Goal: Task Accomplishment & Management: Complete application form

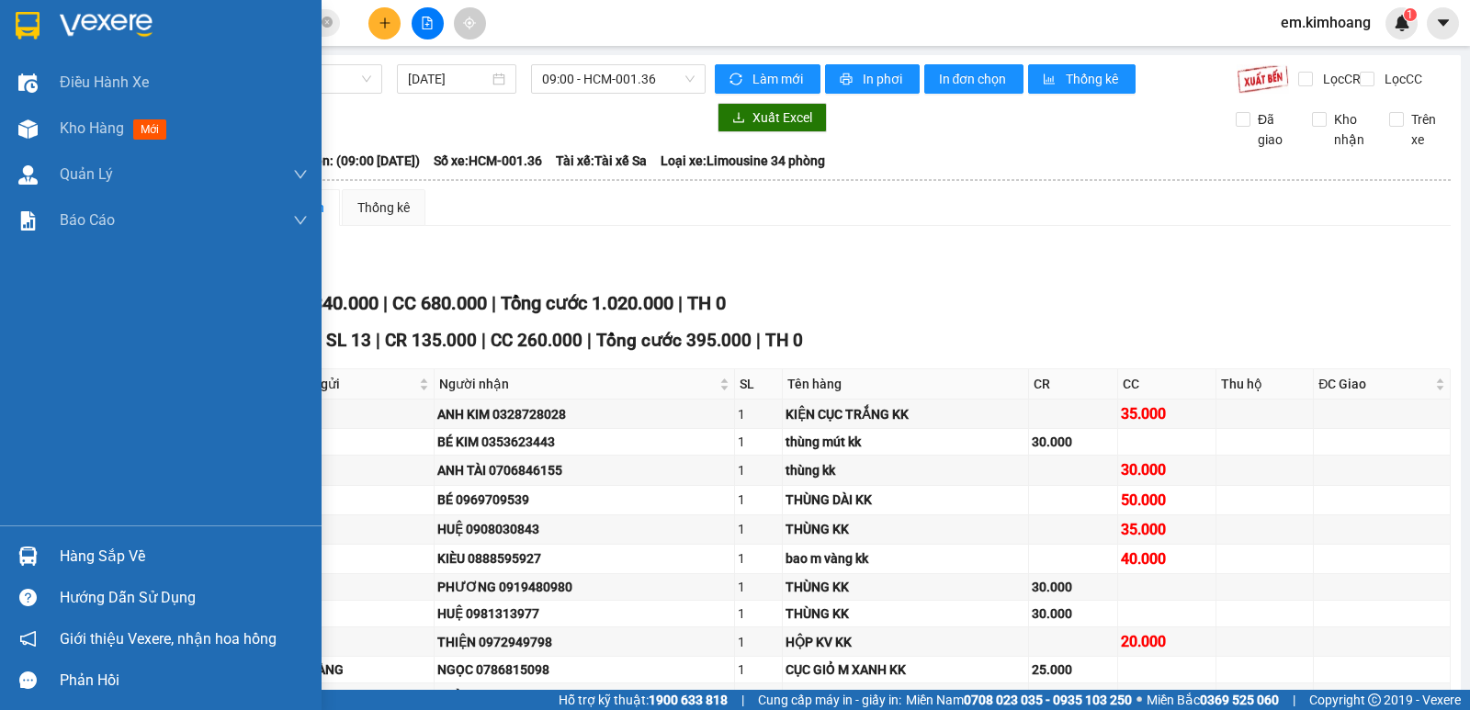
scroll to position [1034, 0]
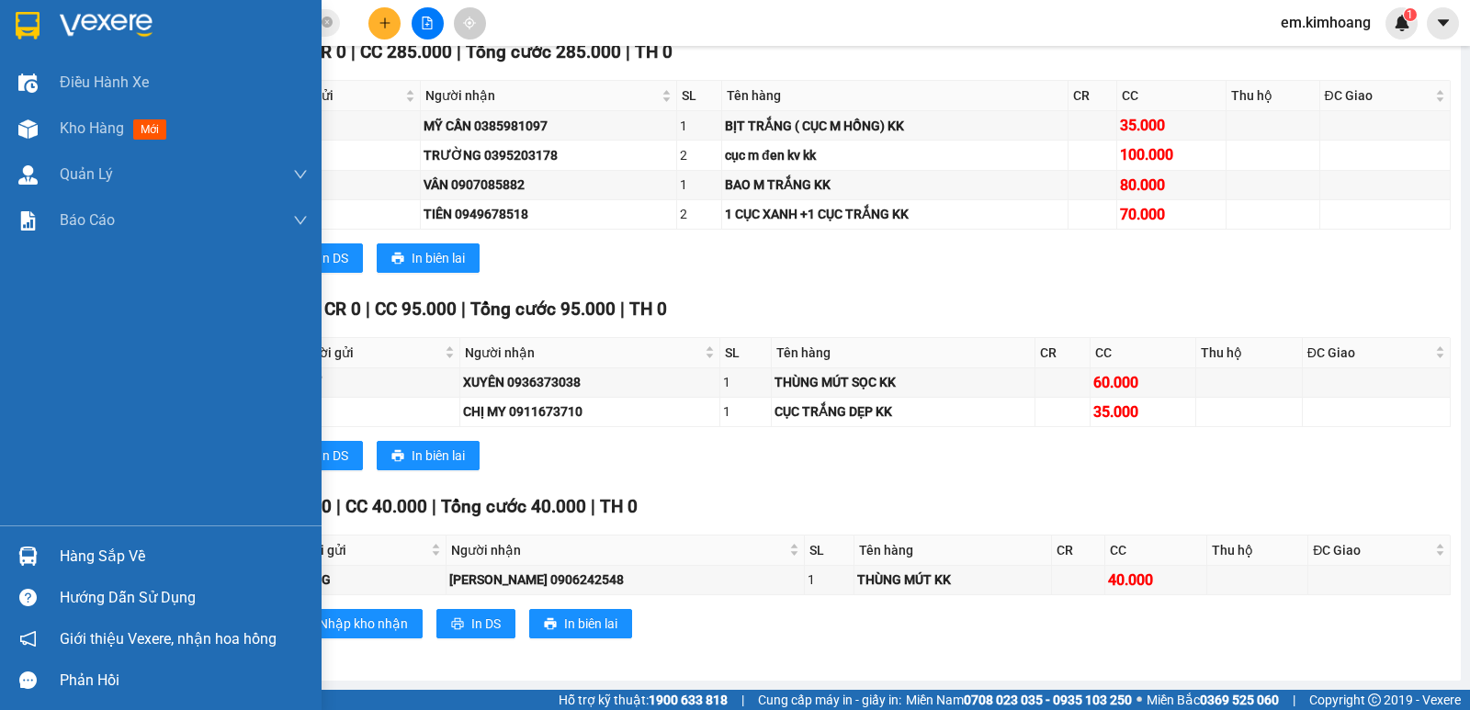
click at [77, 543] on div "Hàng sắp về" at bounding box center [184, 557] width 248 height 28
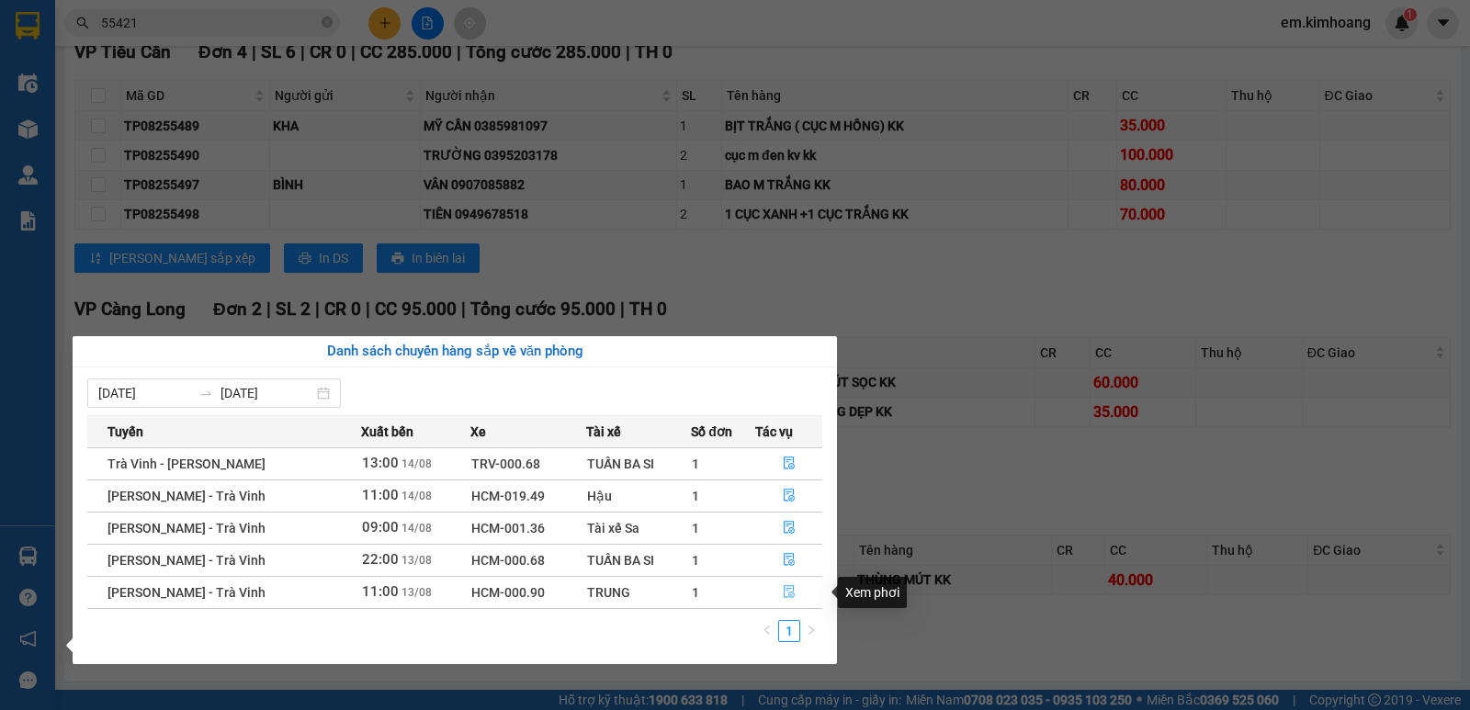
drag, startPoint x: 796, startPoint y: 588, endPoint x: 786, endPoint y: 589, distance: 10.1
click at [794, 588] on button "button" at bounding box center [788, 592] width 65 height 29
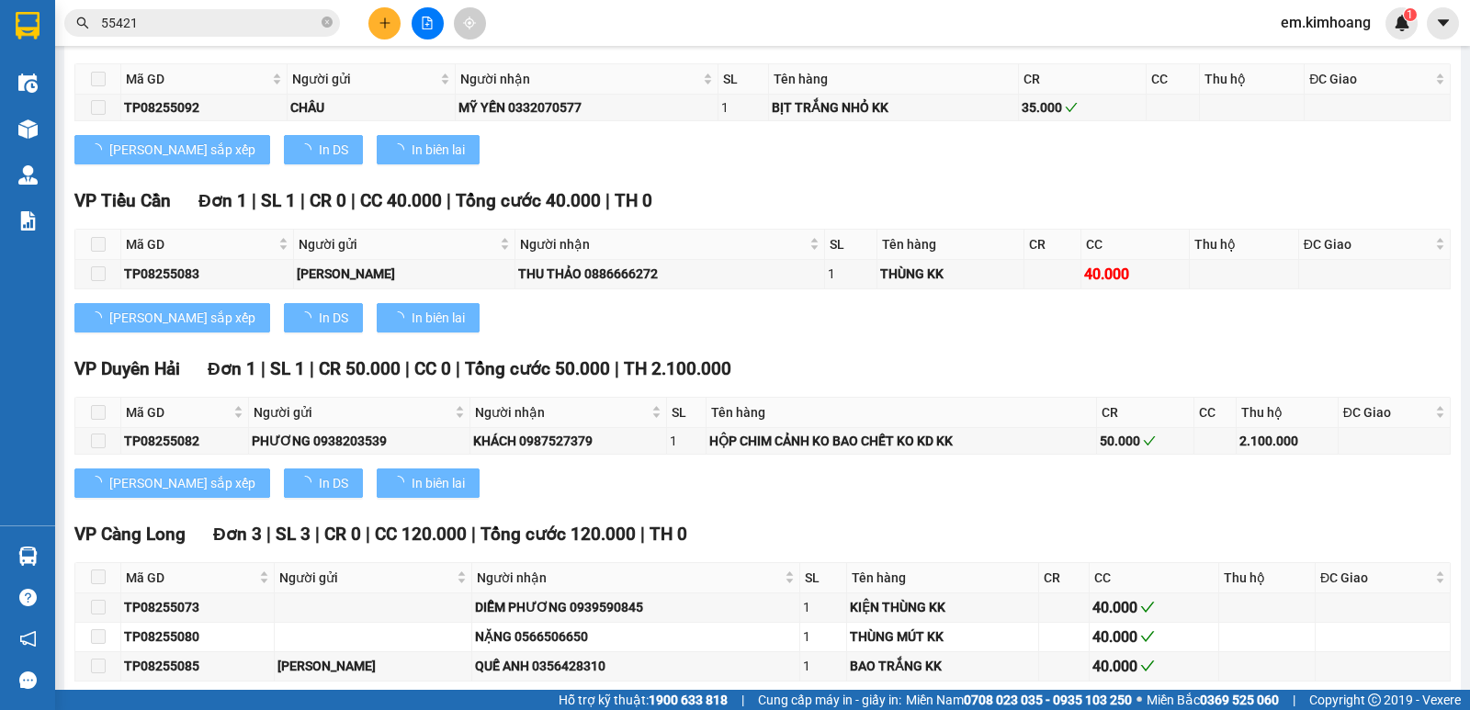
type input "[DATE]"
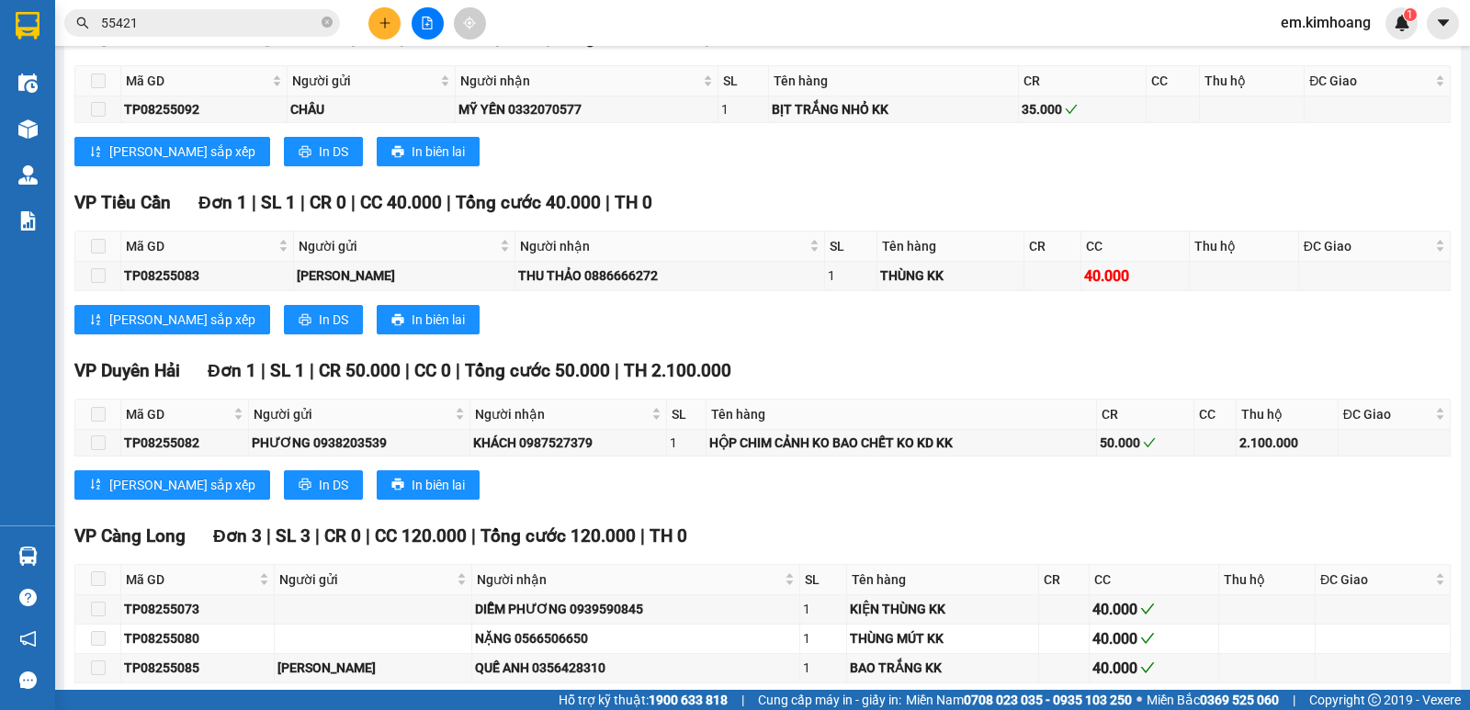
scroll to position [1934, 0]
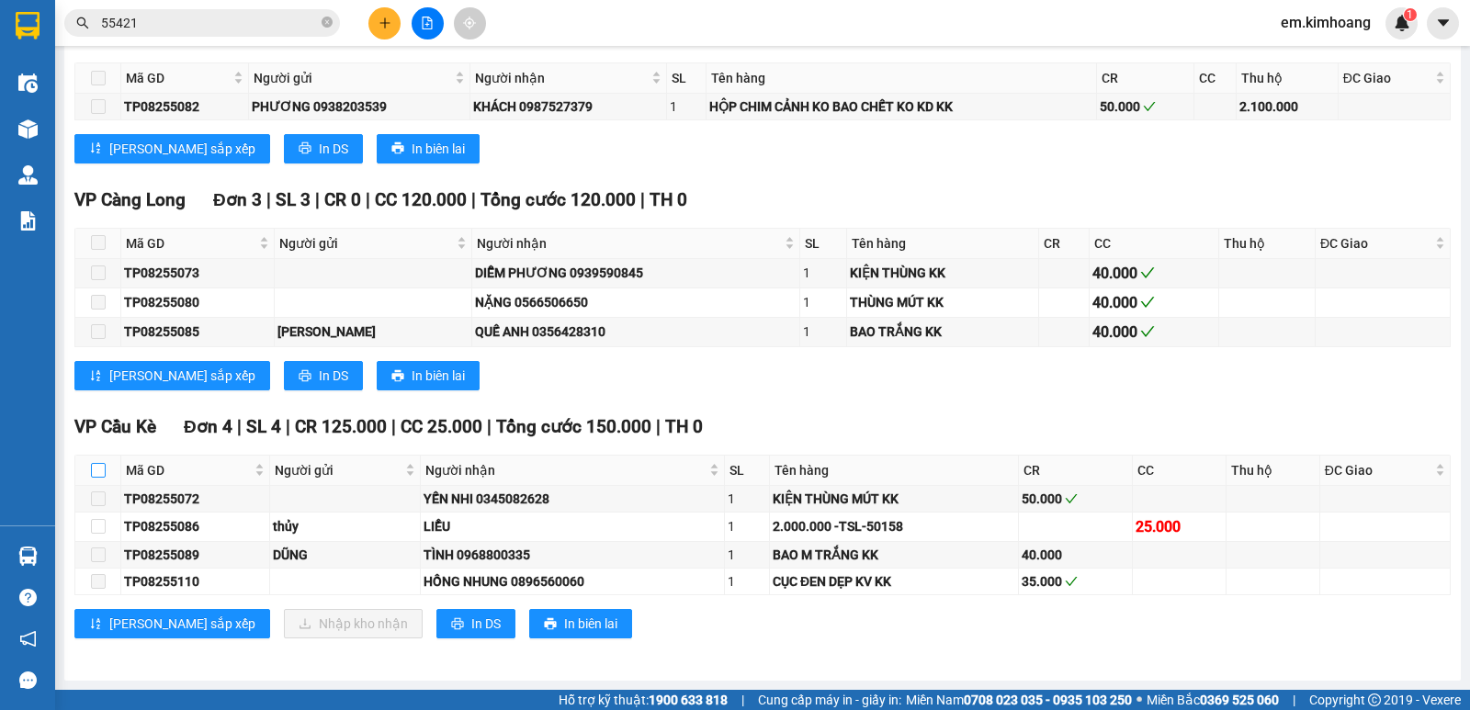
click at [97, 470] on input "checkbox" at bounding box center [98, 470] width 15 height 15
checkbox input "true"
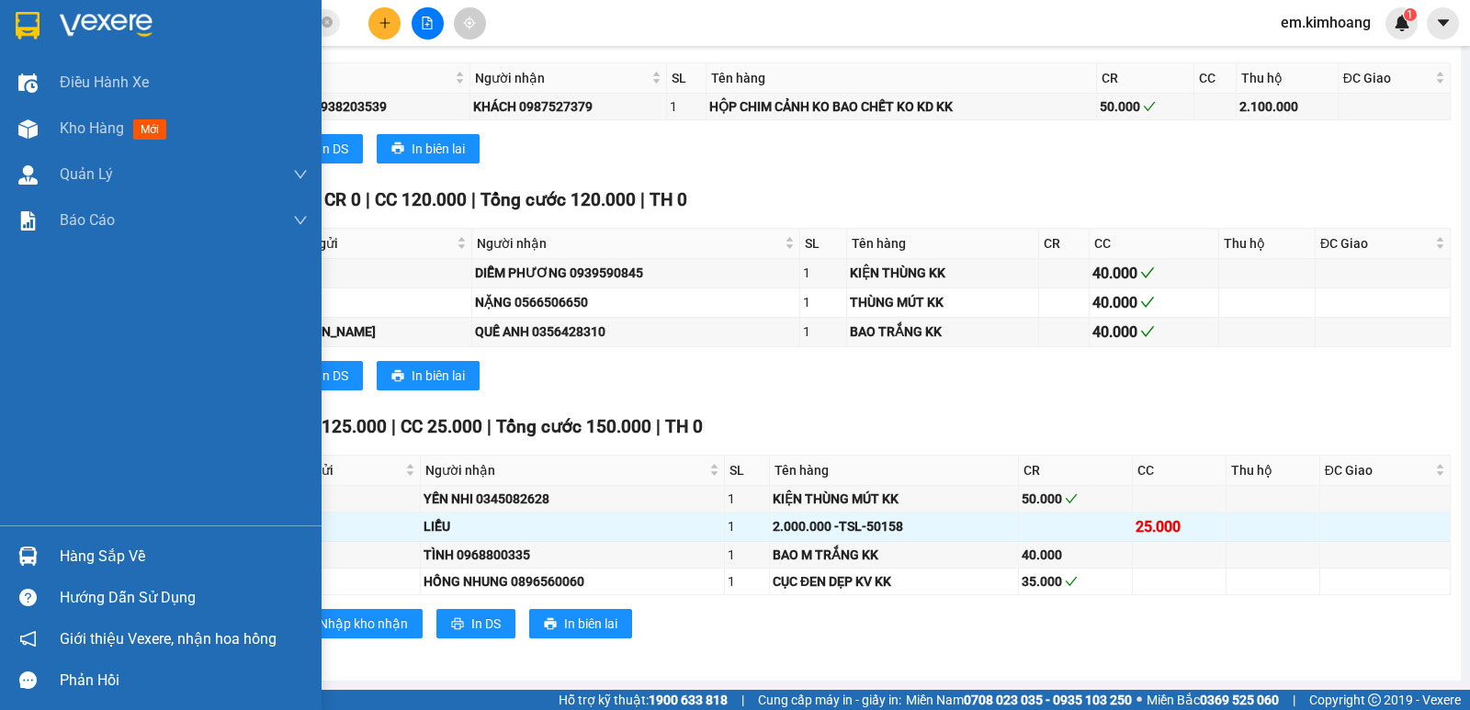
click at [36, 557] on img at bounding box center [27, 556] width 19 height 19
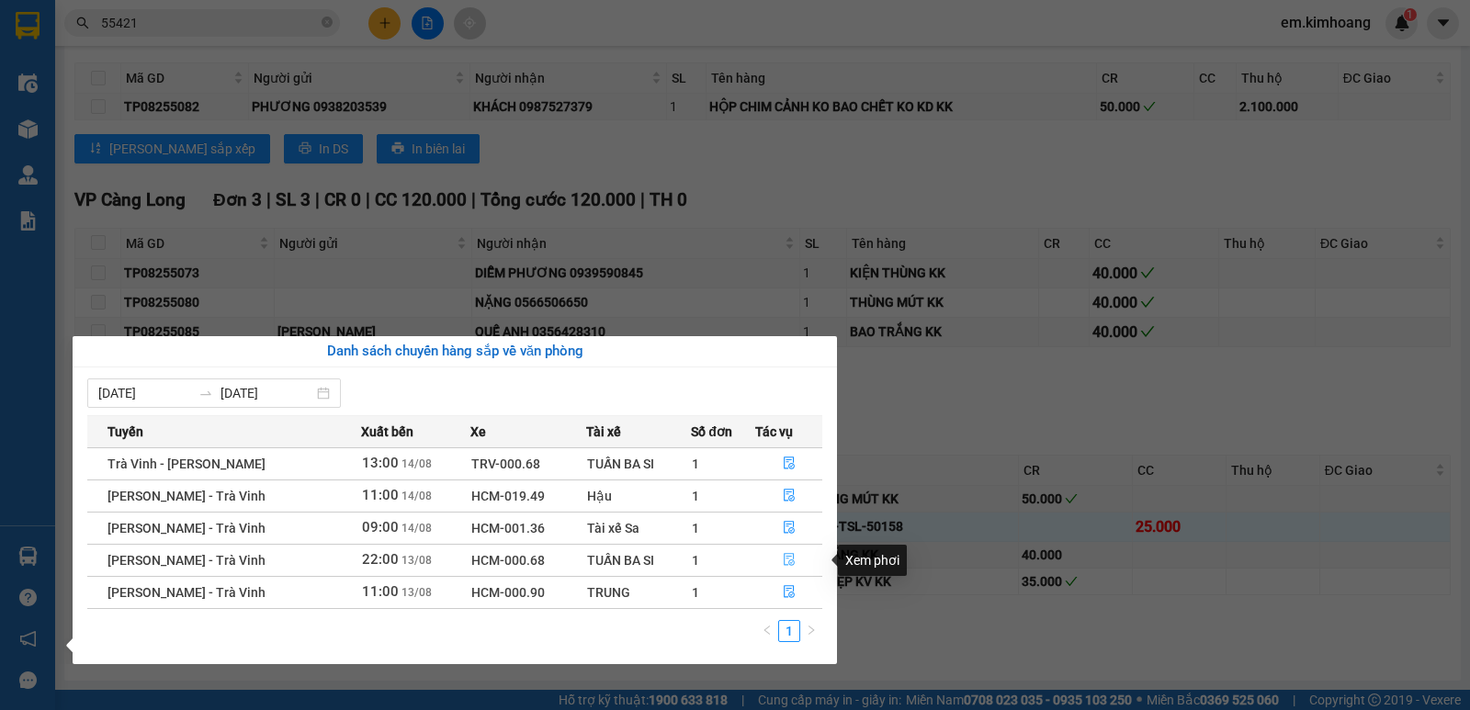
click at [788, 560] on icon "file-done" at bounding box center [789, 559] width 13 height 13
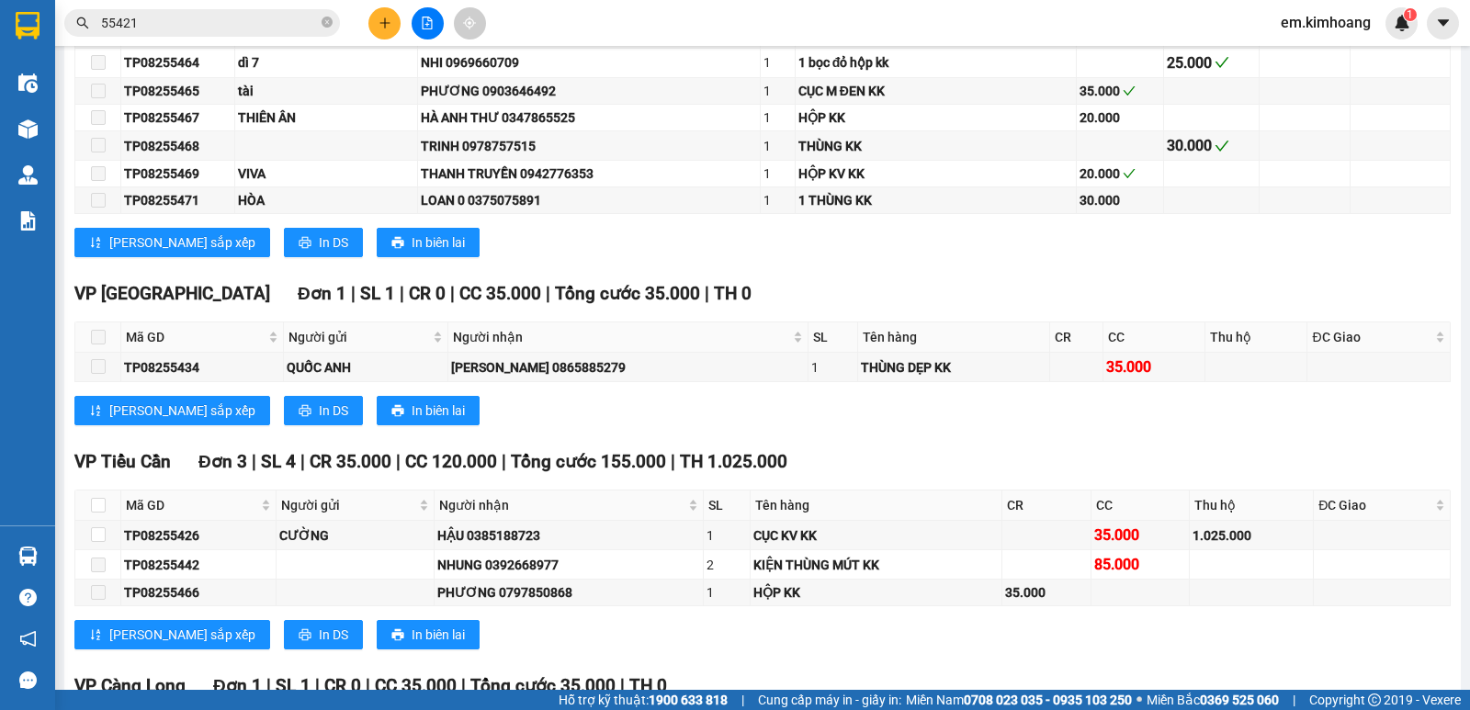
scroll to position [2322, 0]
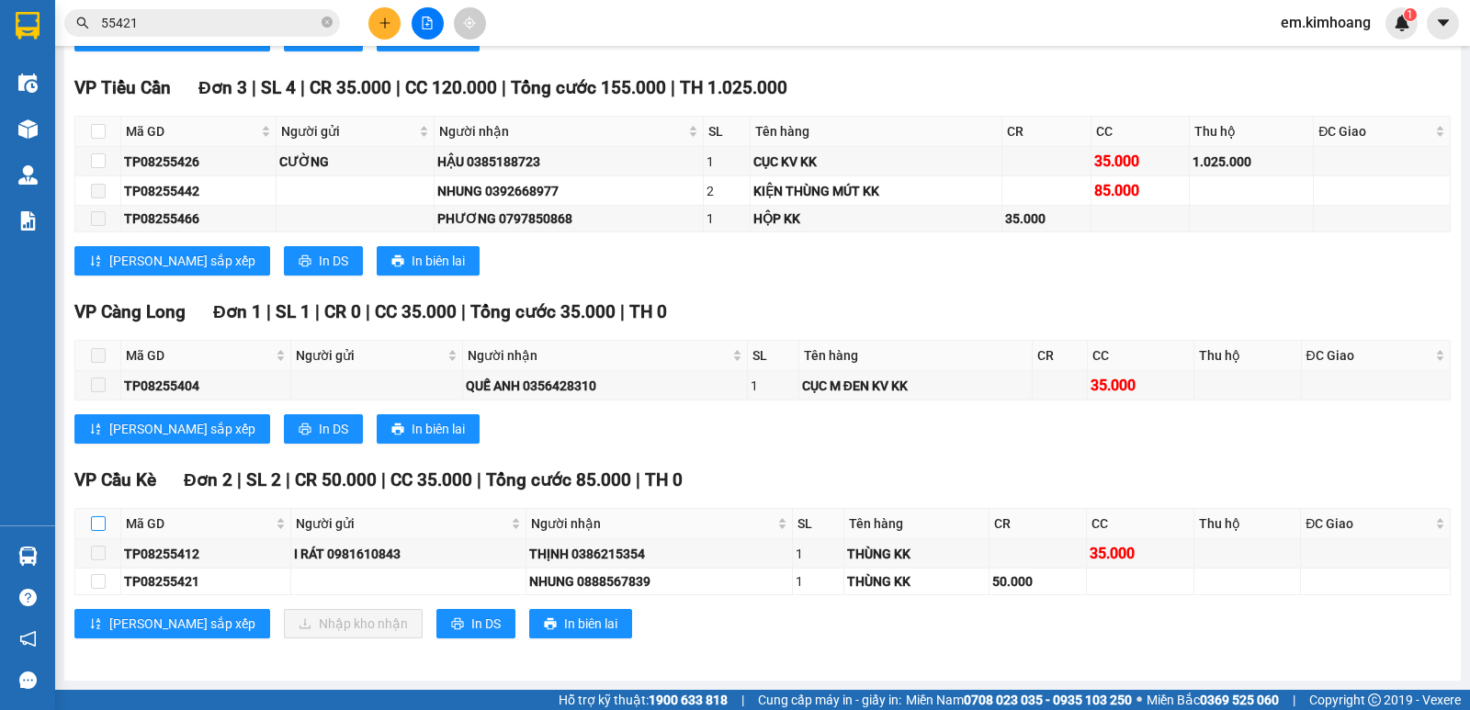
click at [98, 522] on input "checkbox" at bounding box center [98, 523] width 15 height 15
checkbox input "true"
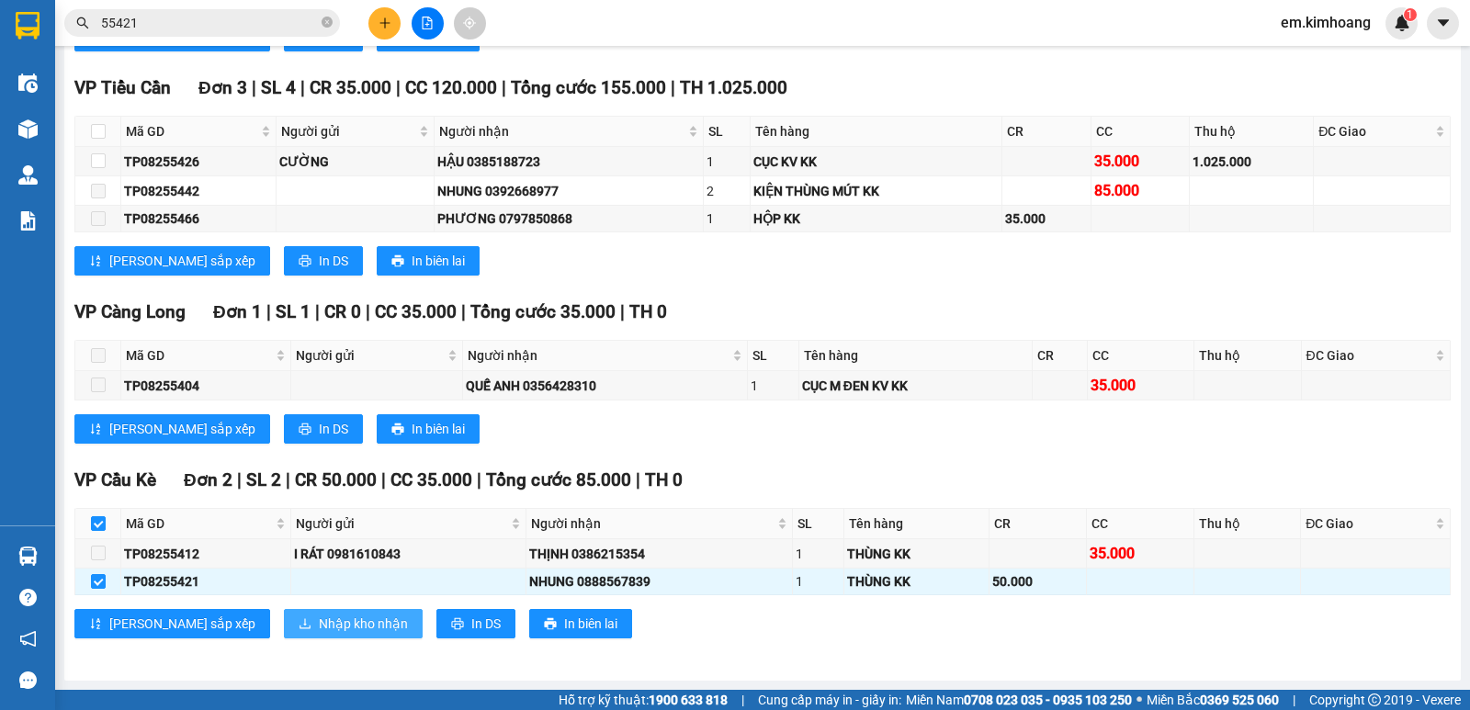
click at [319, 621] on span "Nhập kho nhận" at bounding box center [363, 624] width 89 height 20
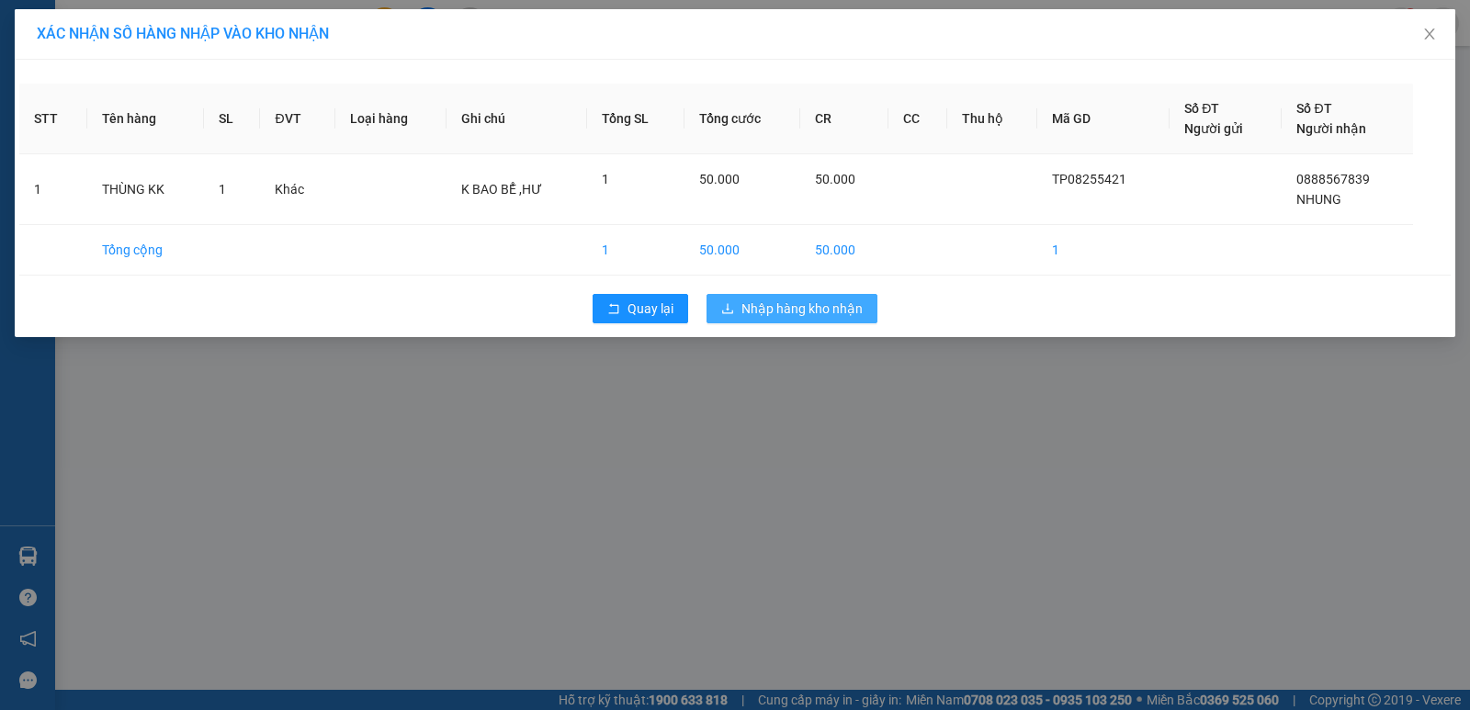
click at [771, 313] on span "Nhập hàng kho nhận" at bounding box center [801, 309] width 121 height 20
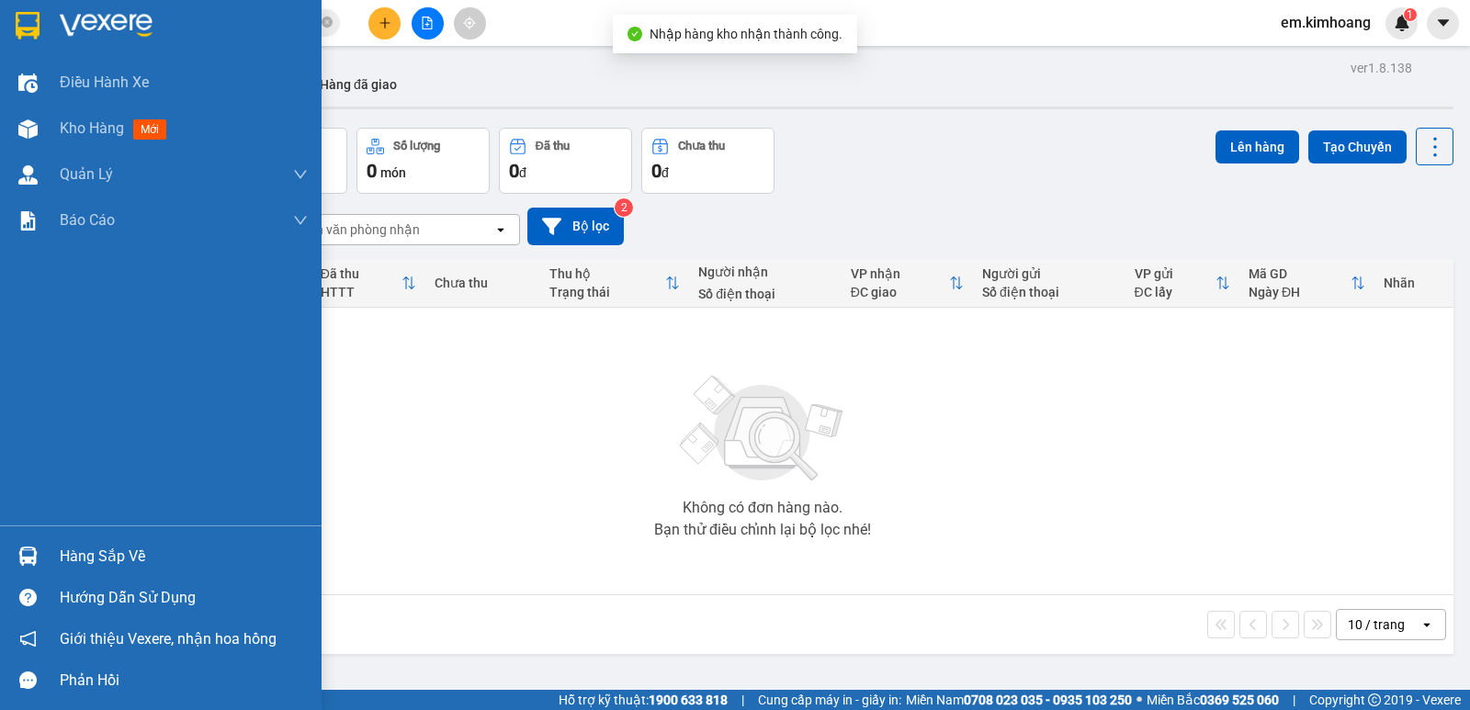
click at [70, 554] on div "Hàng sắp về" at bounding box center [184, 557] width 248 height 28
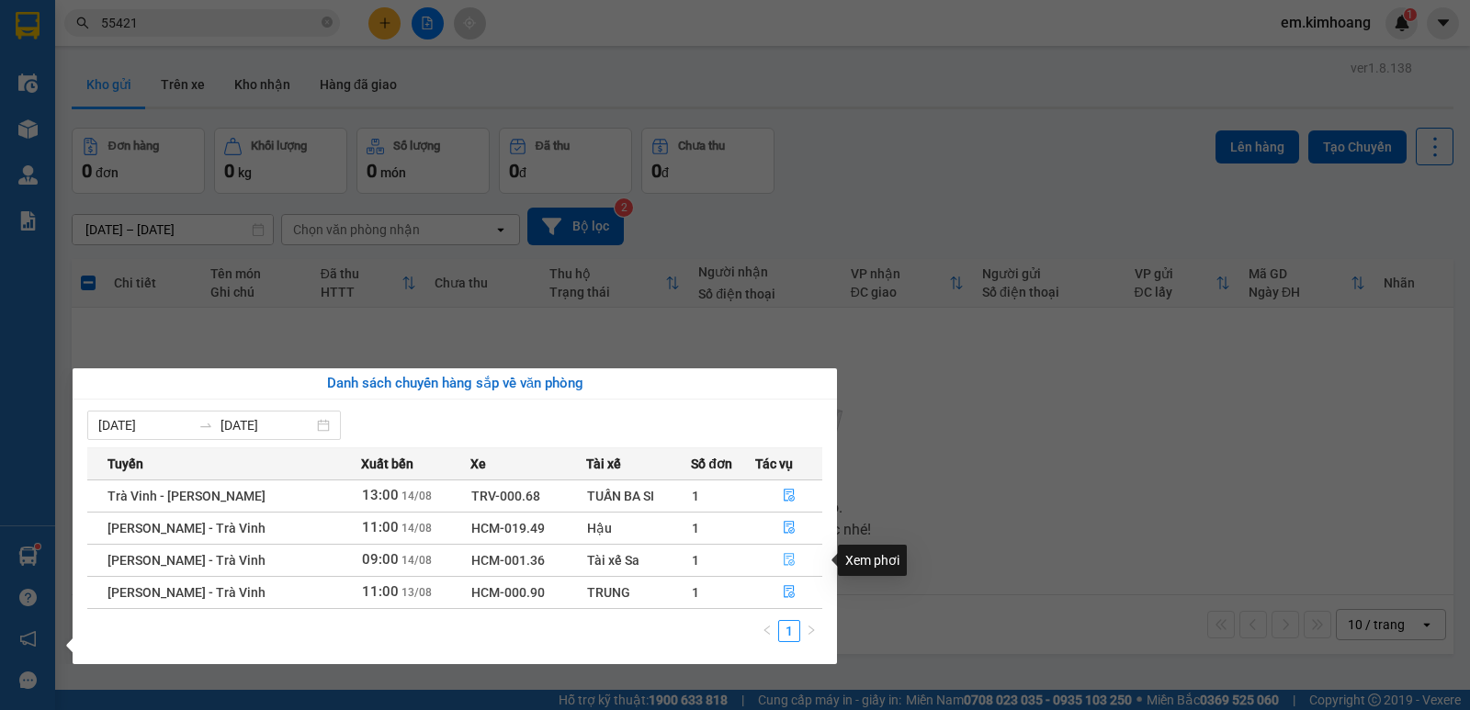
click at [788, 555] on icon "file-done" at bounding box center [789, 559] width 13 height 13
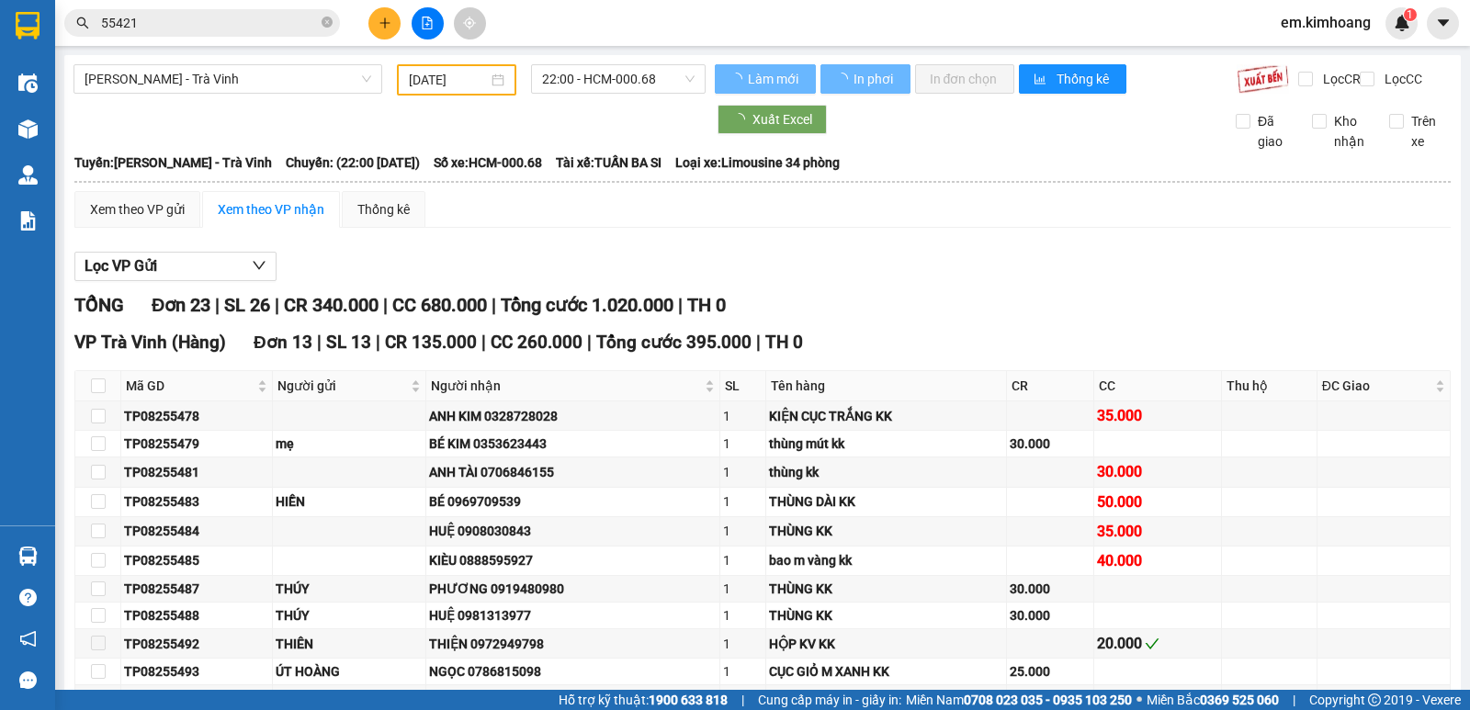
type input "[DATE]"
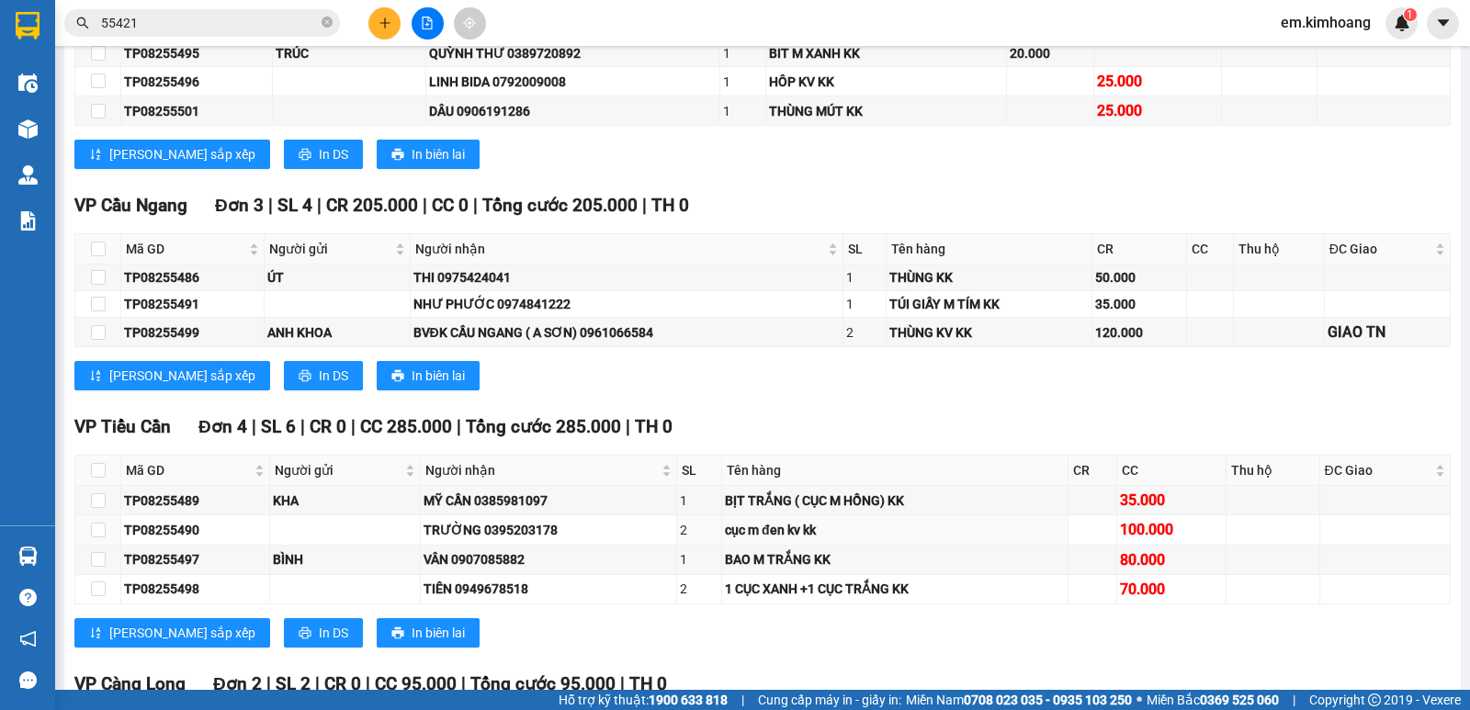
scroll to position [1034, 0]
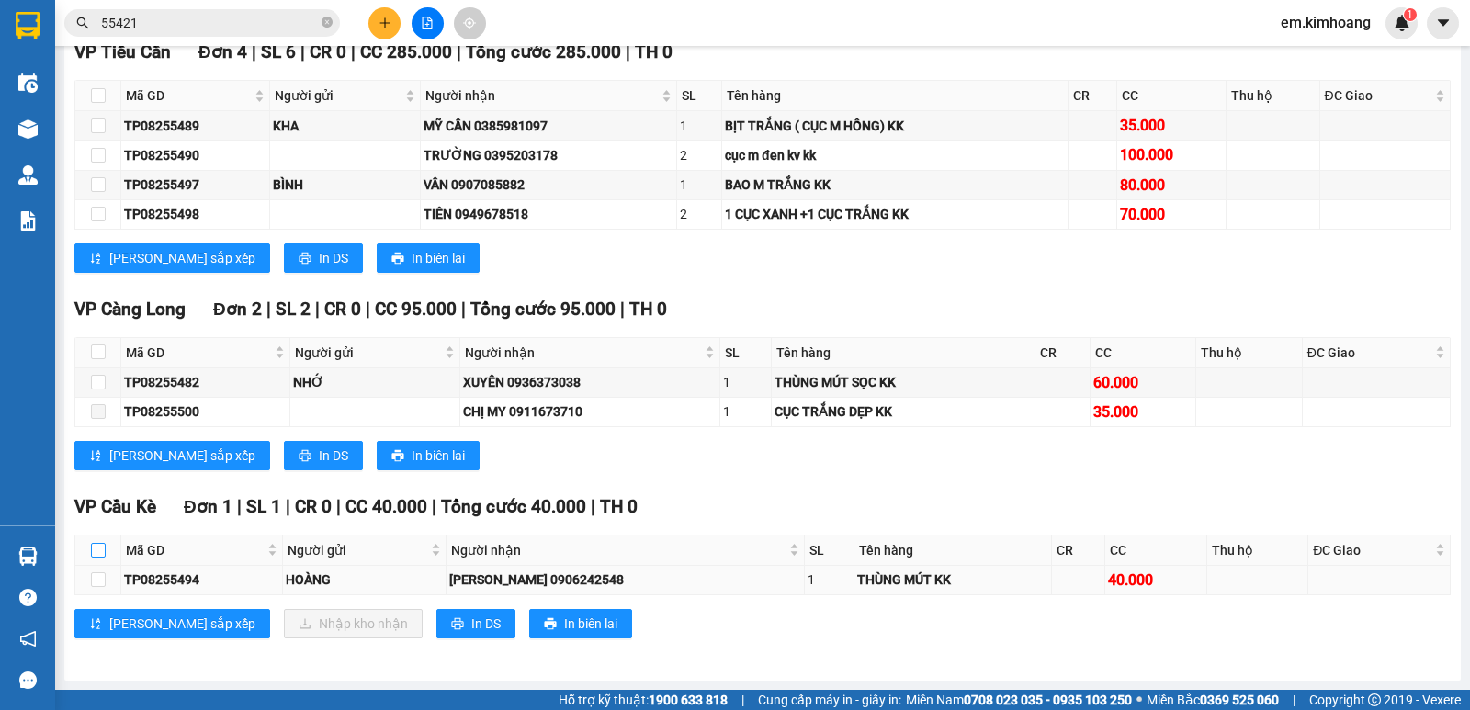
drag, startPoint x: 97, startPoint y: 549, endPoint x: 138, endPoint y: 571, distance: 46.0
click at [96, 548] on input "checkbox" at bounding box center [98, 550] width 15 height 15
checkbox input "true"
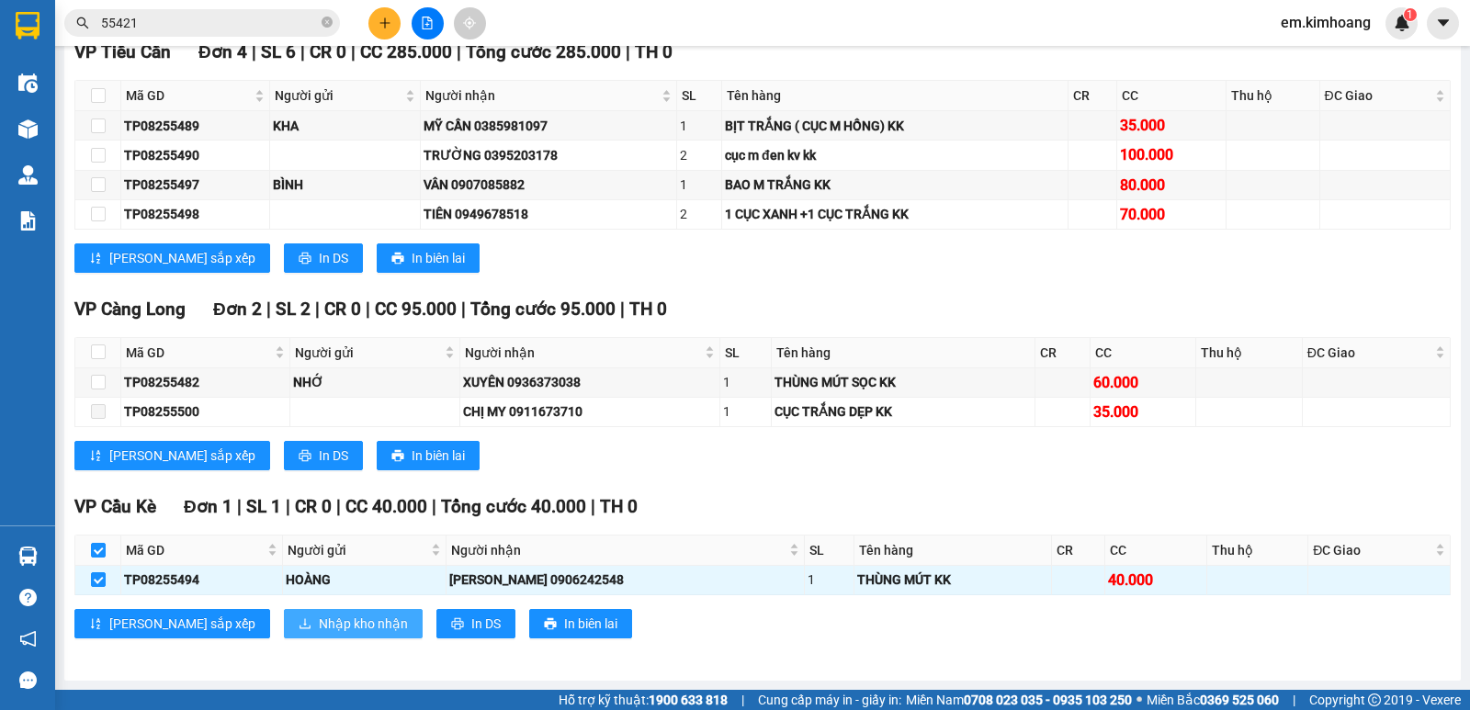
click at [319, 625] on span "Nhập kho nhận" at bounding box center [363, 624] width 89 height 20
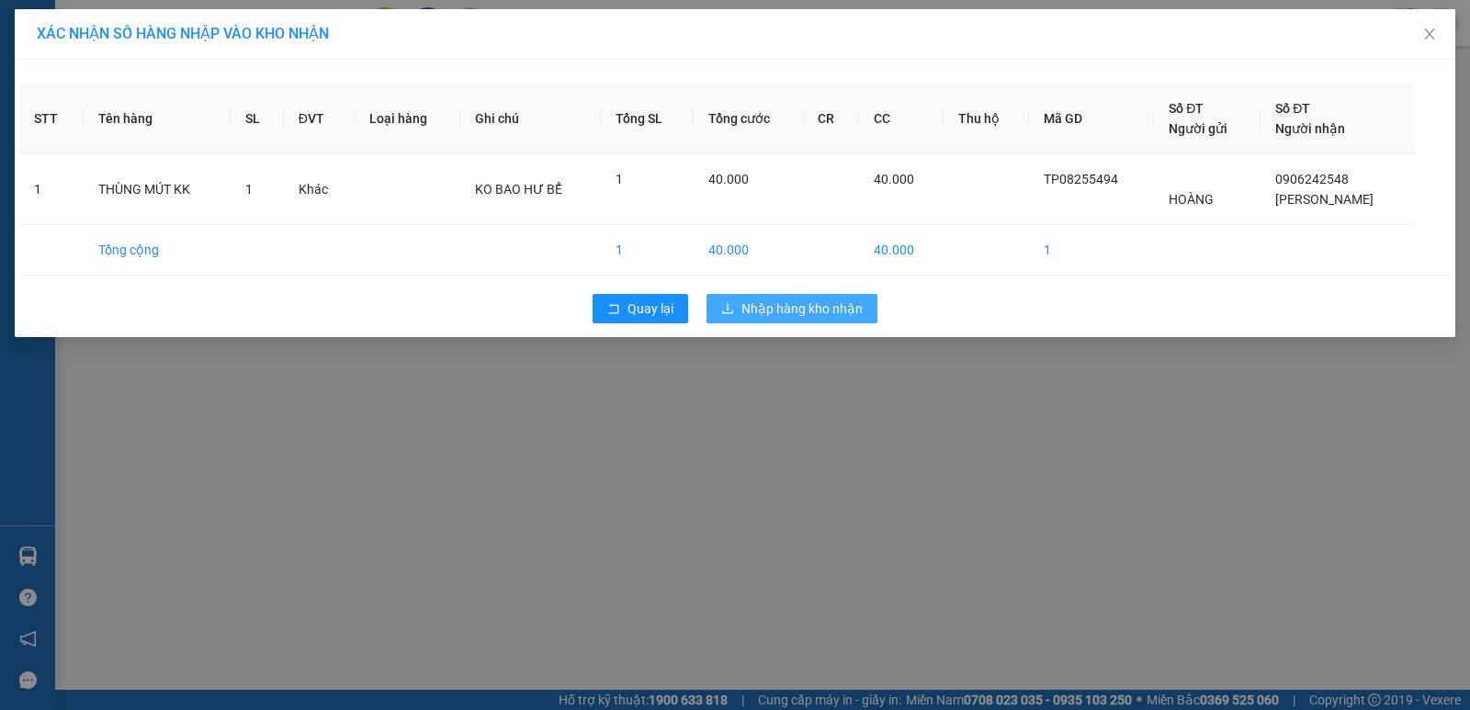
click at [813, 310] on span "Nhập hàng kho nhận" at bounding box center [801, 309] width 121 height 20
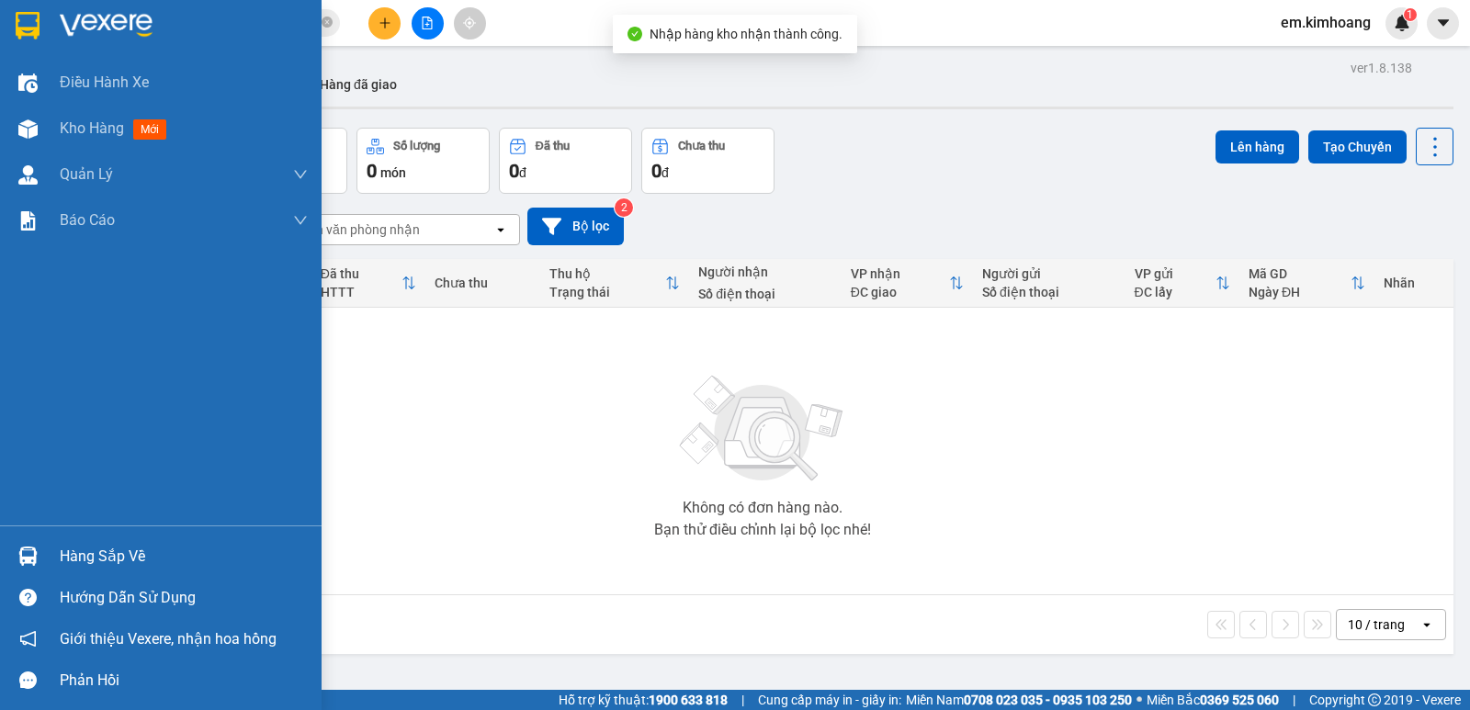
click at [21, 554] on img at bounding box center [27, 556] width 19 height 19
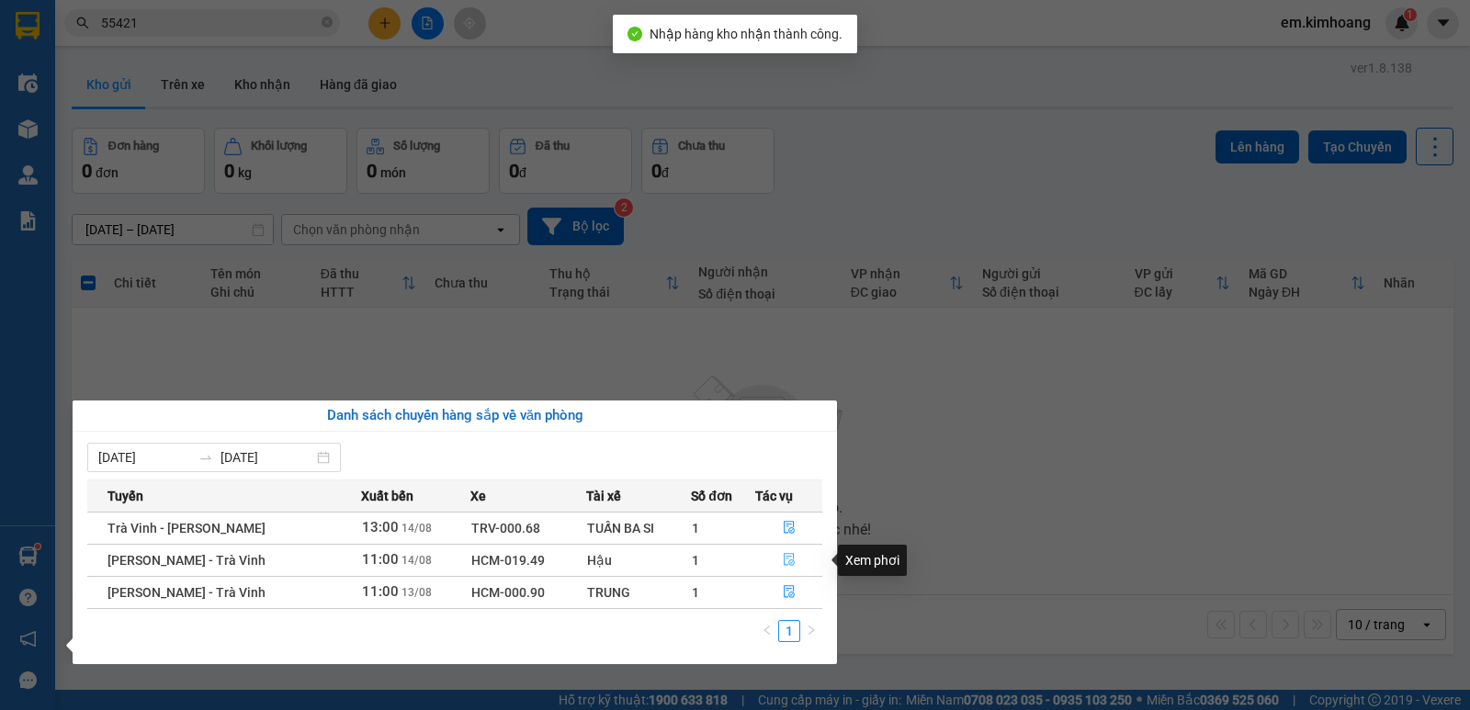
click at [792, 564] on icon "file-done" at bounding box center [789, 560] width 11 height 13
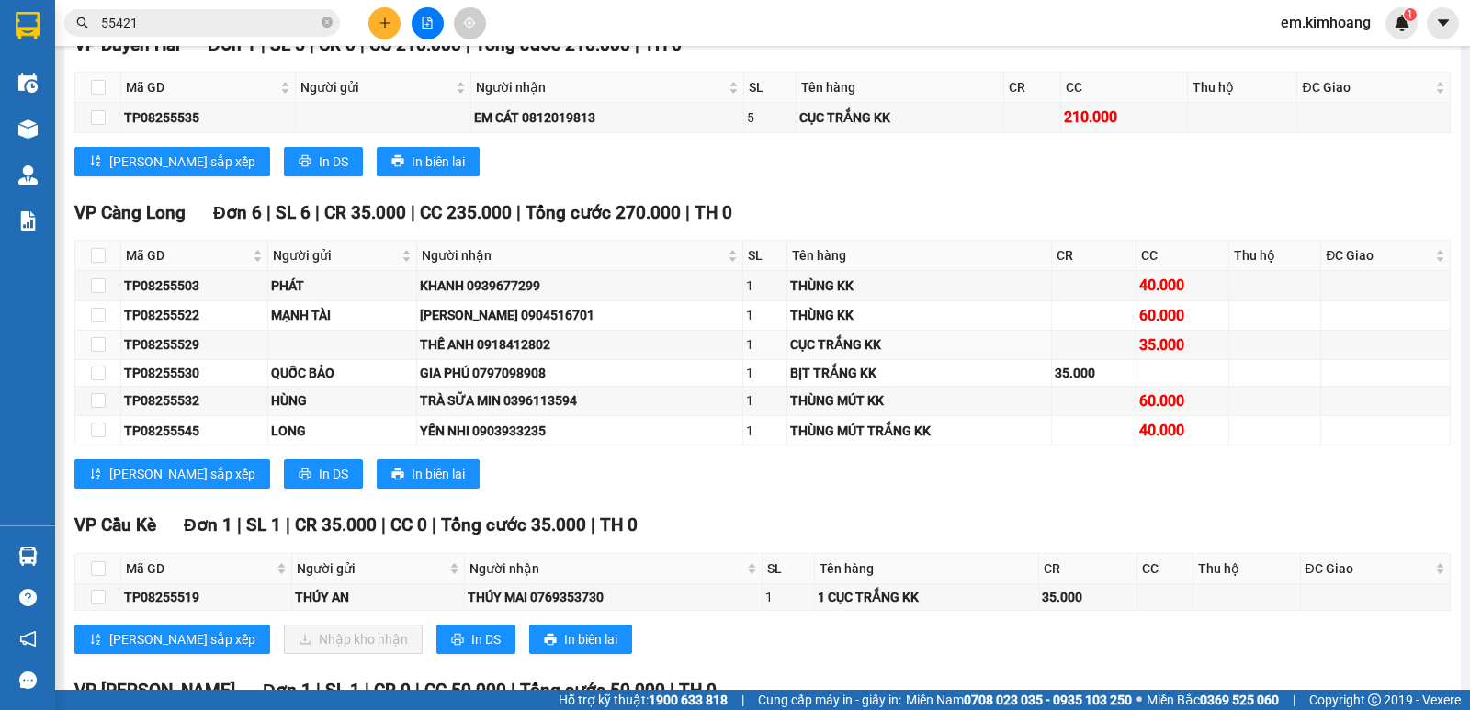
scroll to position [2776, 0]
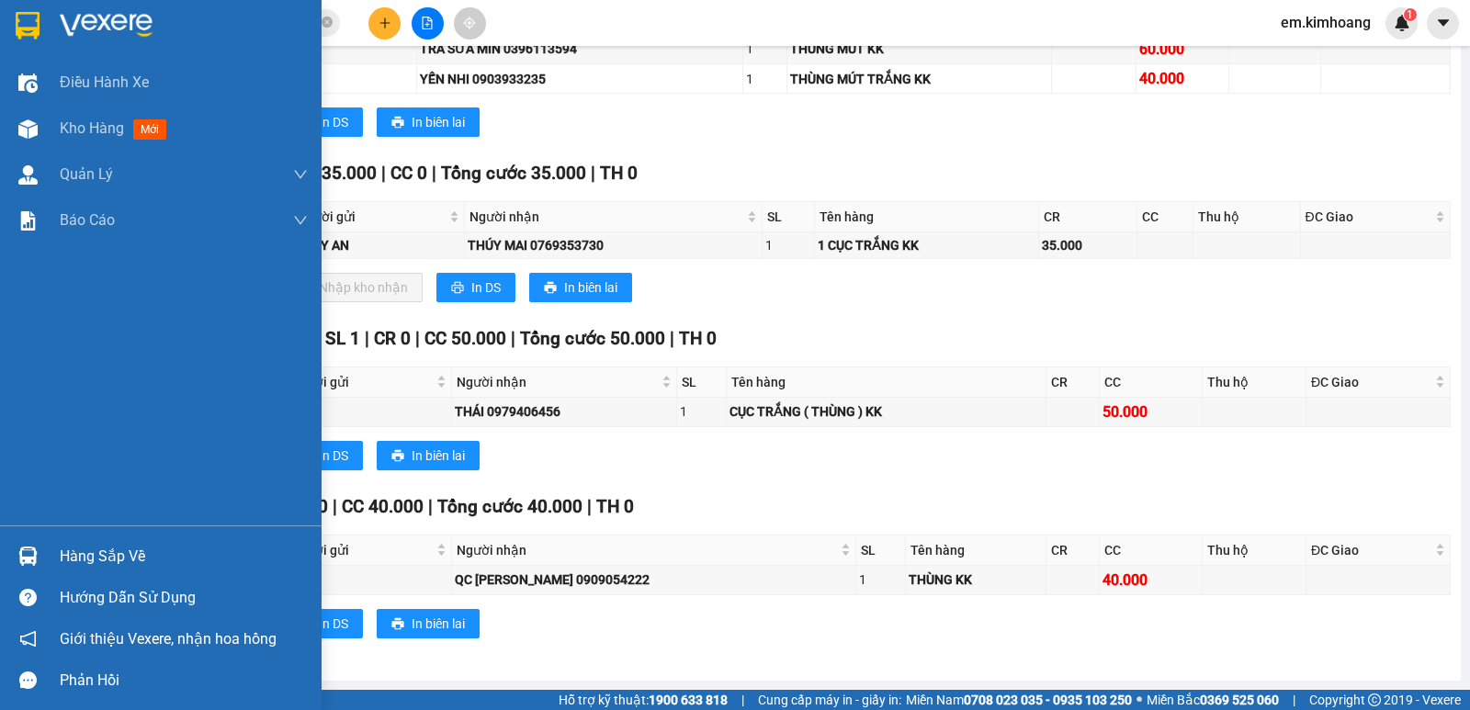
click at [24, 551] on img at bounding box center [27, 556] width 19 height 19
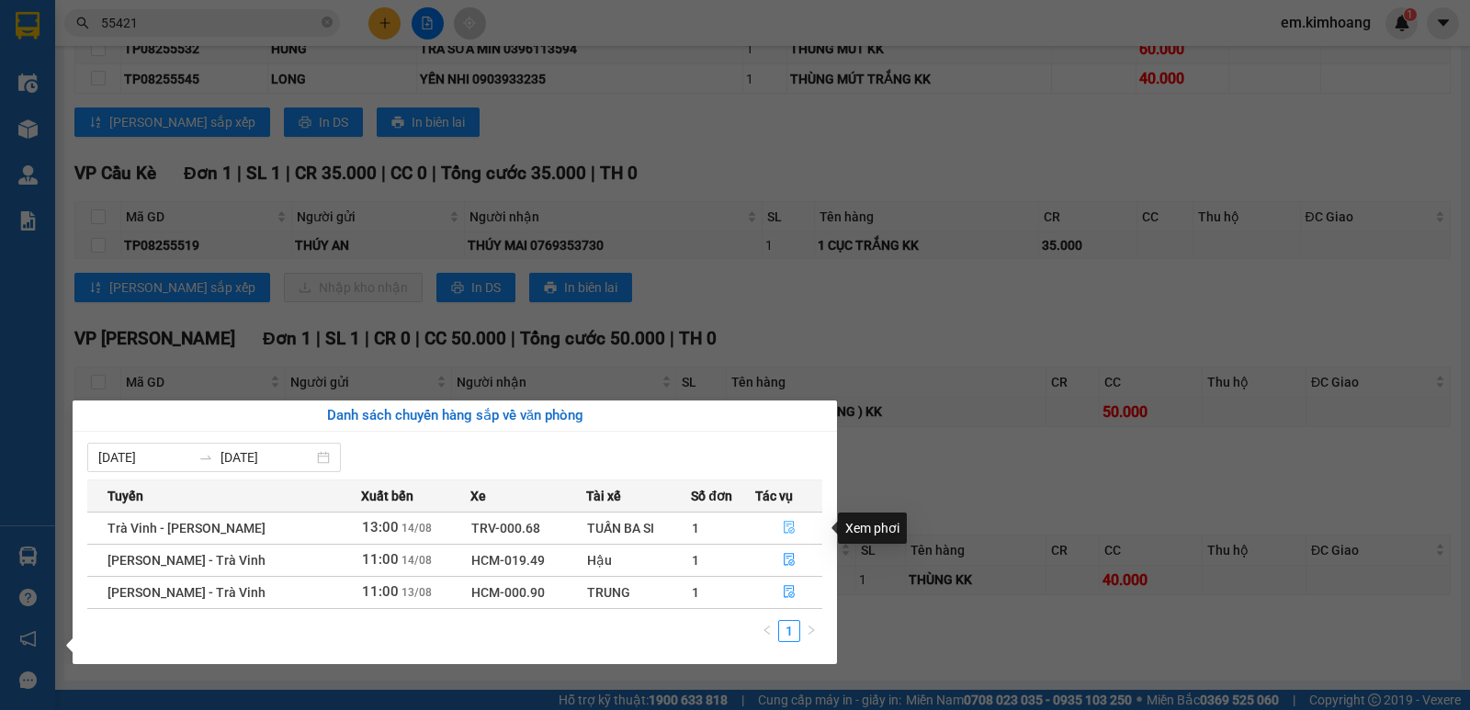
click at [790, 521] on icon "file-done" at bounding box center [789, 527] width 13 height 13
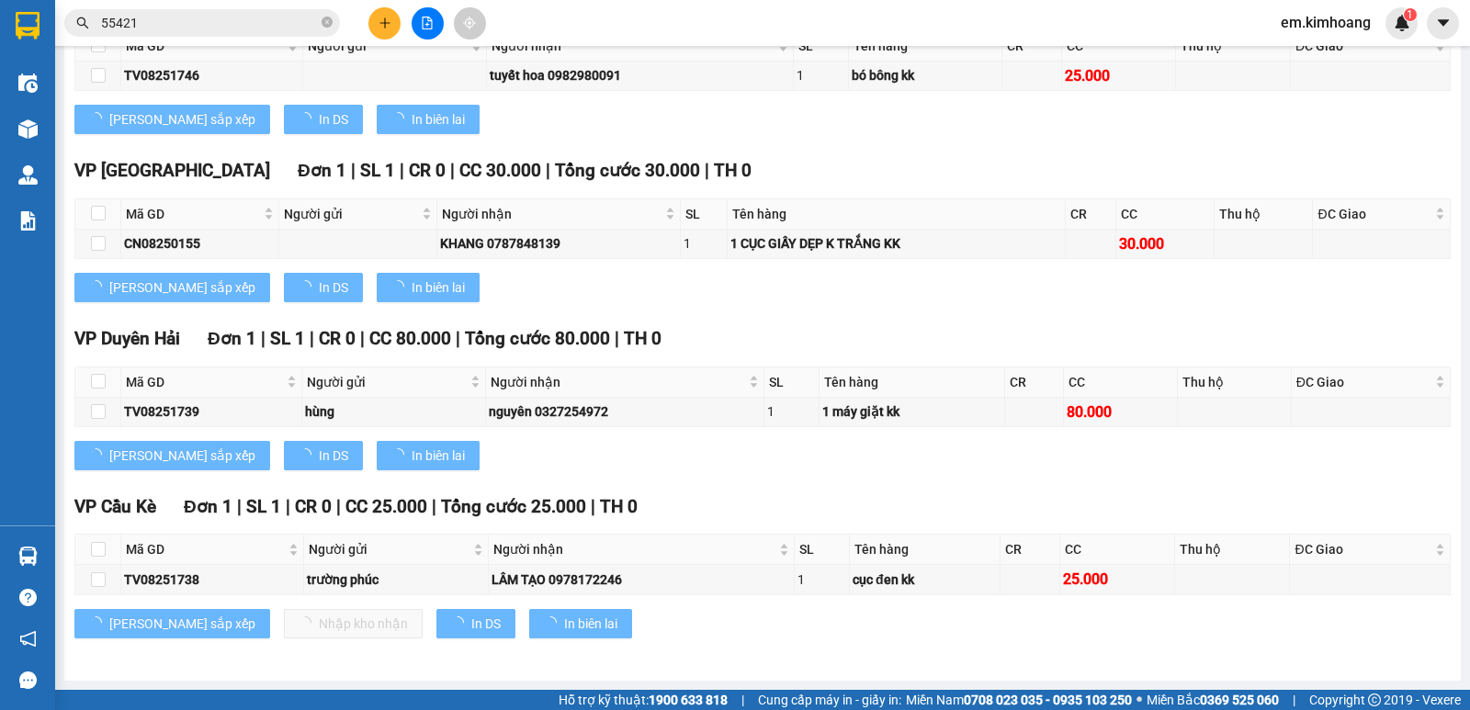
scroll to position [955, 0]
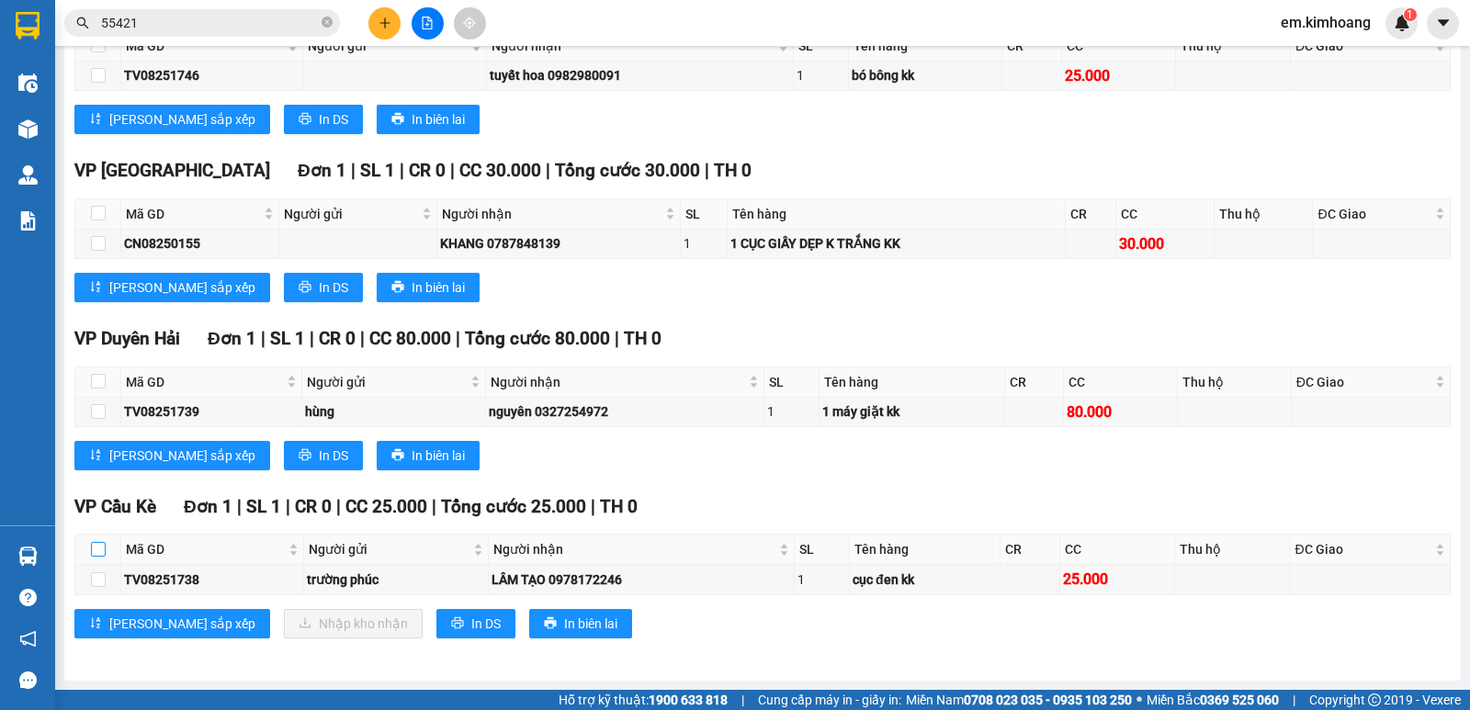
click at [96, 549] on input "checkbox" at bounding box center [98, 549] width 15 height 15
checkbox input "true"
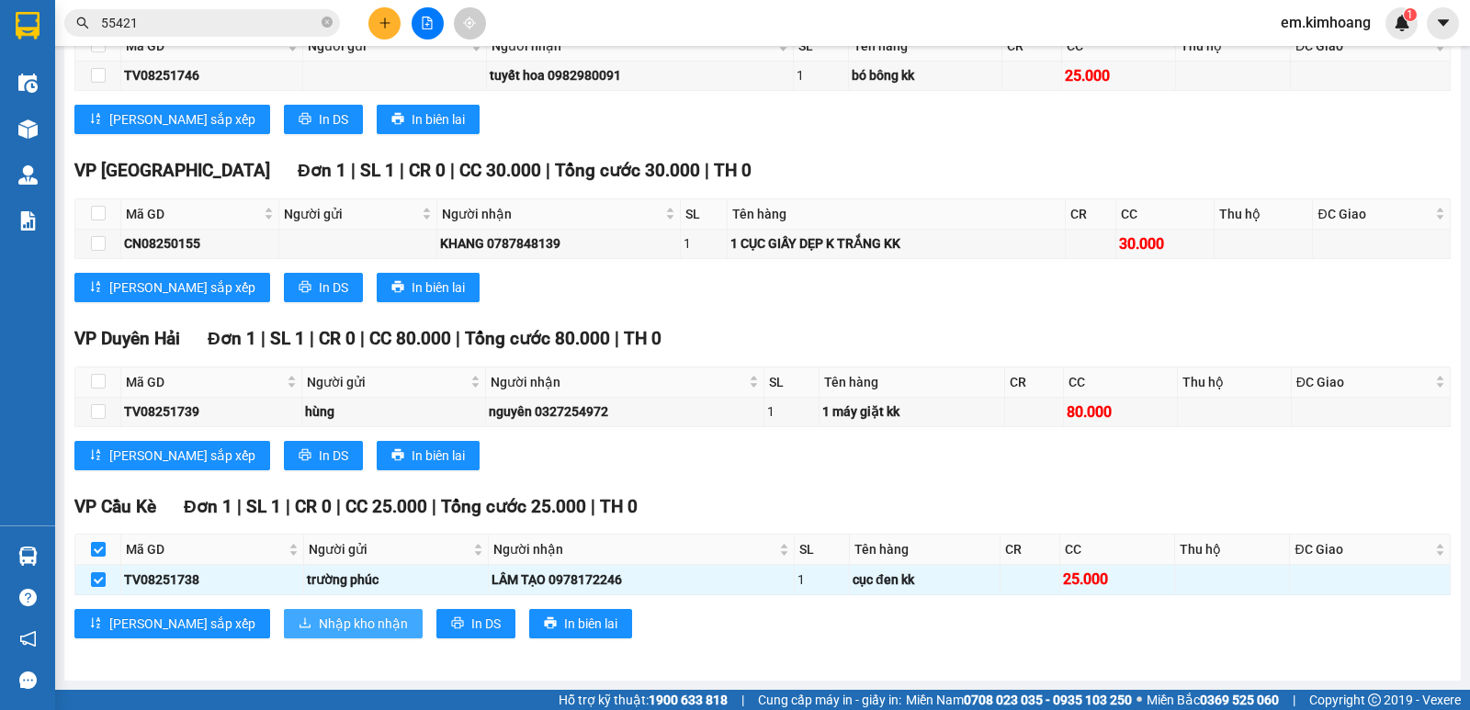
click at [319, 617] on span "Nhập kho nhận" at bounding box center [363, 624] width 89 height 20
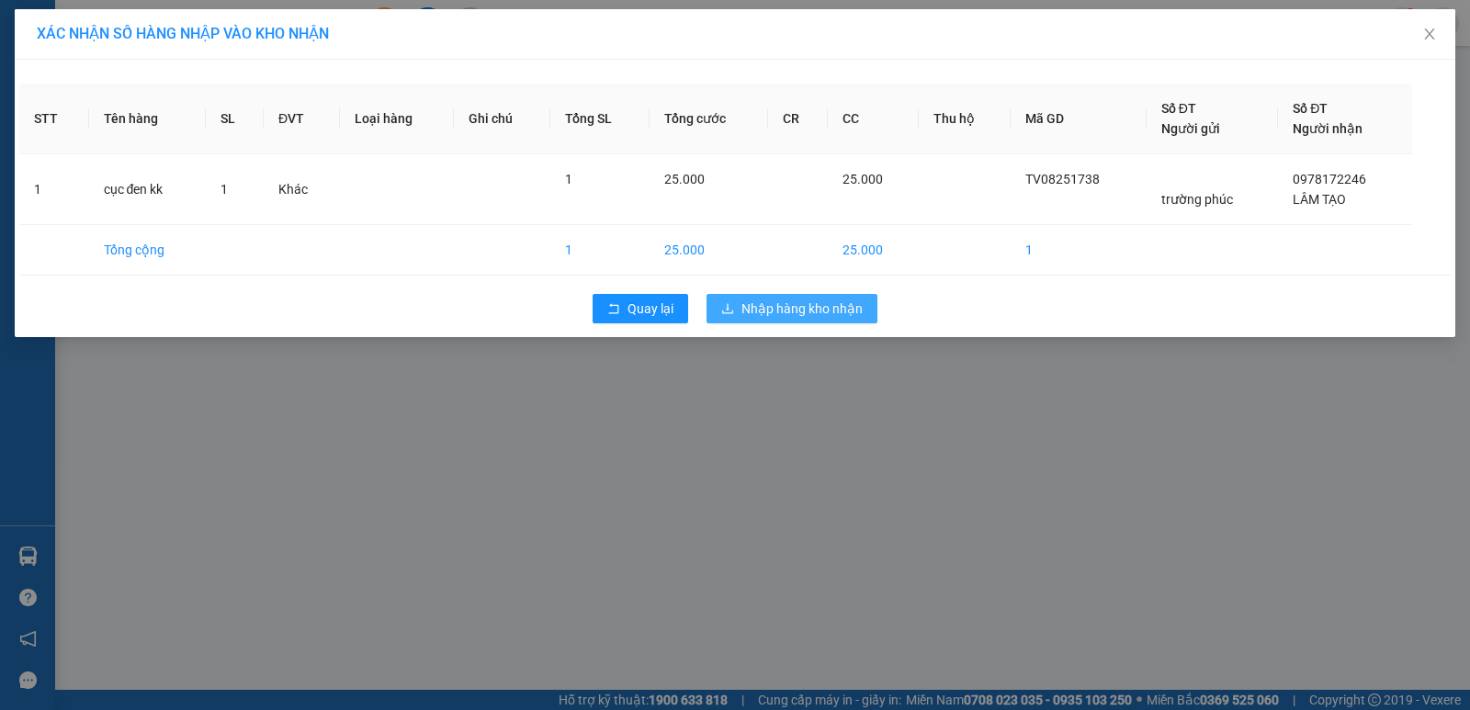
click at [824, 304] on span "Nhập hàng kho nhận" at bounding box center [801, 309] width 121 height 20
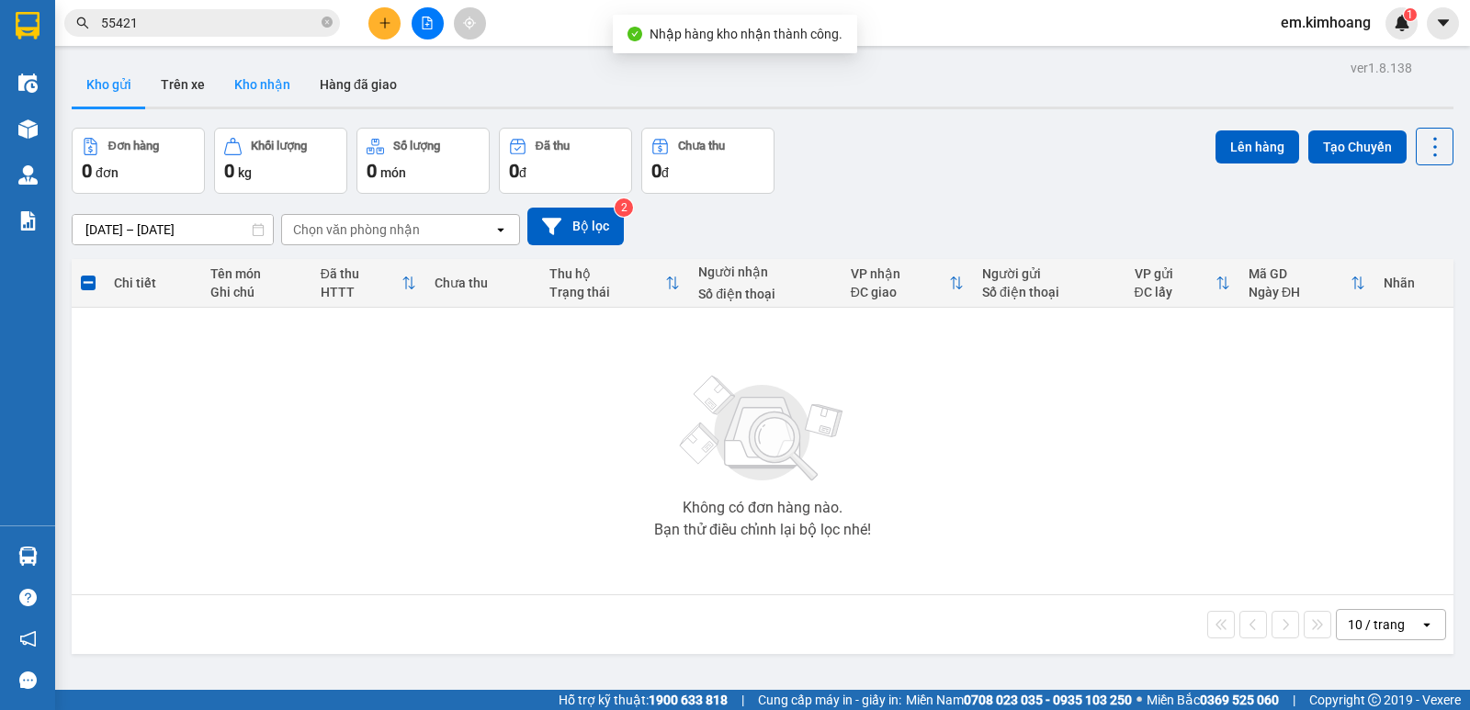
click at [252, 85] on button "Kho nhận" at bounding box center [262, 84] width 85 height 44
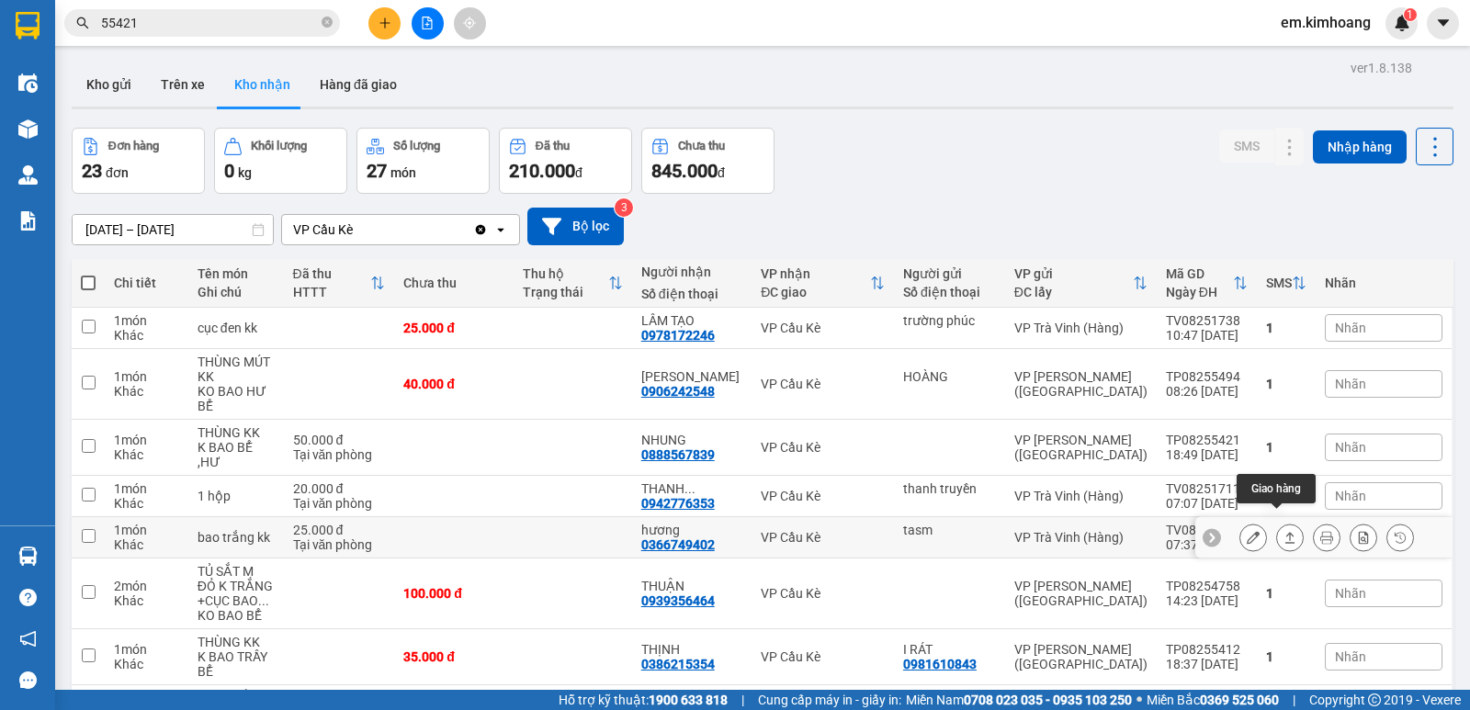
click at [1285, 532] on icon at bounding box center [1290, 537] width 10 height 11
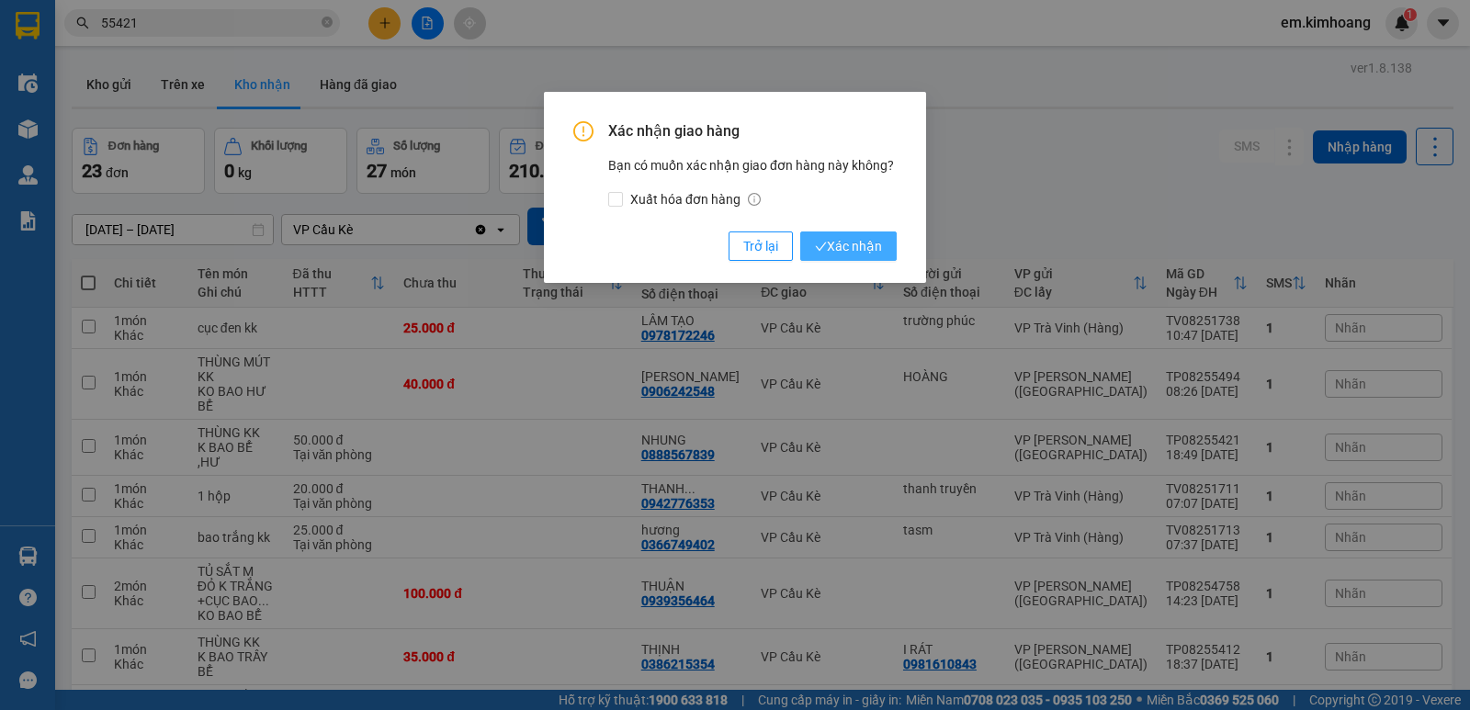
click at [818, 235] on button "Xác nhận" at bounding box center [848, 246] width 96 height 29
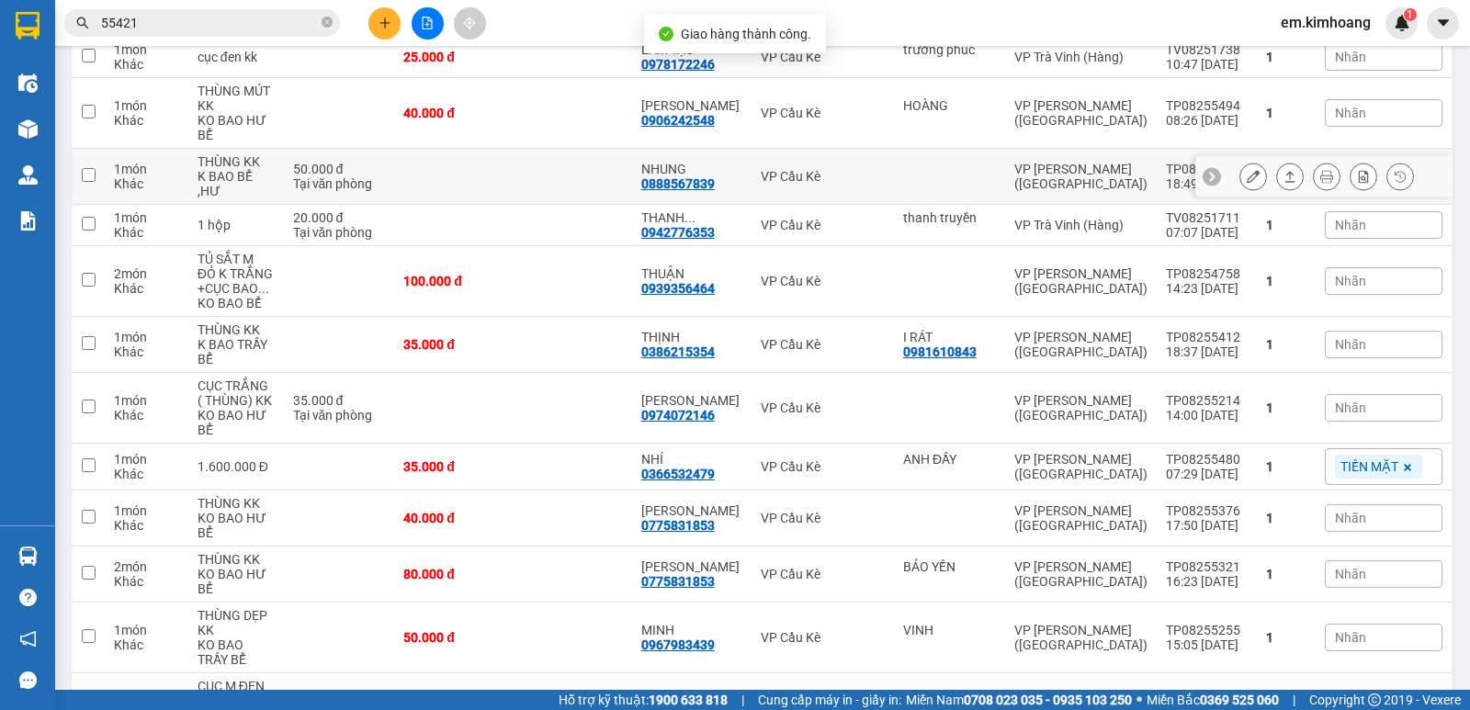
scroll to position [276, 0]
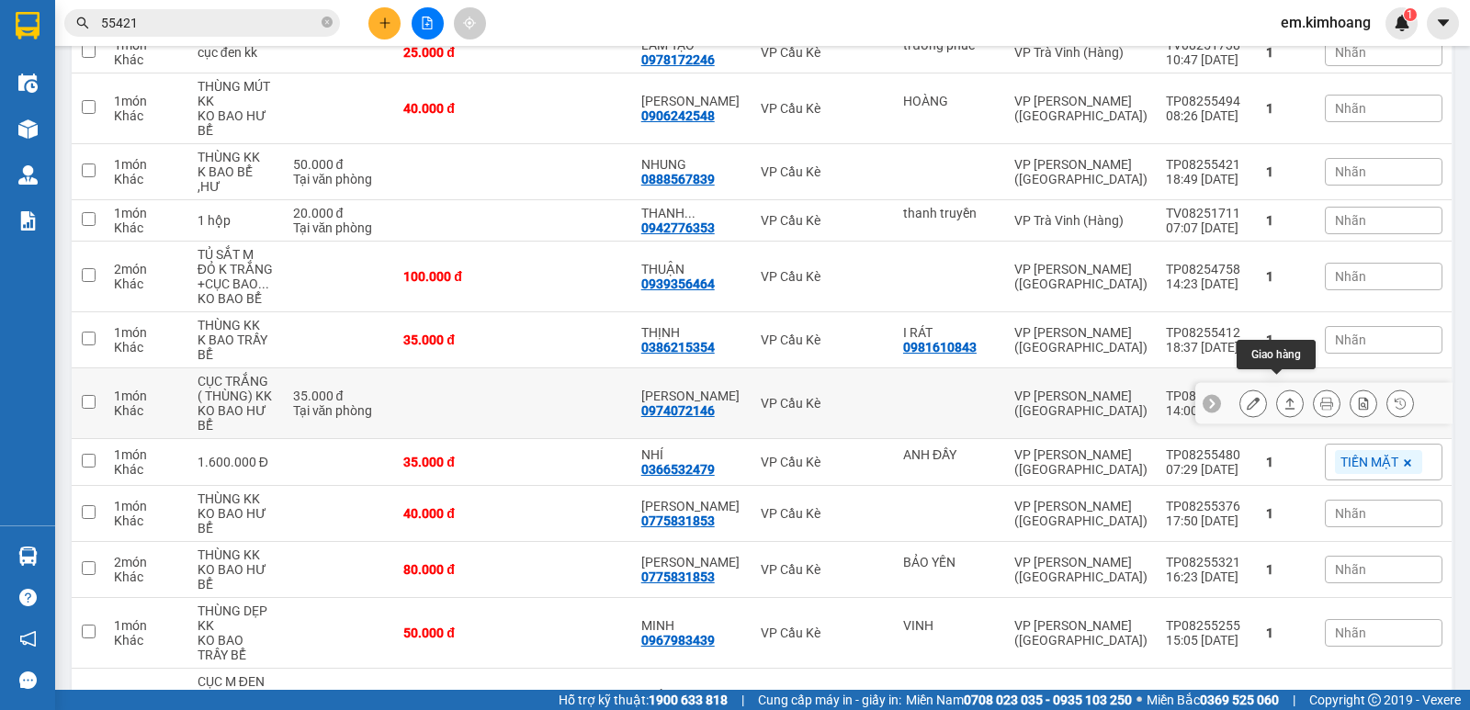
click at [1277, 389] on button at bounding box center [1290, 404] width 26 height 32
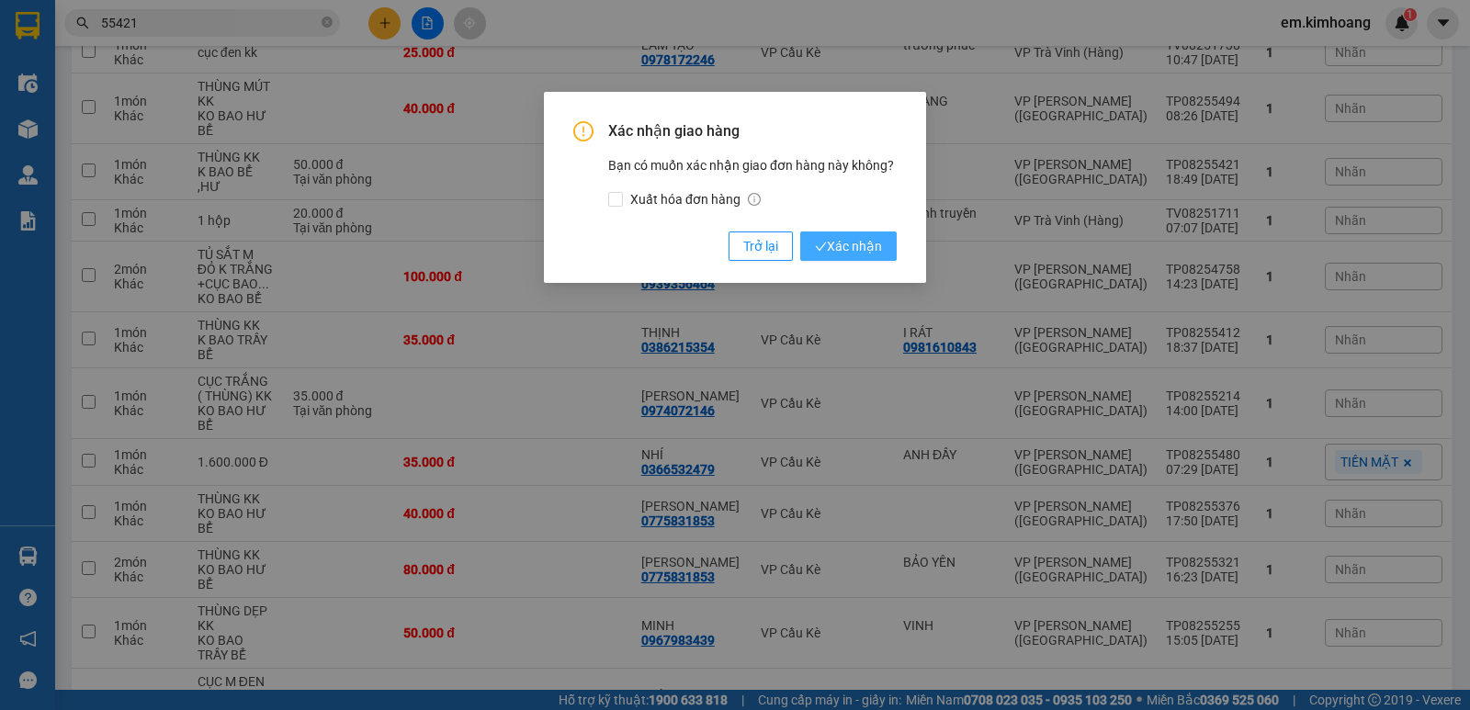
click at [838, 236] on span "Xác nhận" at bounding box center [848, 246] width 67 height 20
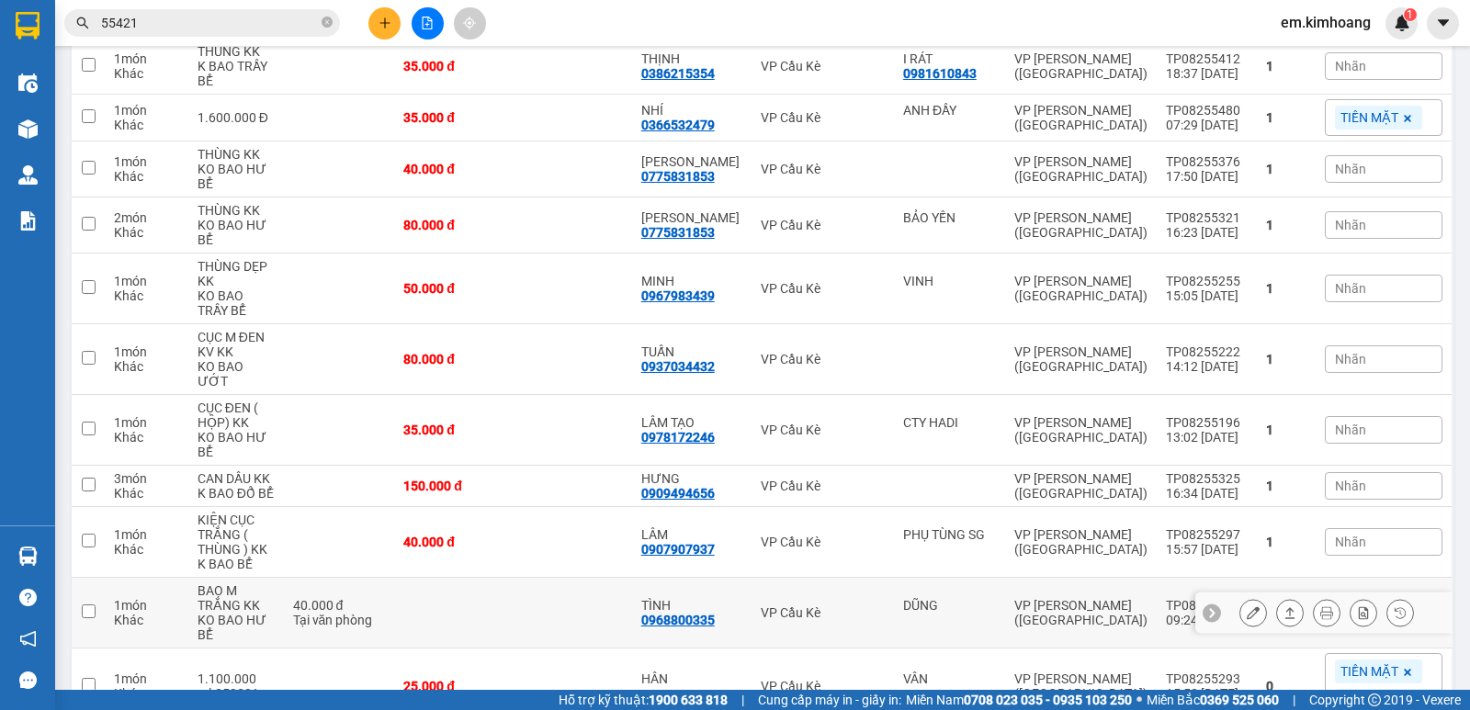
scroll to position [551, 0]
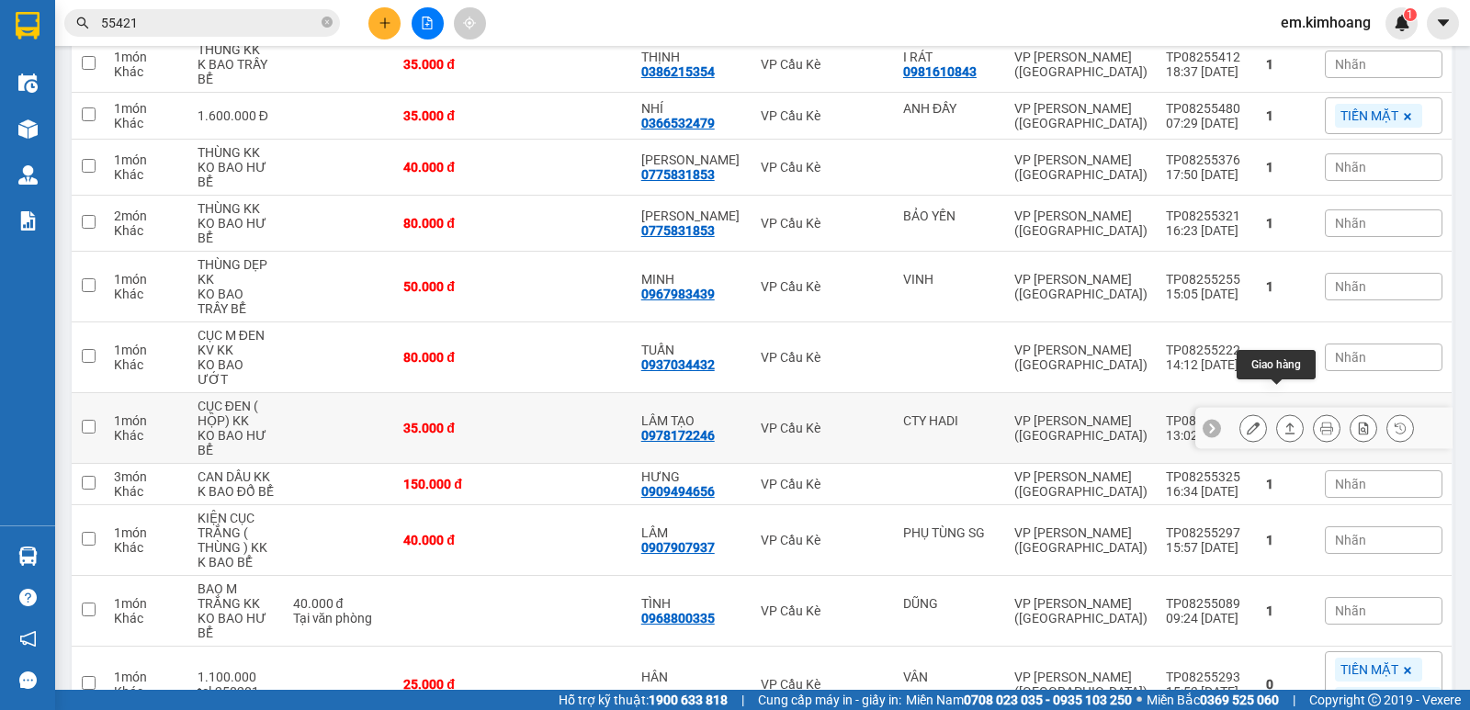
click at [1284, 422] on icon at bounding box center [1290, 428] width 13 height 13
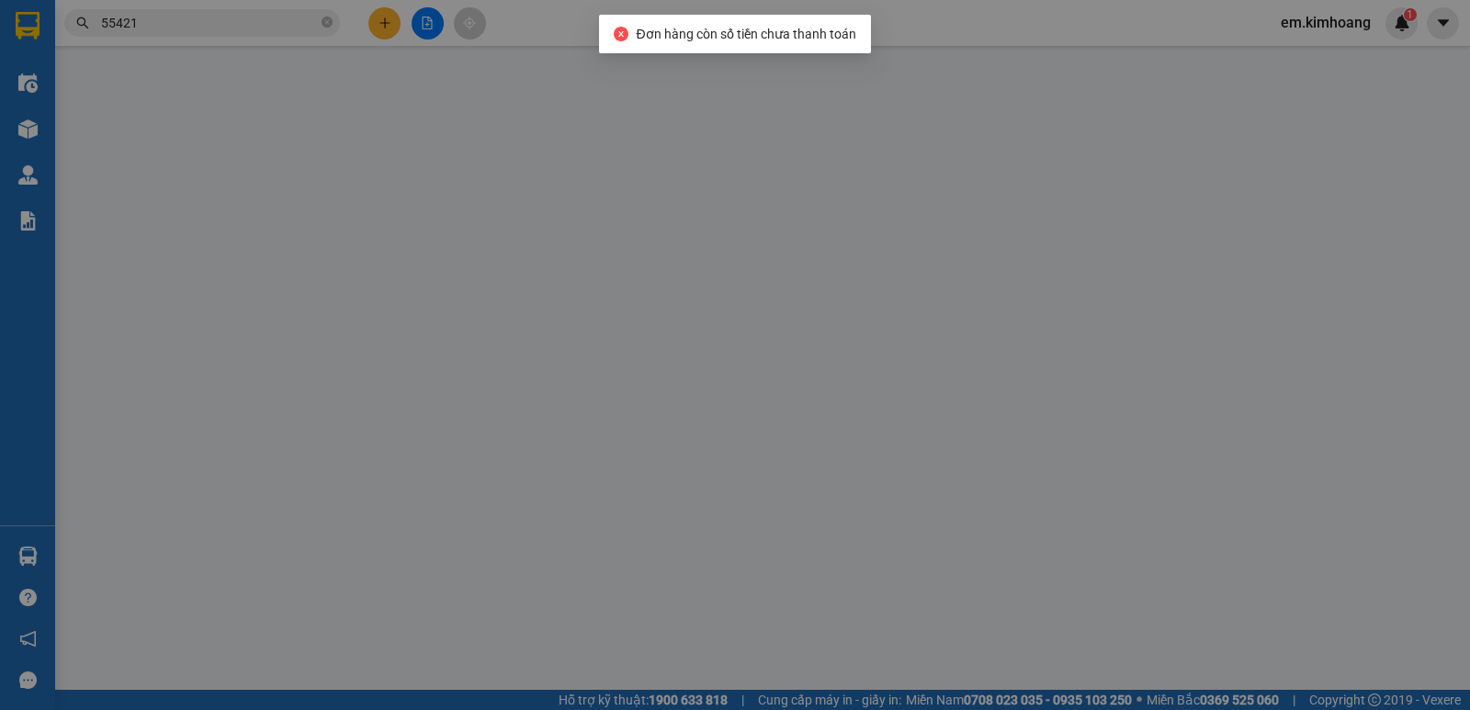
type input "CTY HADI"
type input "0978172246"
type input "LÂM TẠO"
type input "35.000"
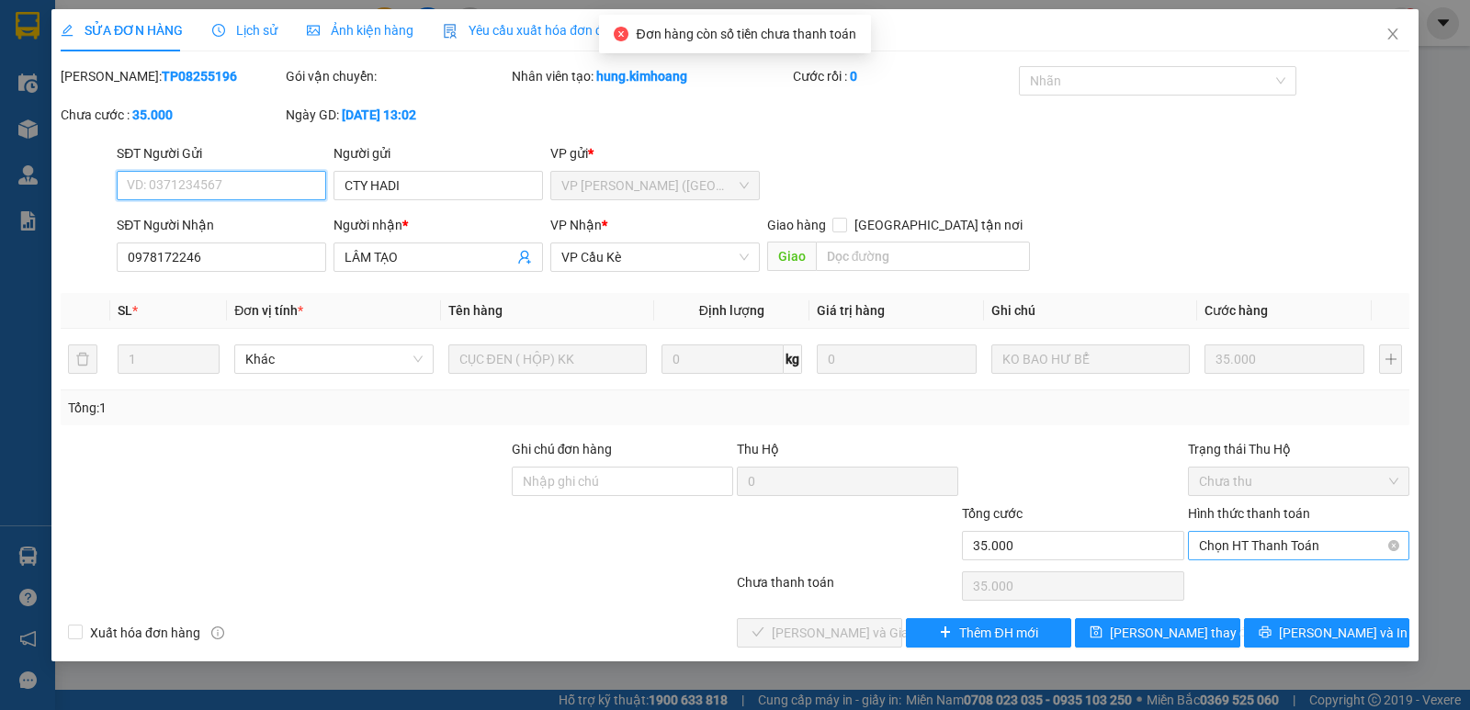
click at [1300, 539] on span "Chọn HT Thanh Toán" at bounding box center [1298, 546] width 199 height 28
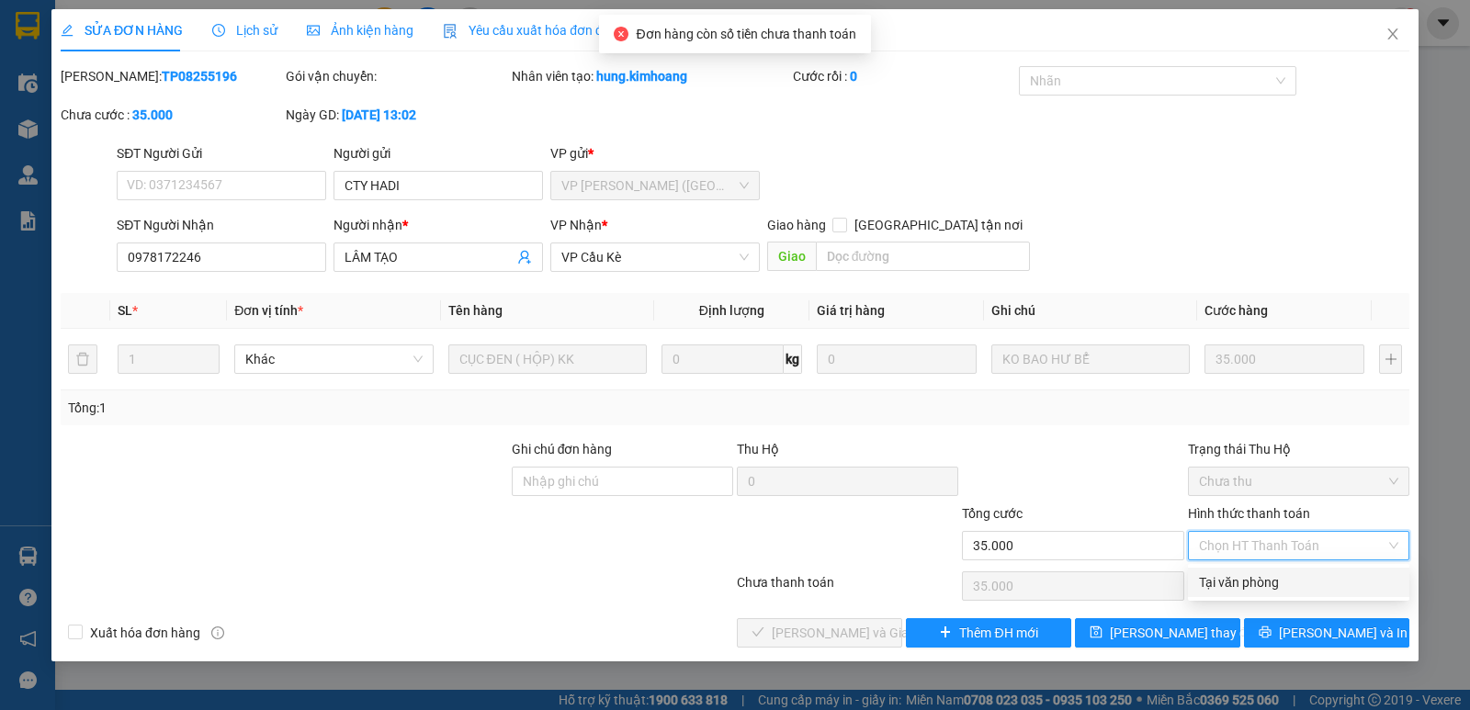
click at [1313, 574] on div "Tại văn phòng" at bounding box center [1298, 582] width 199 height 20
type input "0"
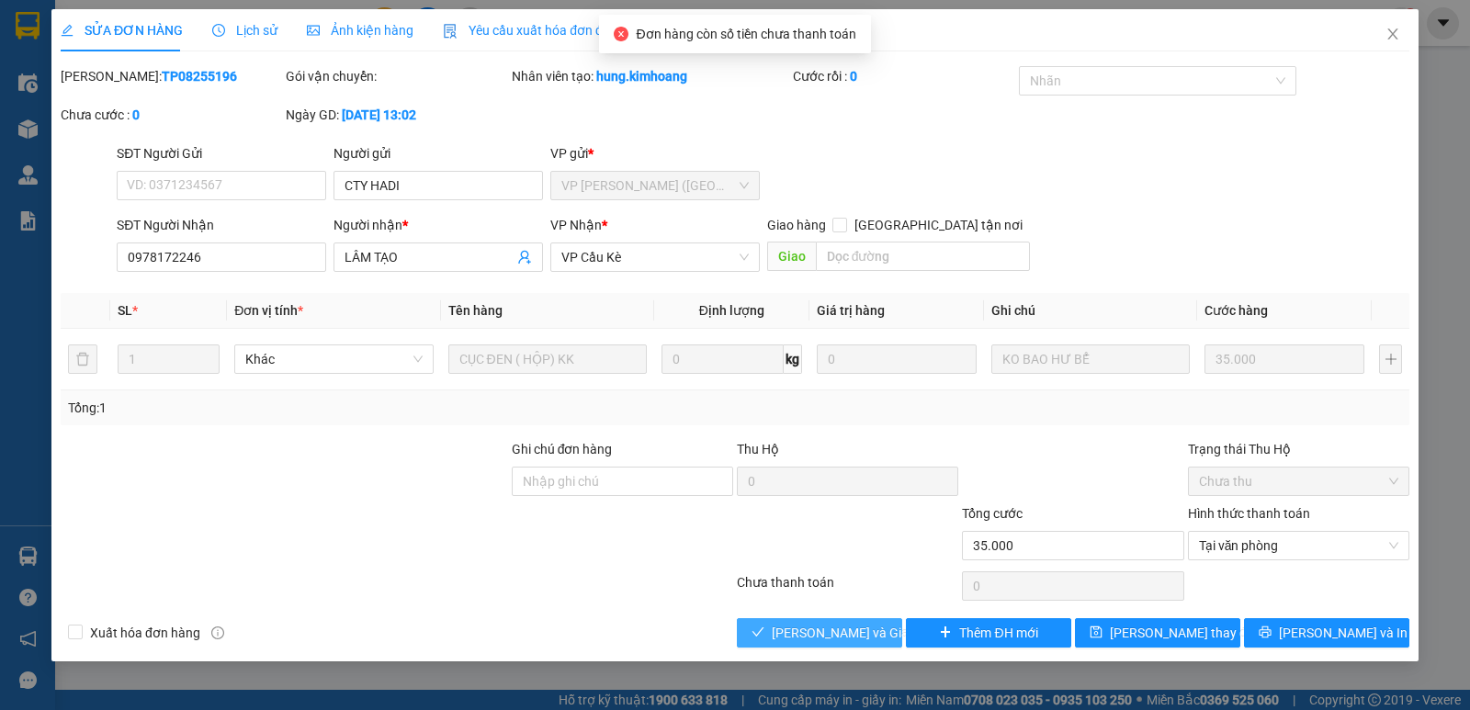
click at [852, 641] on span "[PERSON_NAME] và Giao hàng" at bounding box center [860, 633] width 176 height 20
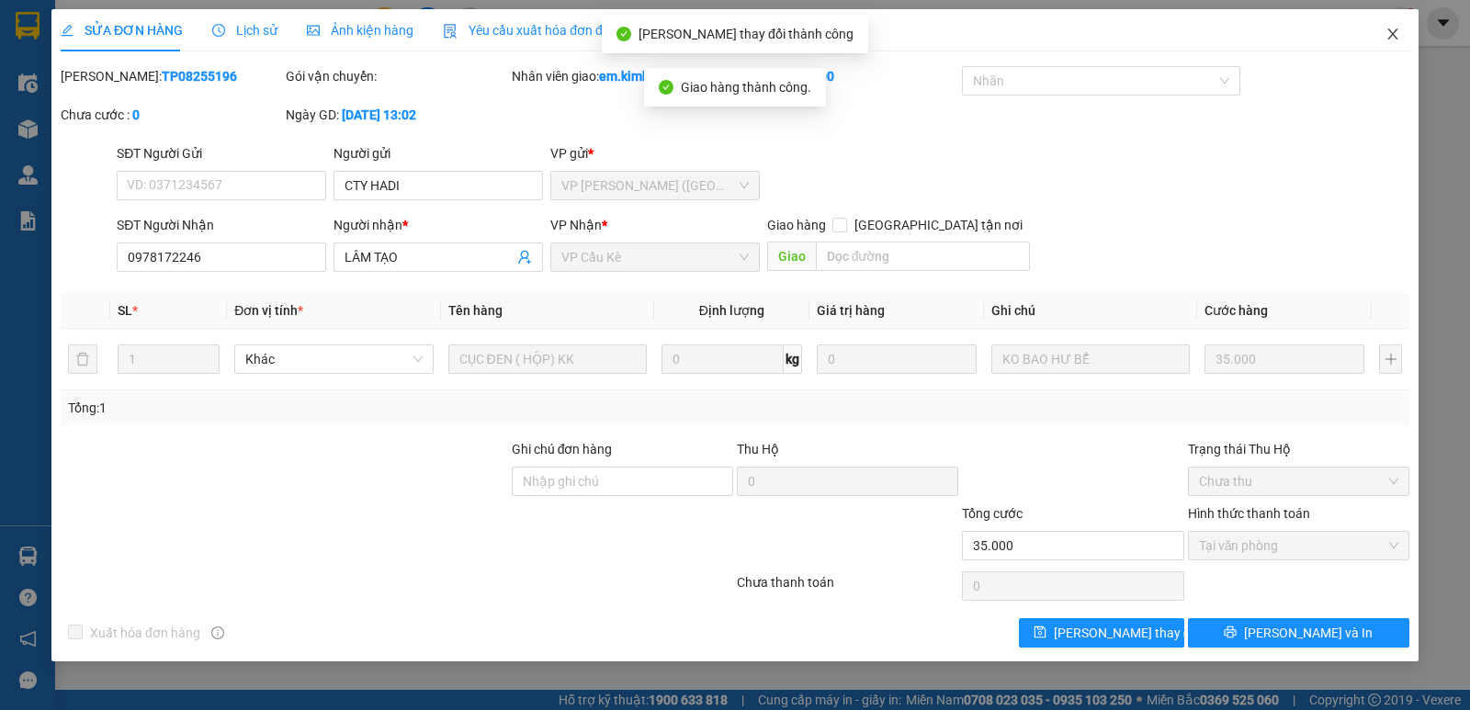
drag, startPoint x: 1396, startPoint y: 32, endPoint x: 1392, endPoint y: 43, distance: 11.6
click at [1392, 43] on span "Close" at bounding box center [1392, 34] width 51 height 51
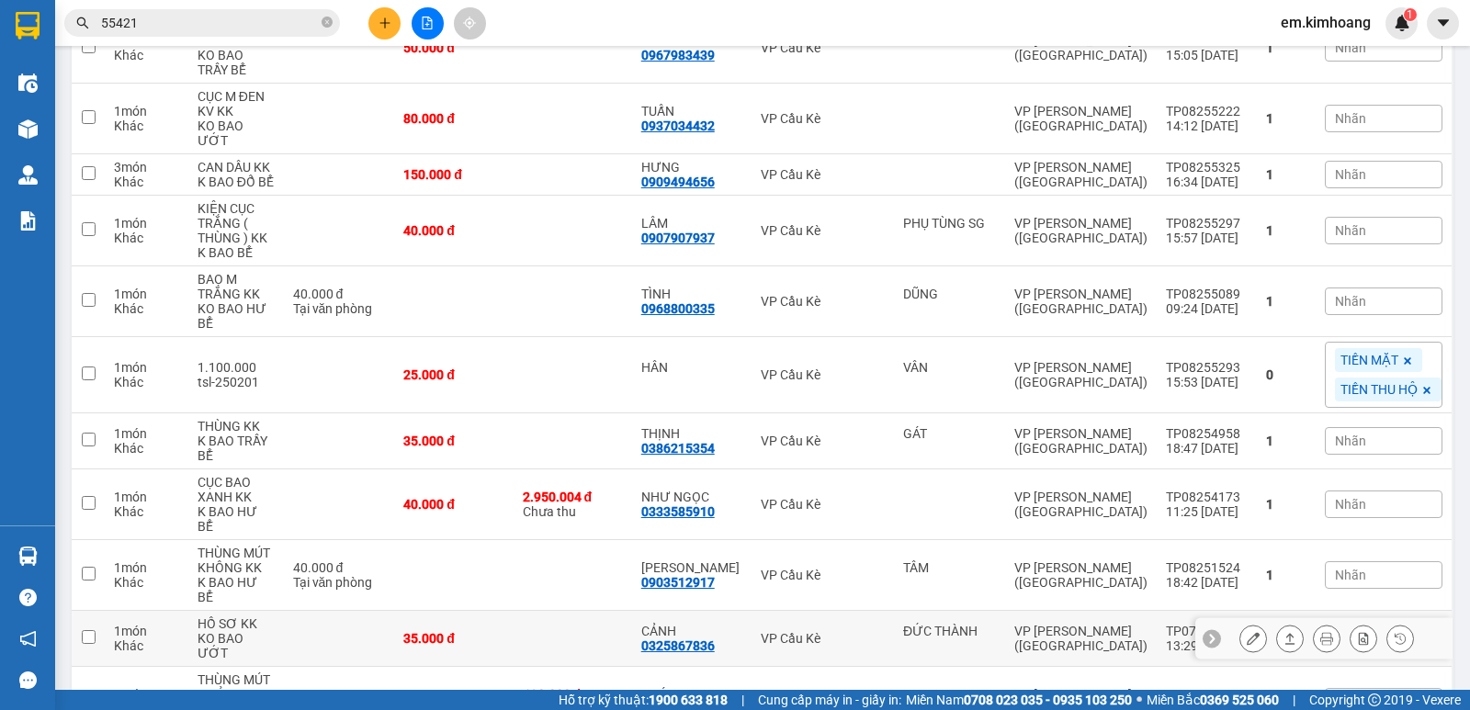
scroll to position [840, 0]
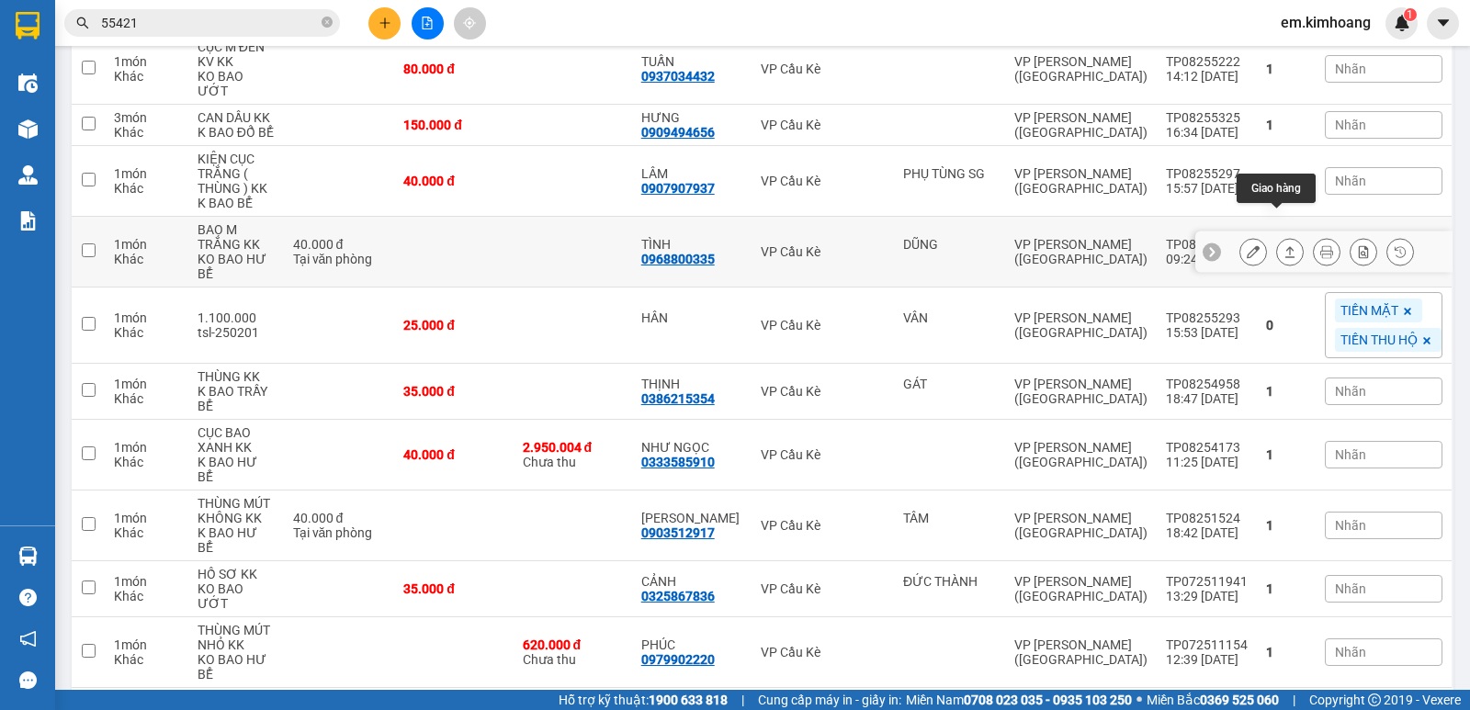
click at [1283, 236] on button at bounding box center [1290, 252] width 26 height 32
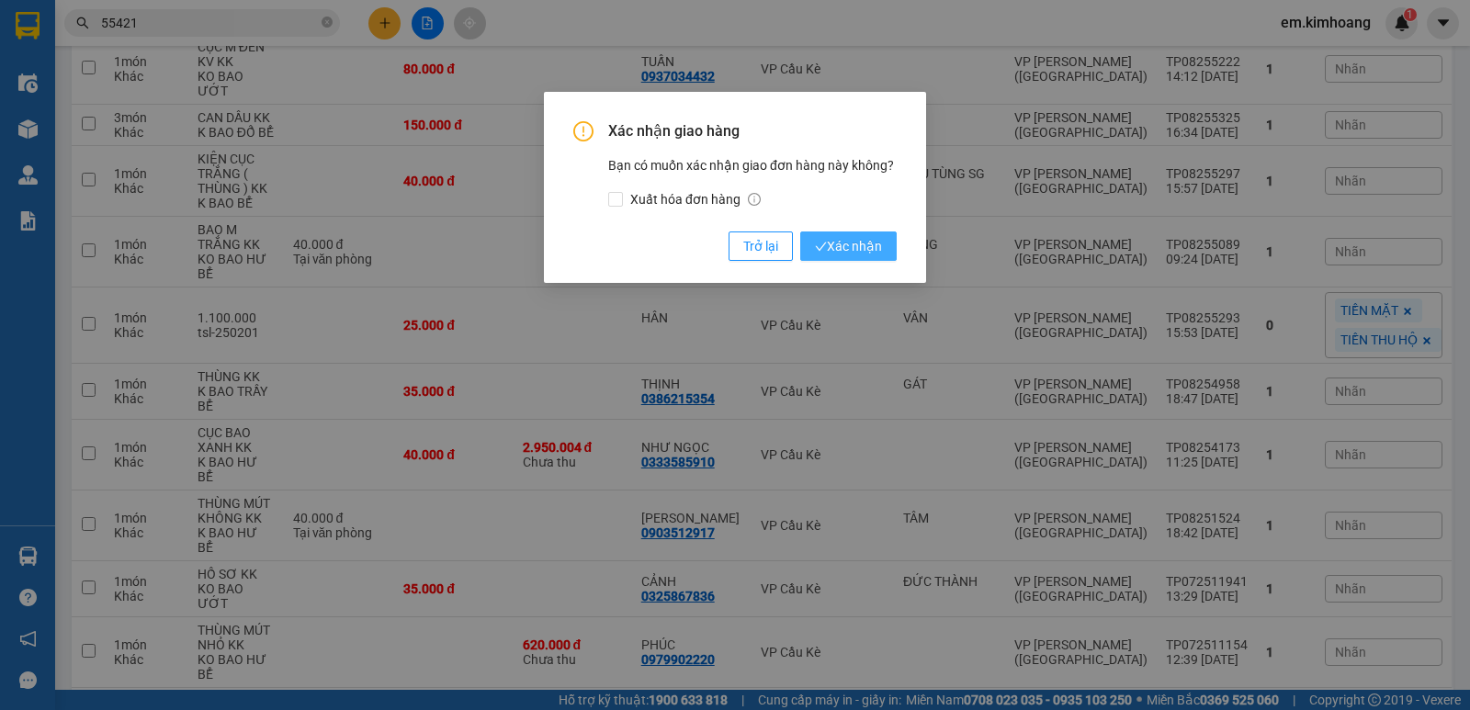
click at [879, 245] on span "Xác nhận" at bounding box center [848, 246] width 67 height 20
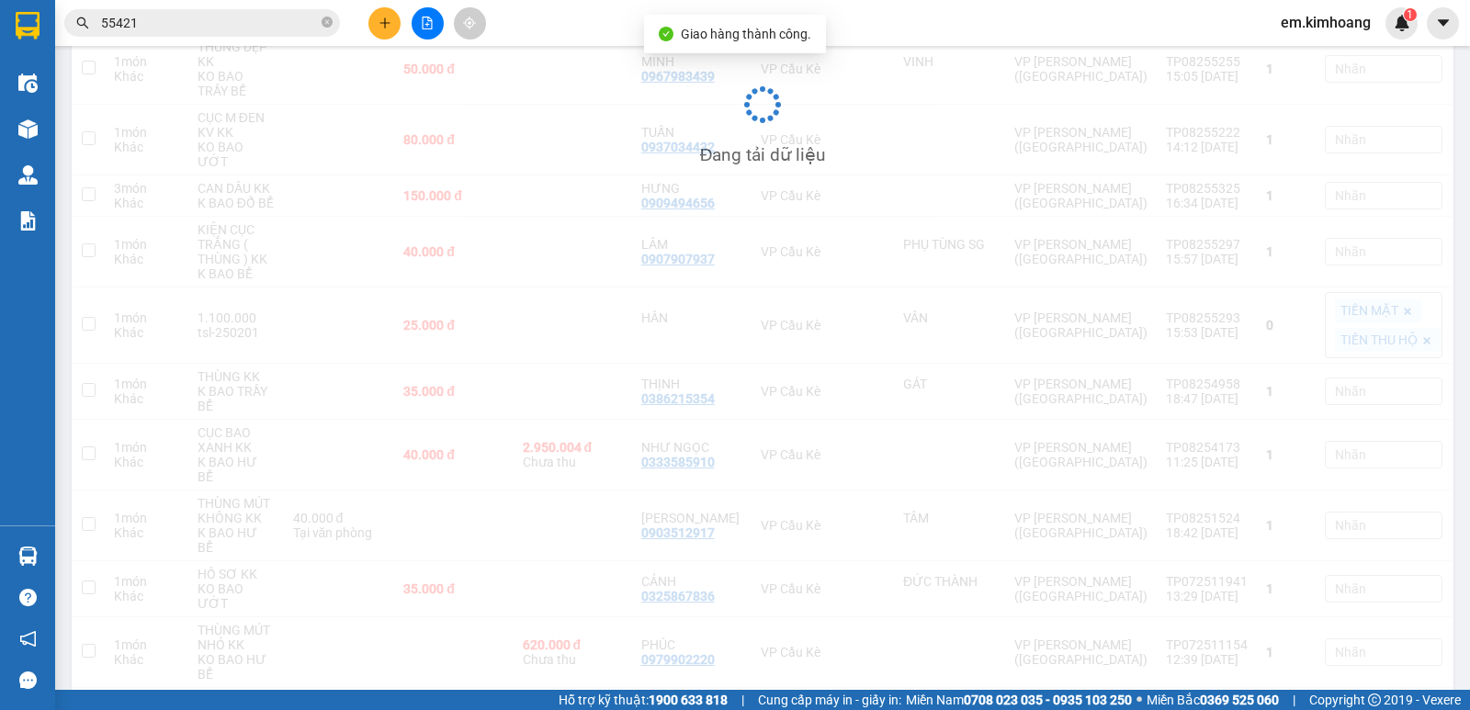
scroll to position [769, 0]
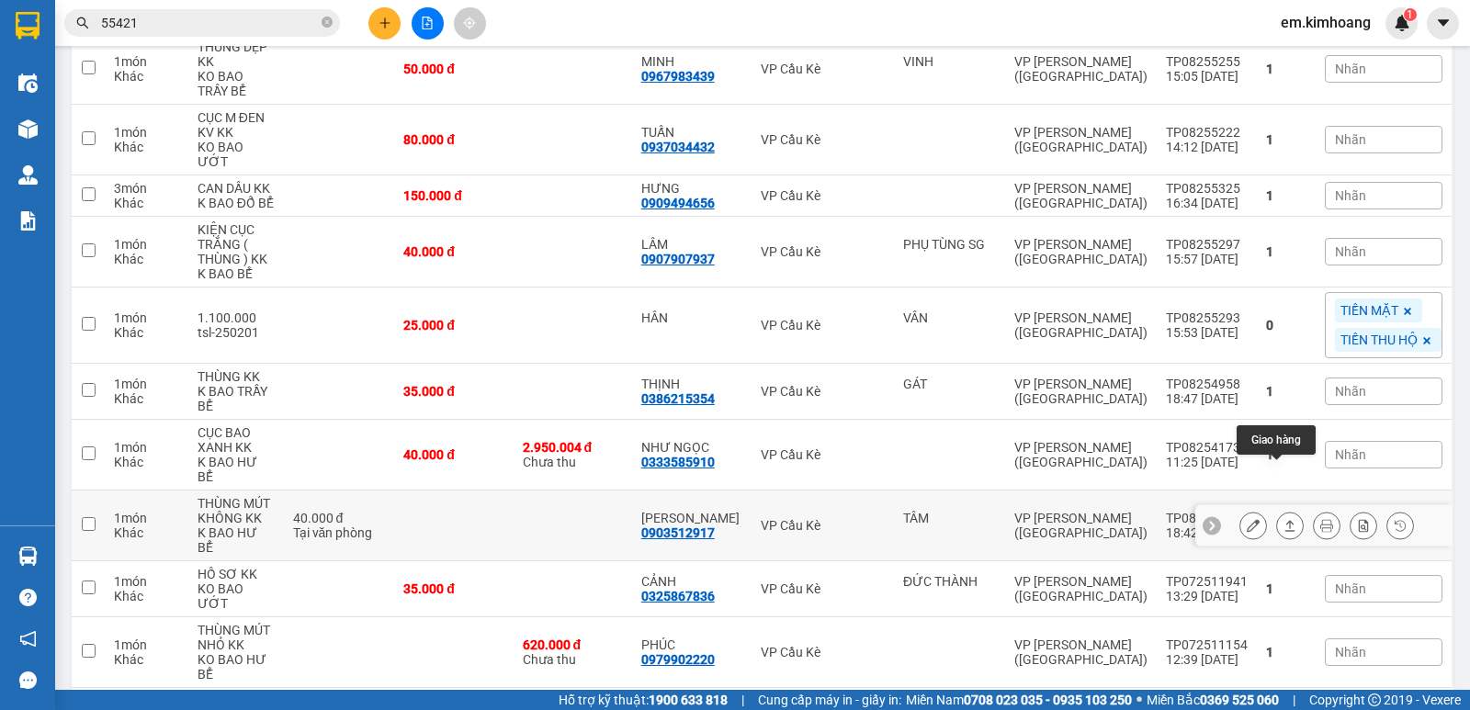
click at [1280, 510] on button at bounding box center [1290, 526] width 26 height 32
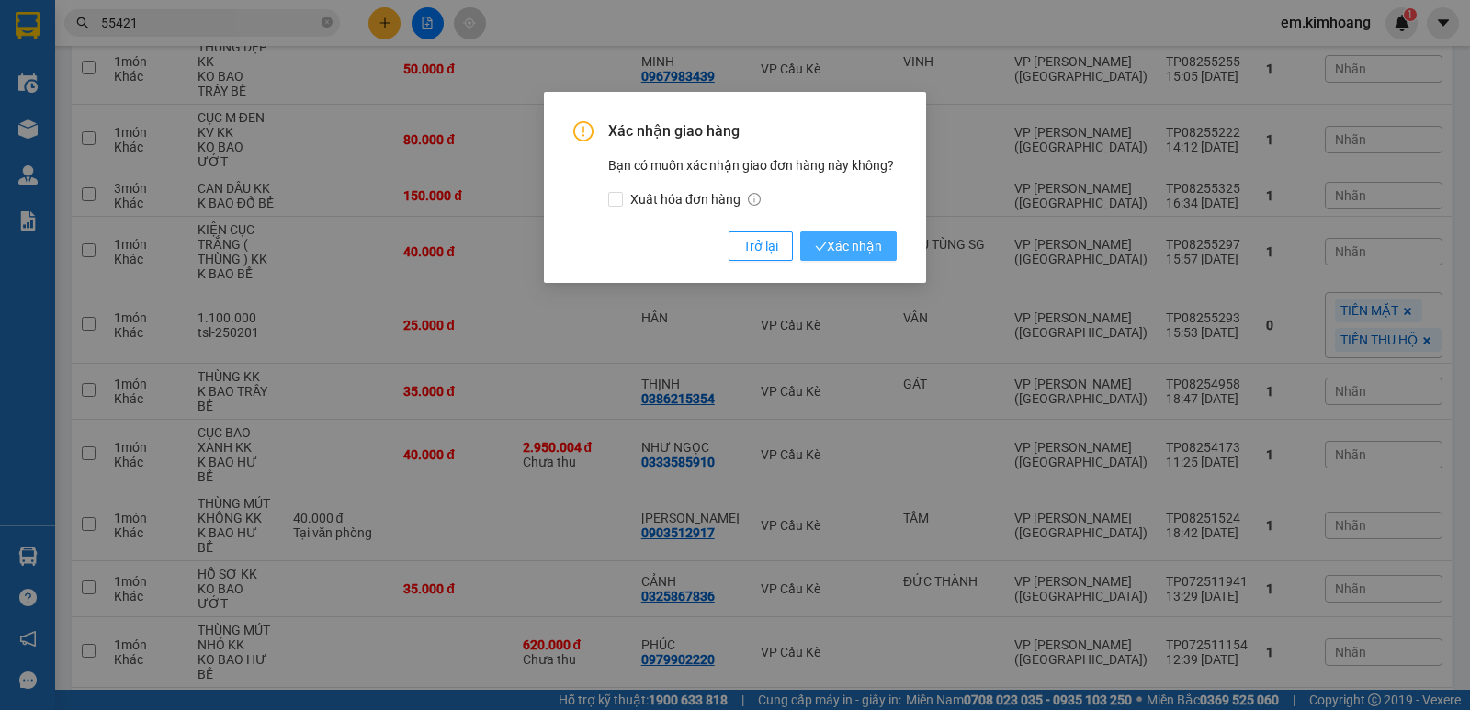
click at [831, 247] on span "Xác nhận" at bounding box center [848, 246] width 67 height 20
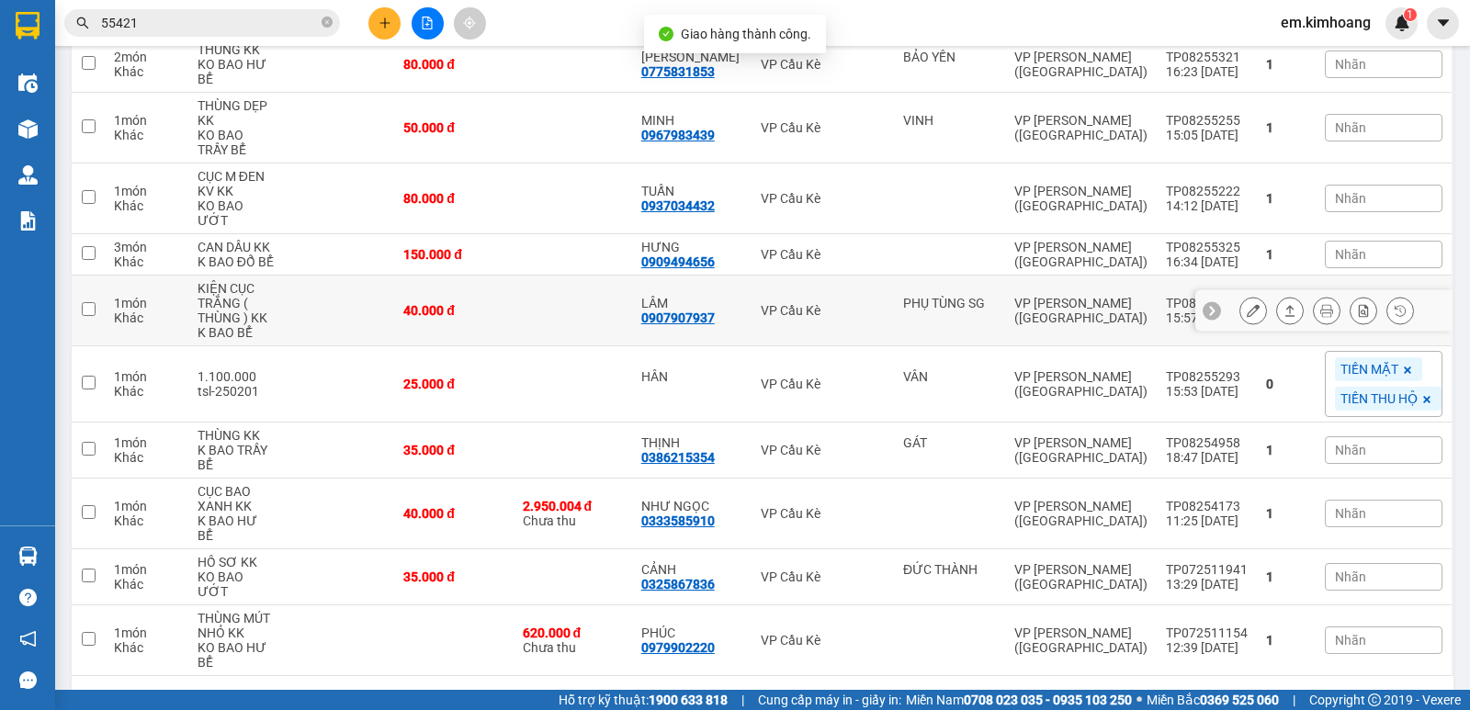
scroll to position [713, 0]
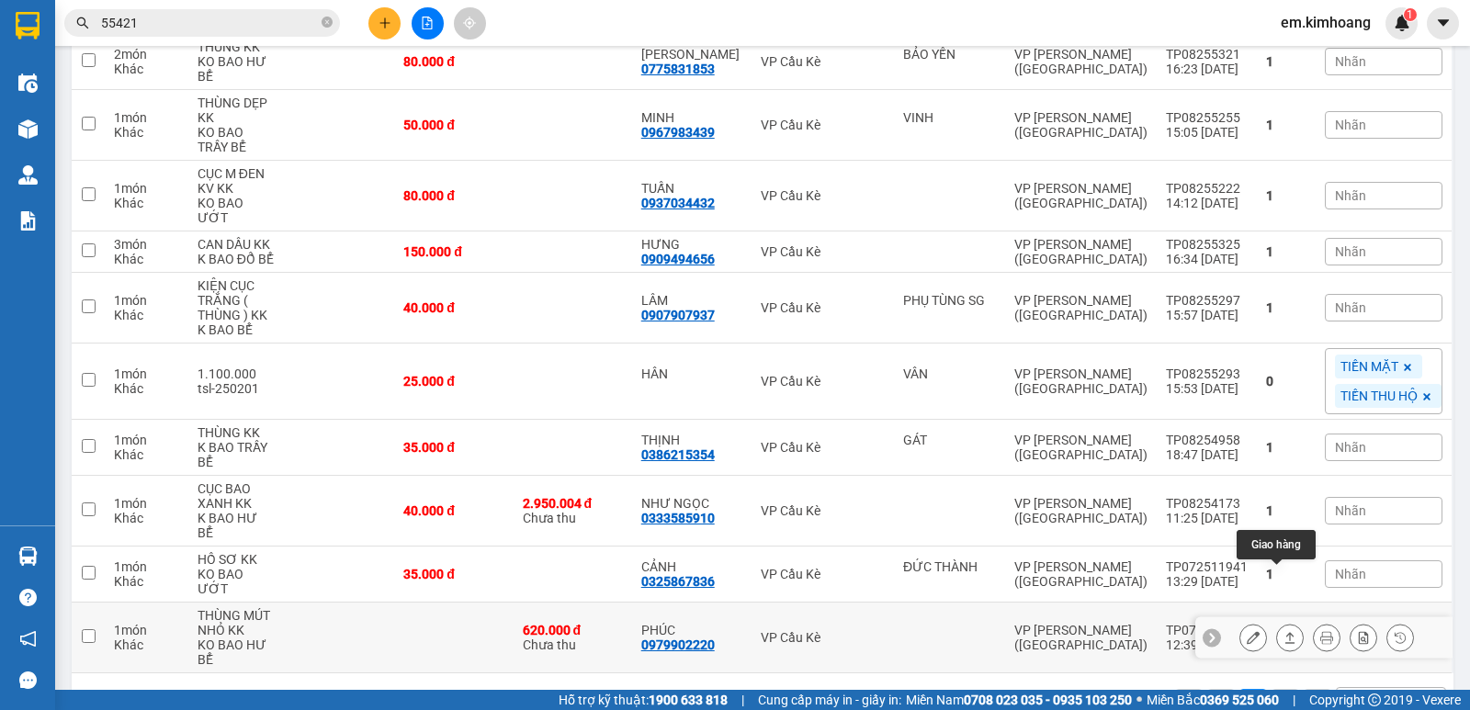
click at [1284, 631] on icon at bounding box center [1290, 637] width 13 height 13
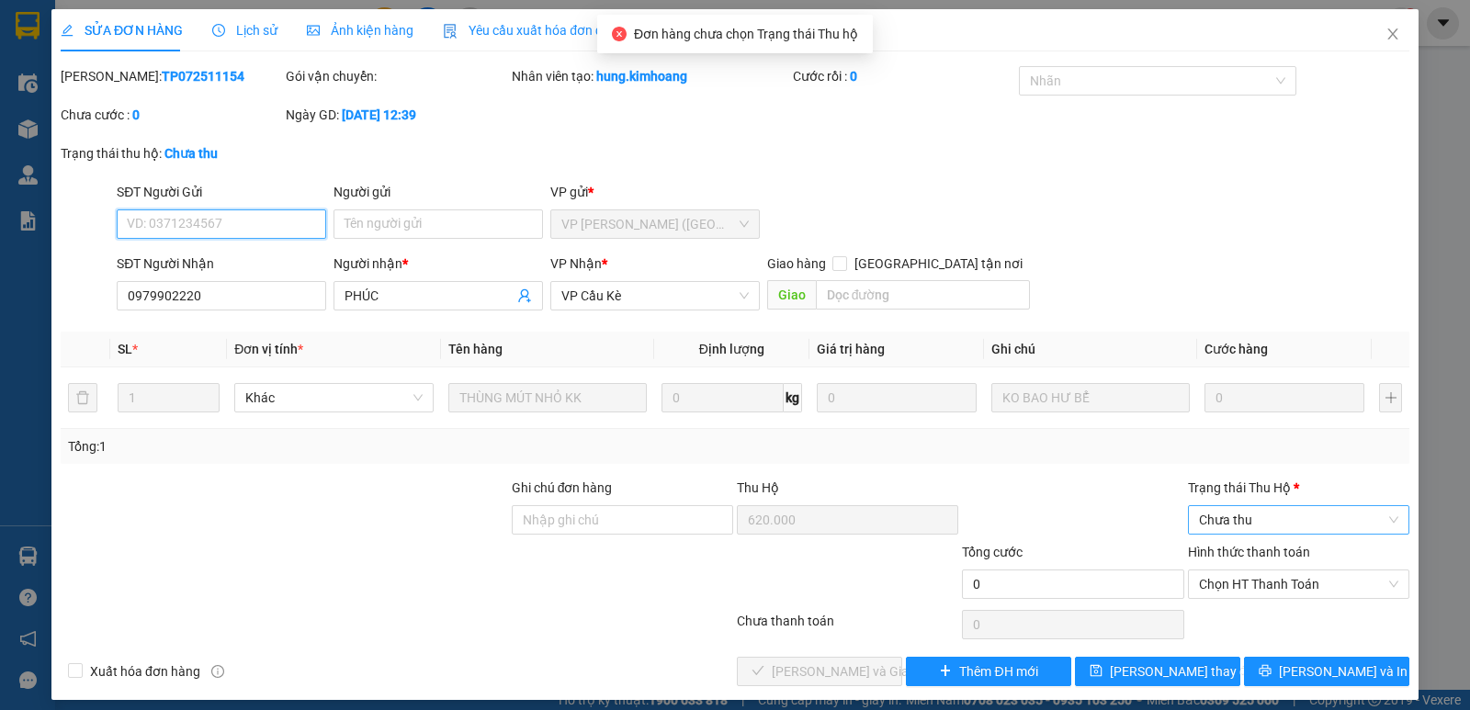
click at [1268, 515] on span "Chưa thu" at bounding box center [1298, 520] width 199 height 28
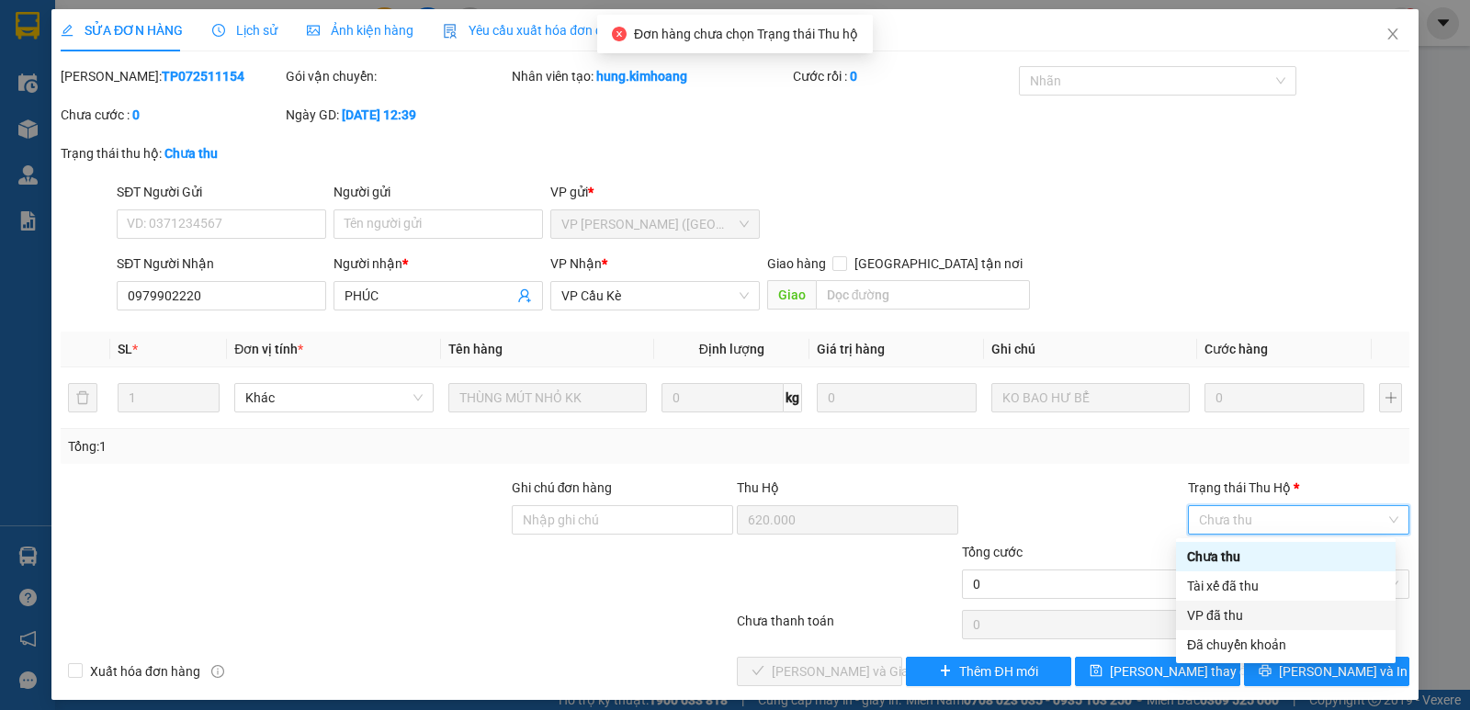
click at [1289, 617] on div "VP đã thu" at bounding box center [1286, 615] width 198 height 20
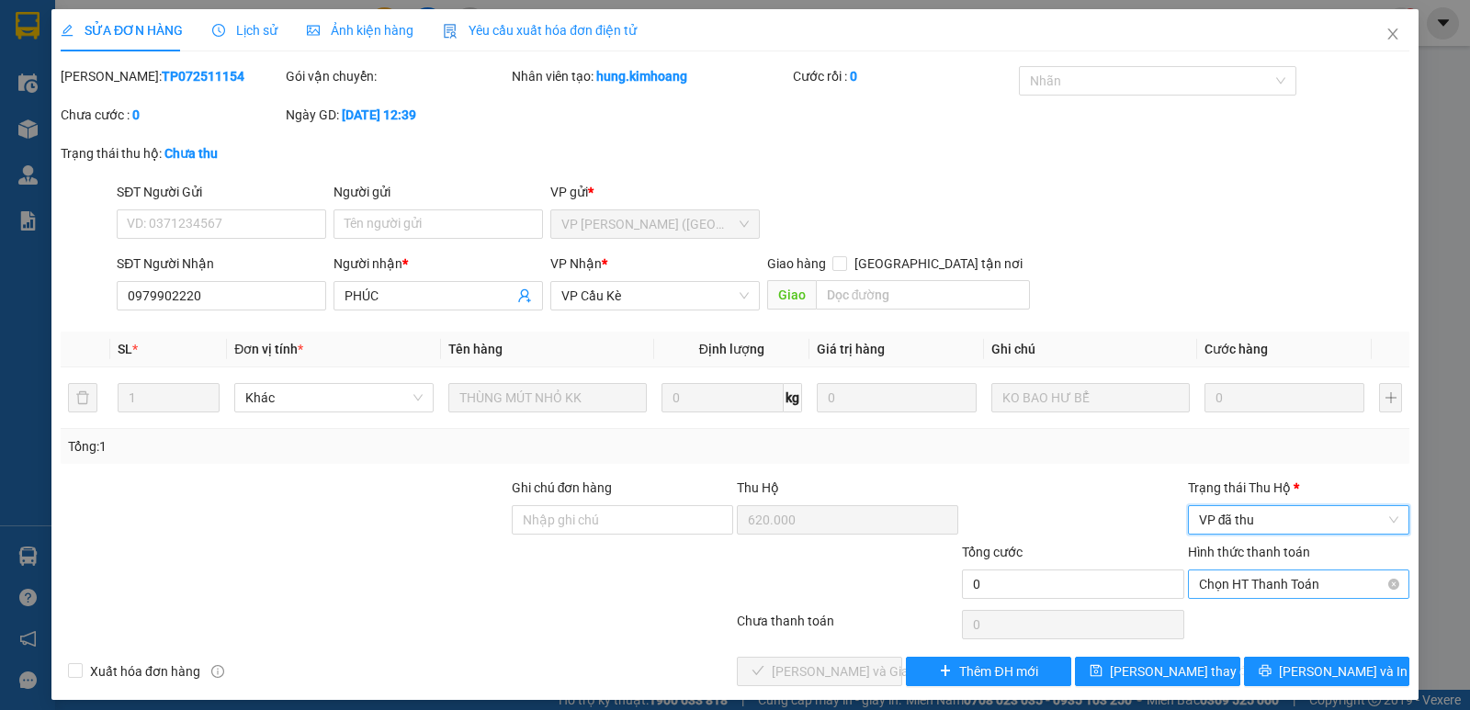
click at [1255, 581] on span "Chọn HT Thanh Toán" at bounding box center [1298, 585] width 199 height 28
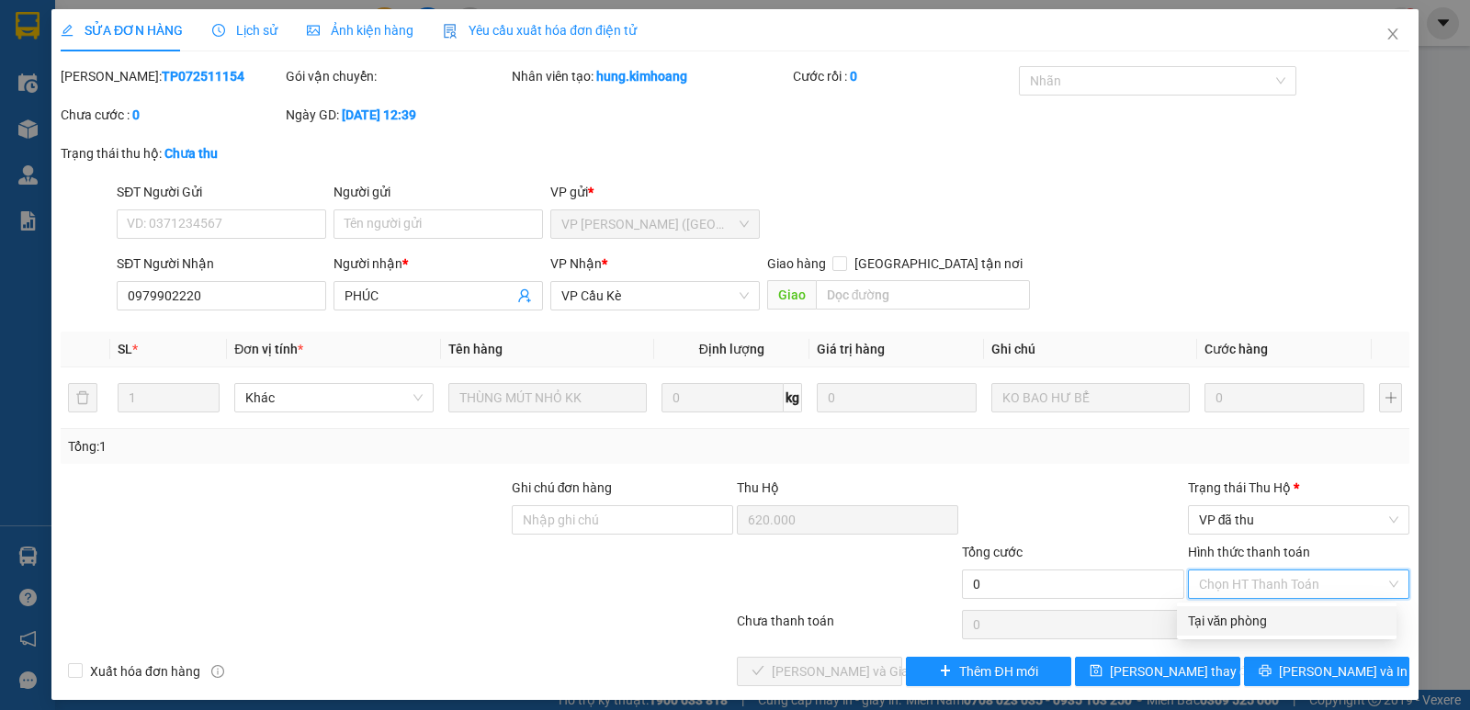
click at [1247, 619] on div "Tại văn phòng" at bounding box center [1287, 621] width 198 height 20
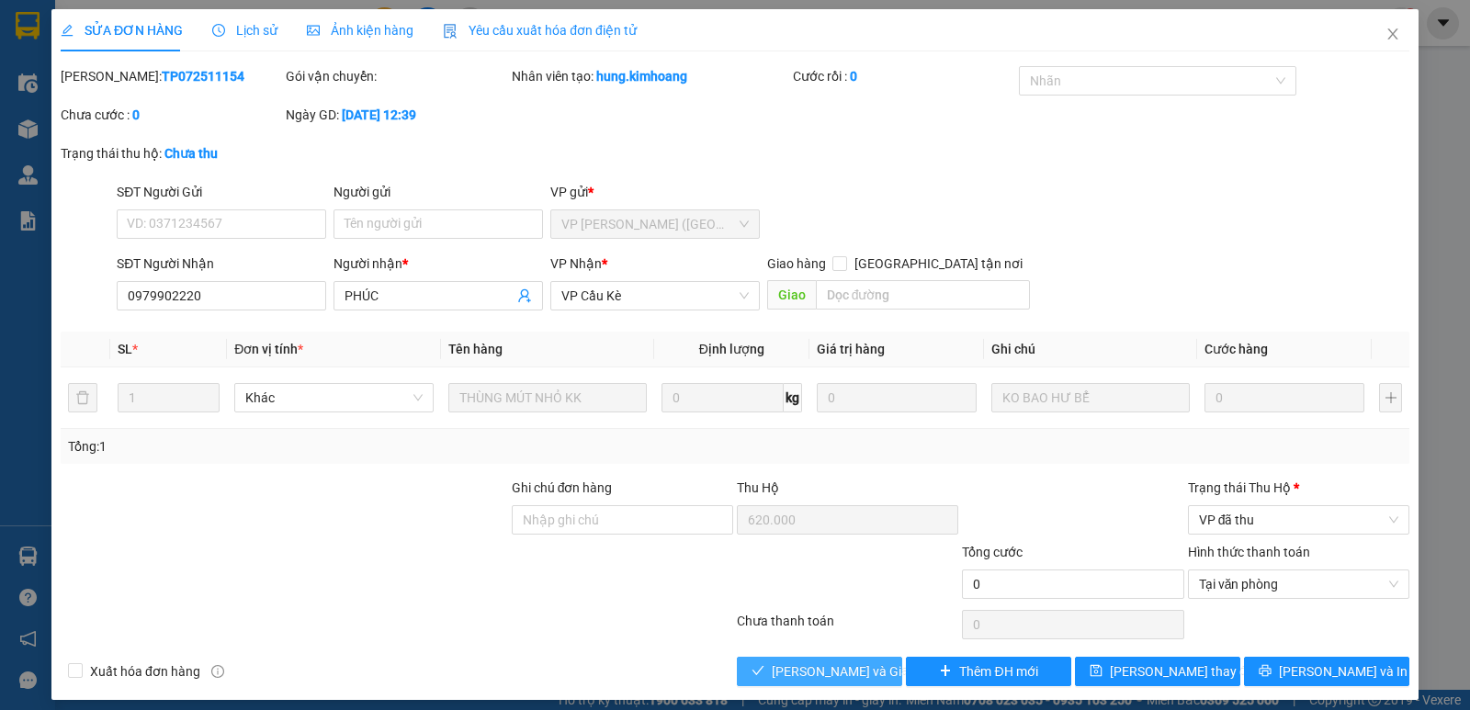
click at [840, 666] on span "[PERSON_NAME] và Giao hàng" at bounding box center [860, 672] width 176 height 20
click at [1387, 34] on icon "close" at bounding box center [1392, 33] width 10 height 11
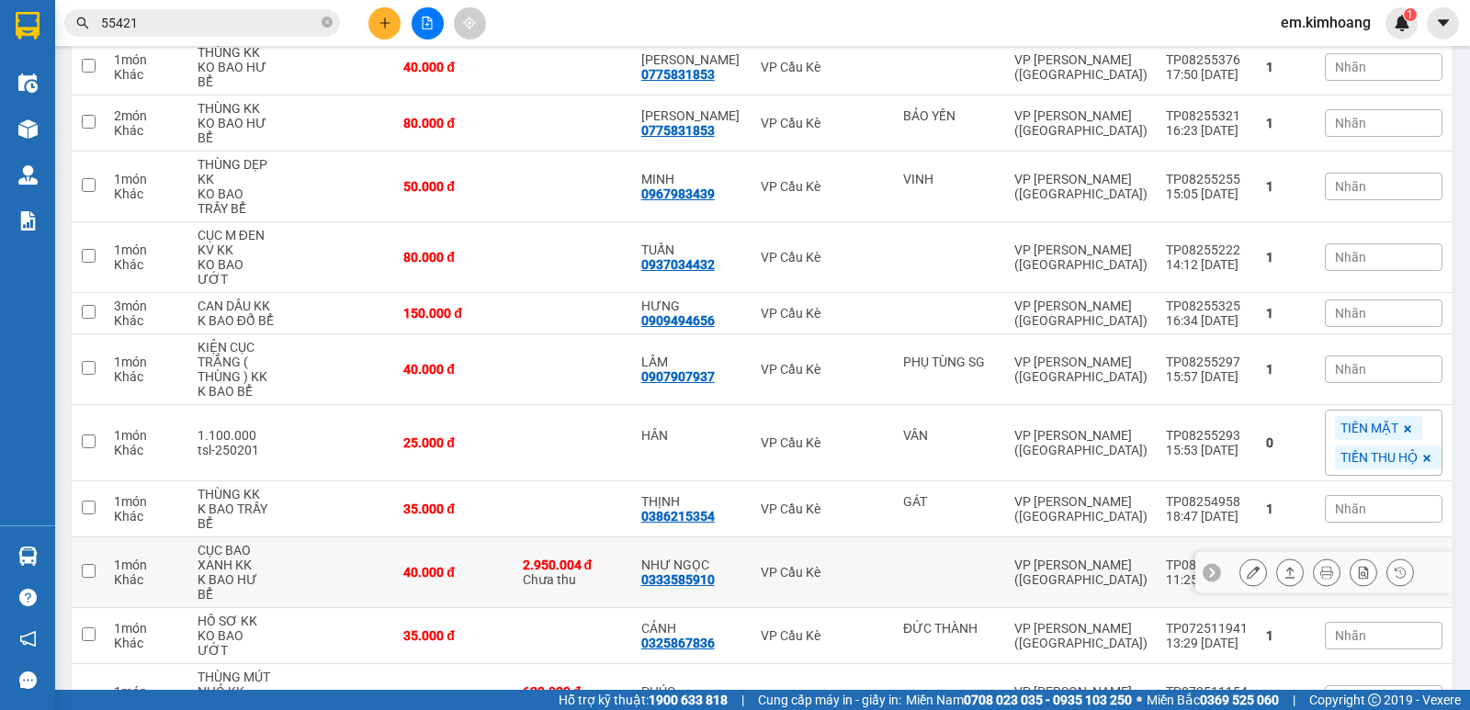
scroll to position [621, 0]
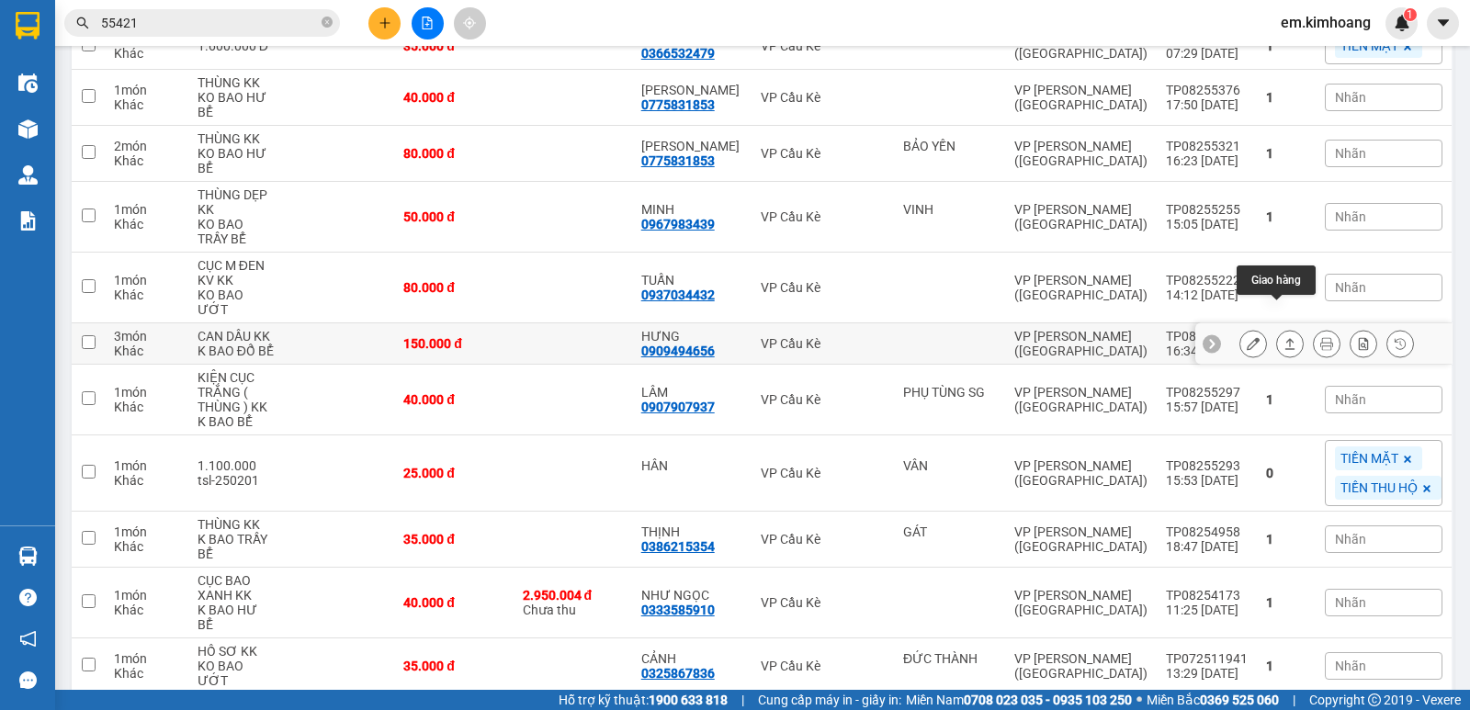
click at [1284, 337] on icon at bounding box center [1290, 343] width 13 height 13
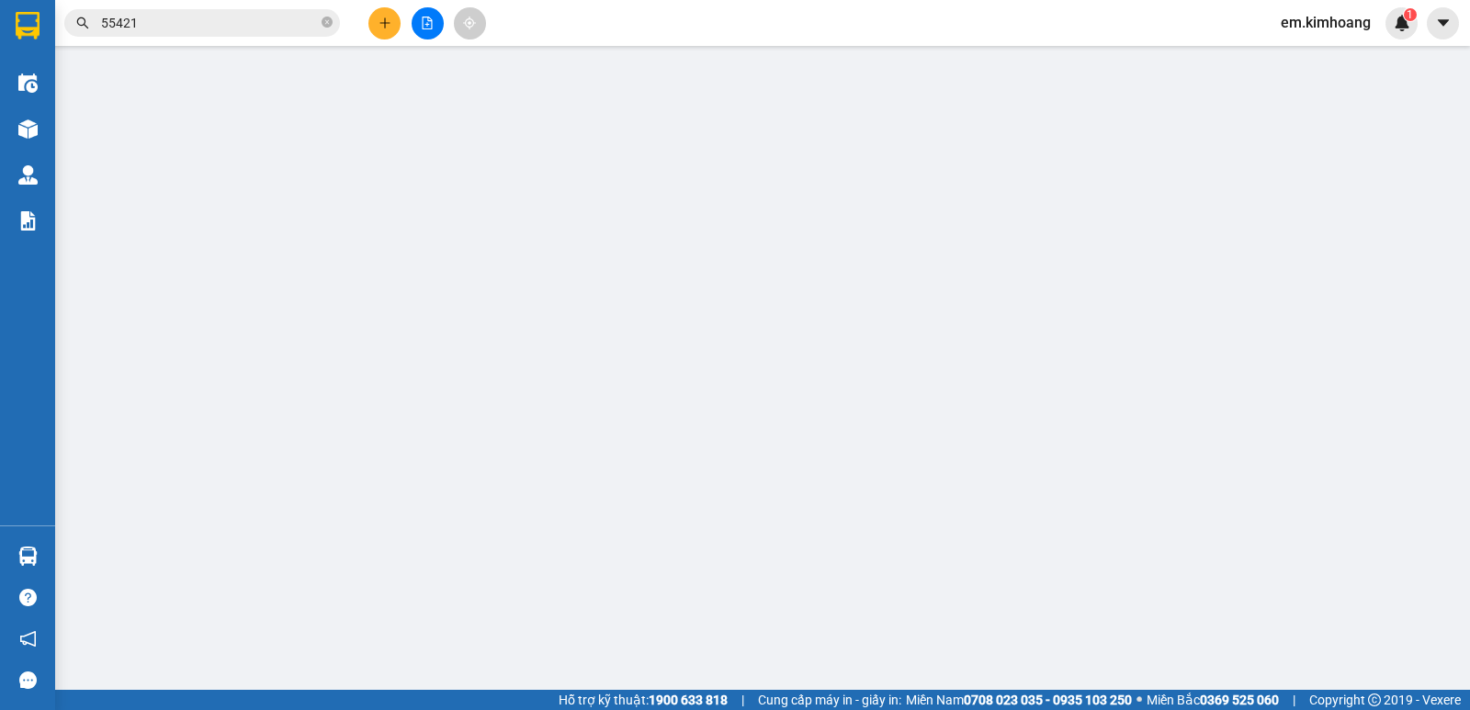
type input "0909494656"
type input "HƯNG"
type input "150.000"
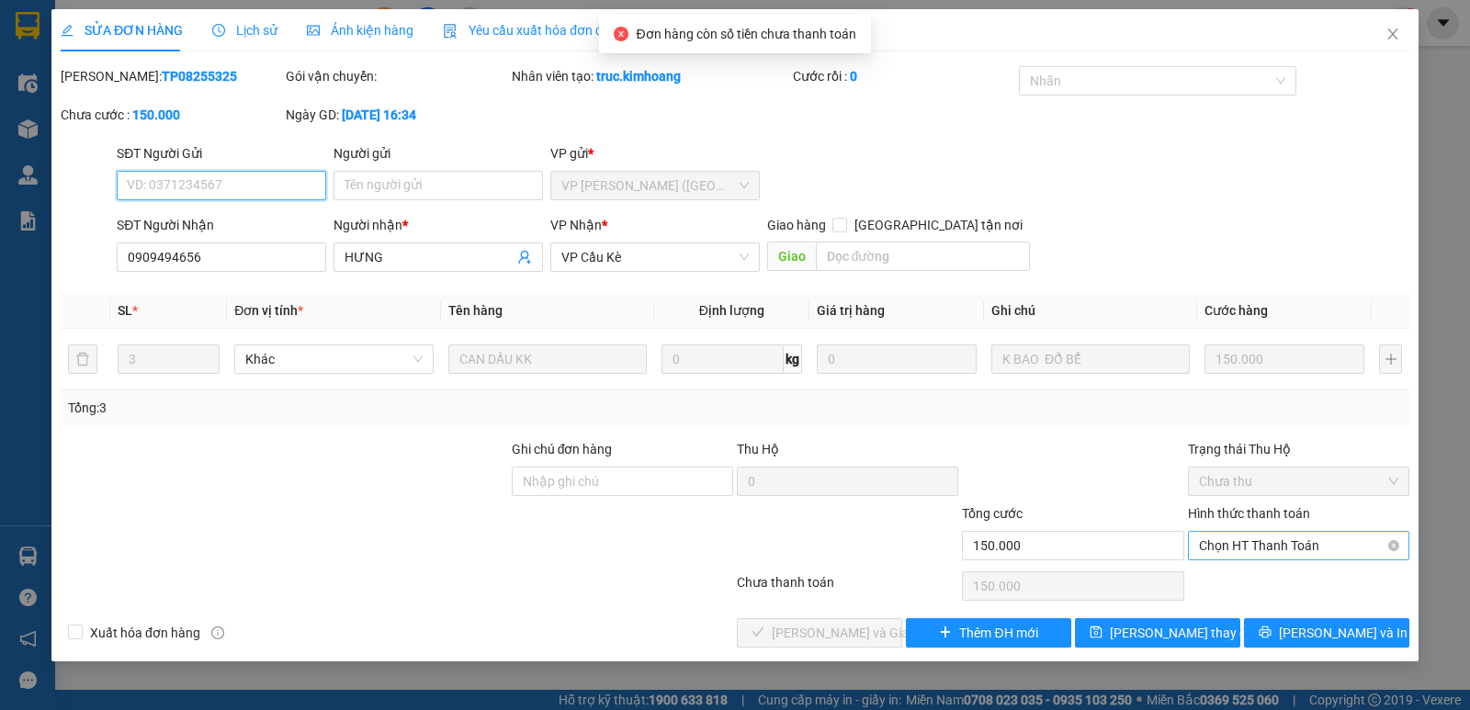
click at [1286, 544] on span "Chọn HT Thanh Toán" at bounding box center [1298, 546] width 199 height 28
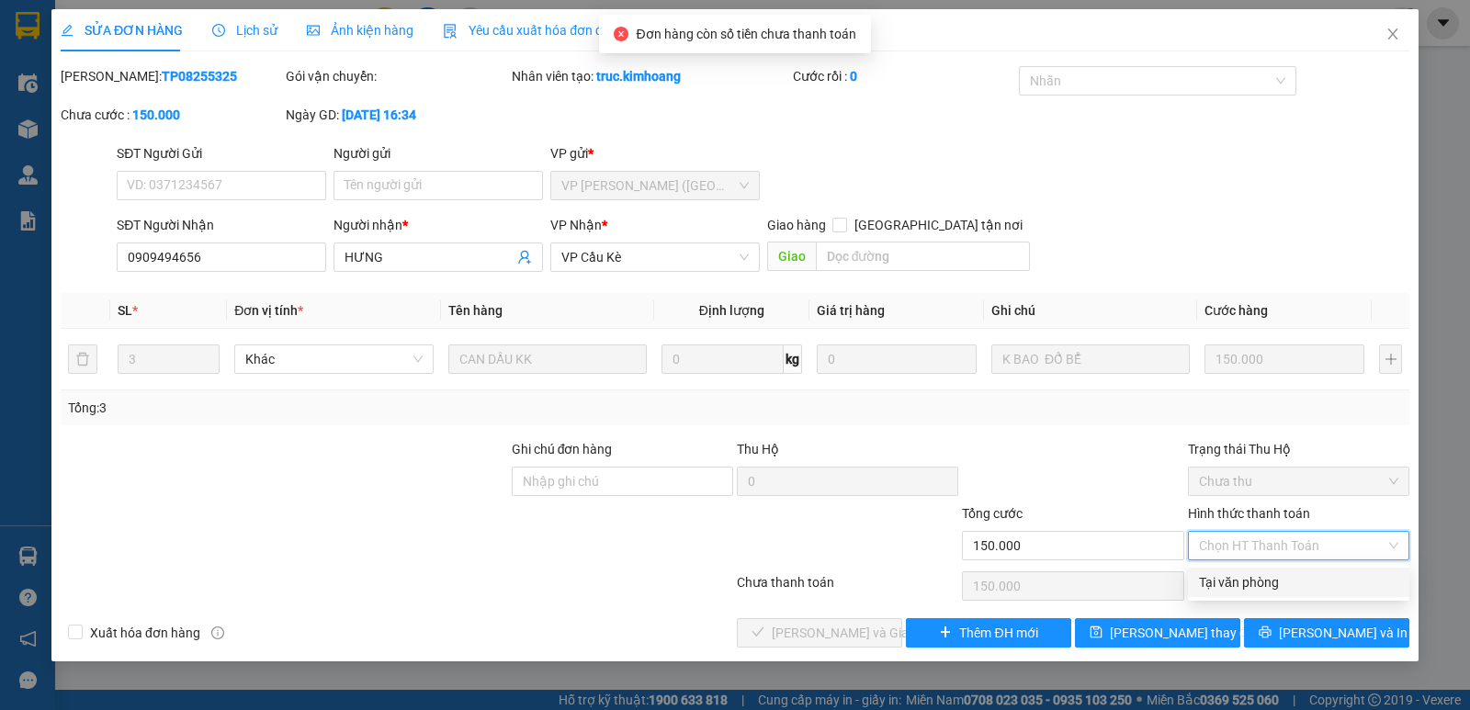
click at [1295, 583] on div "Tại văn phòng" at bounding box center [1298, 582] width 199 height 20
type input "0"
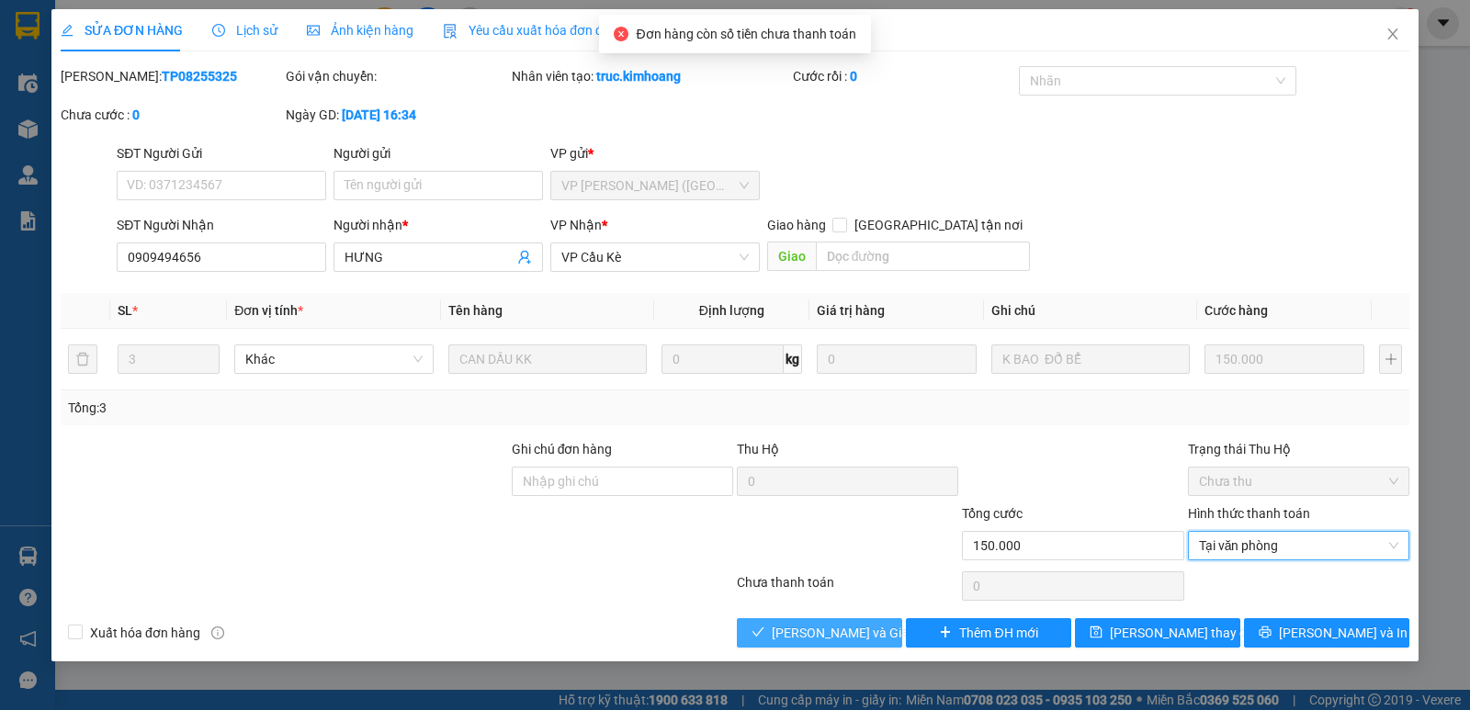
click at [764, 636] on icon "check" at bounding box center [758, 632] width 13 height 13
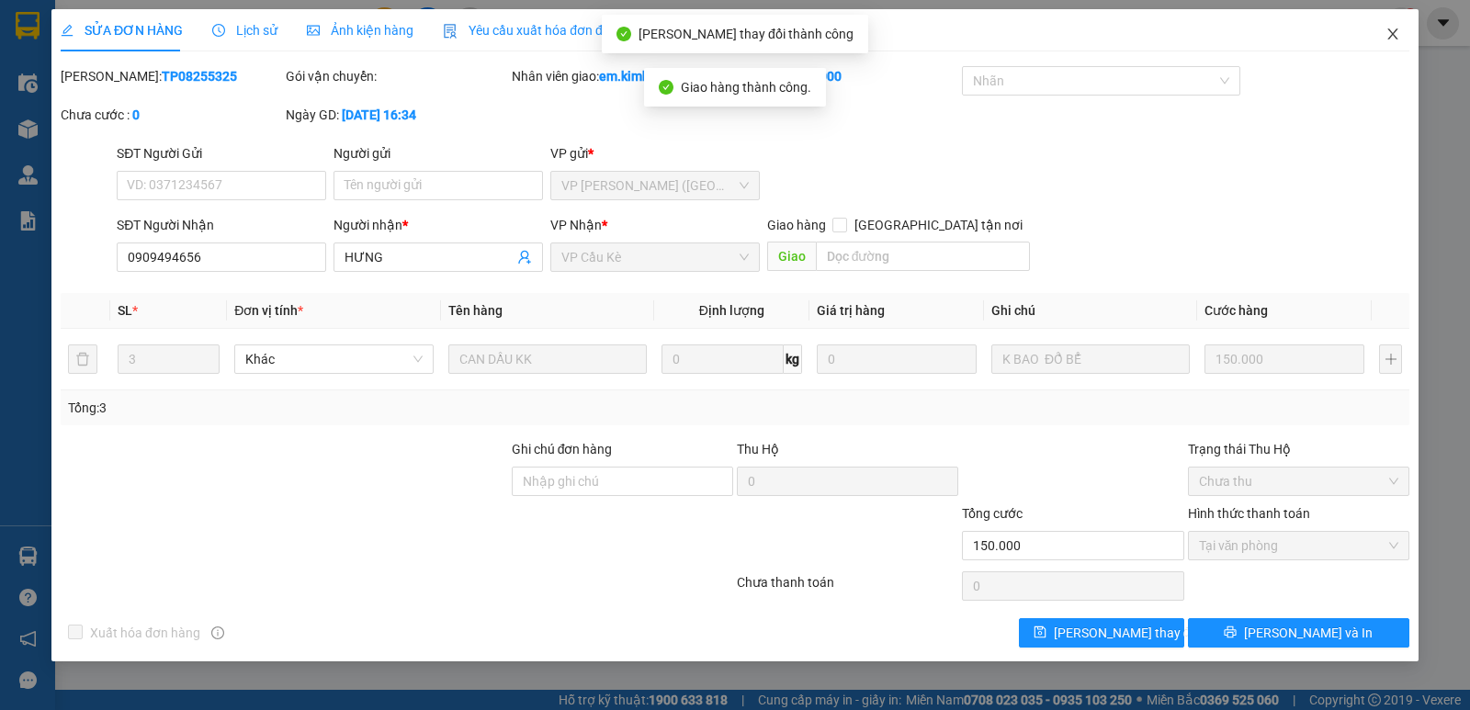
click at [1397, 38] on icon "close" at bounding box center [1393, 34] width 15 height 15
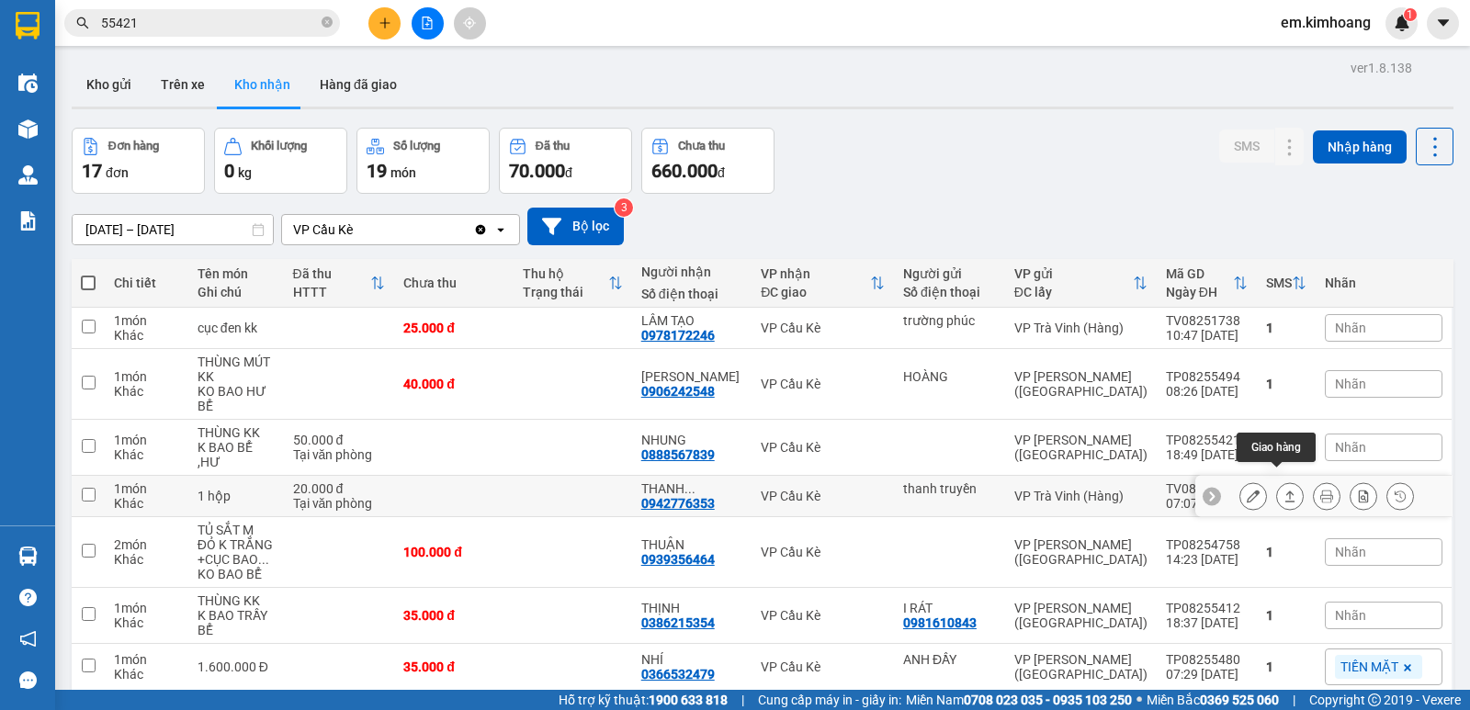
click at [1285, 481] on button at bounding box center [1290, 497] width 26 height 32
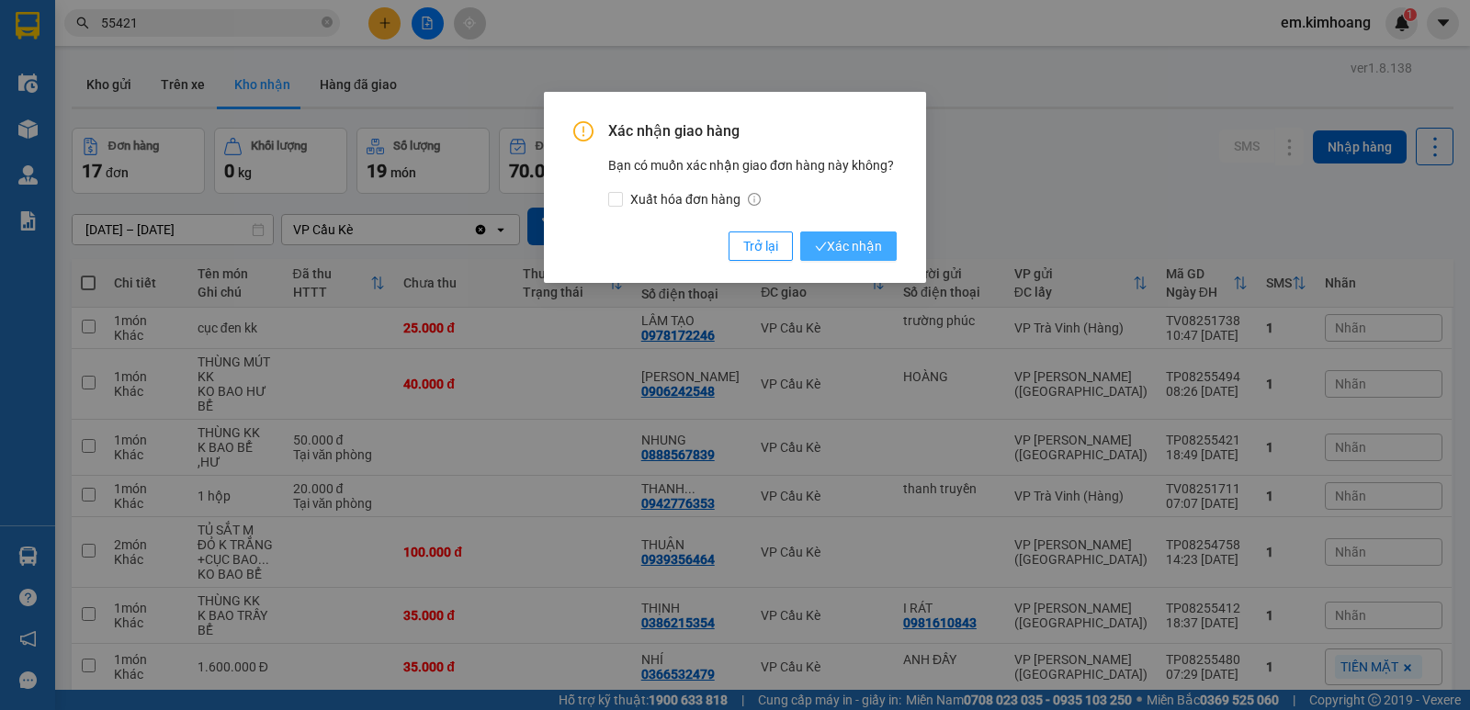
click at [877, 251] on span "Xác nhận" at bounding box center [848, 246] width 67 height 20
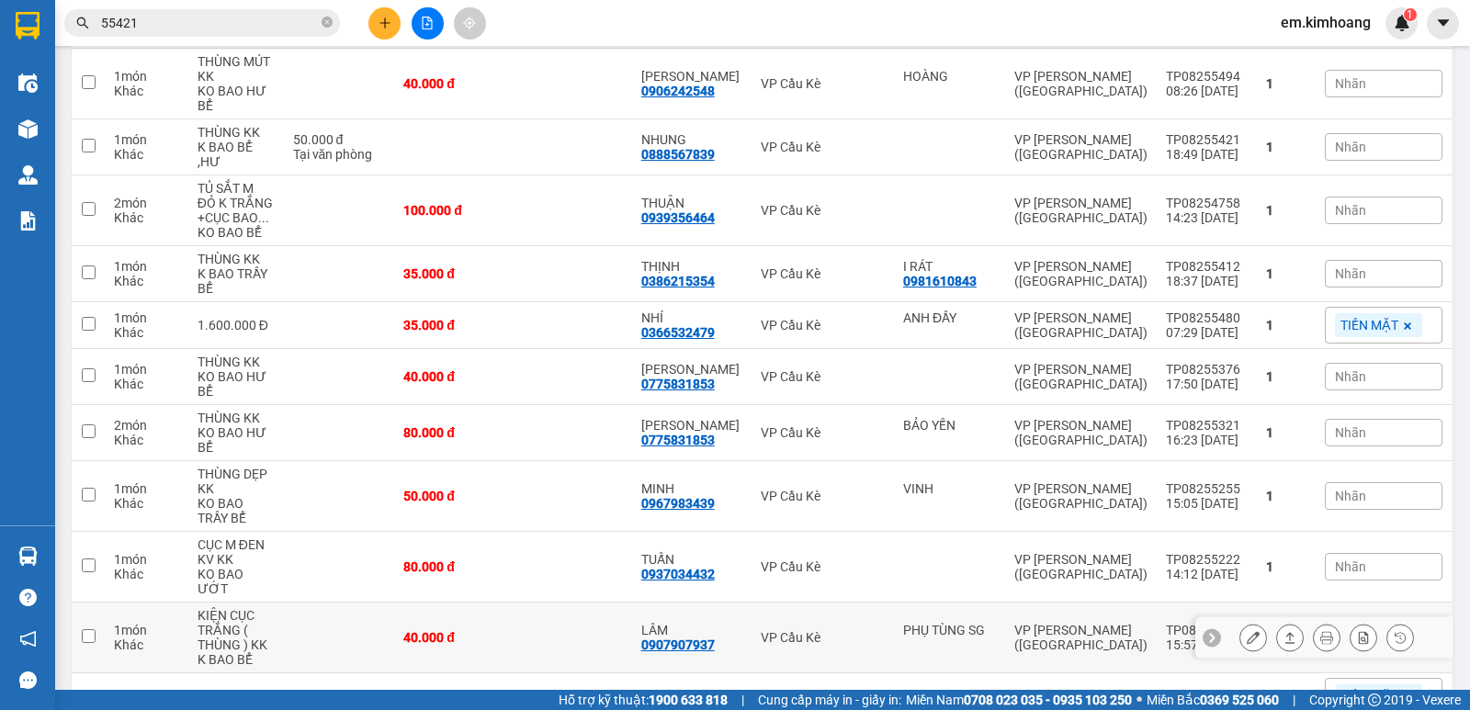
scroll to position [368, 0]
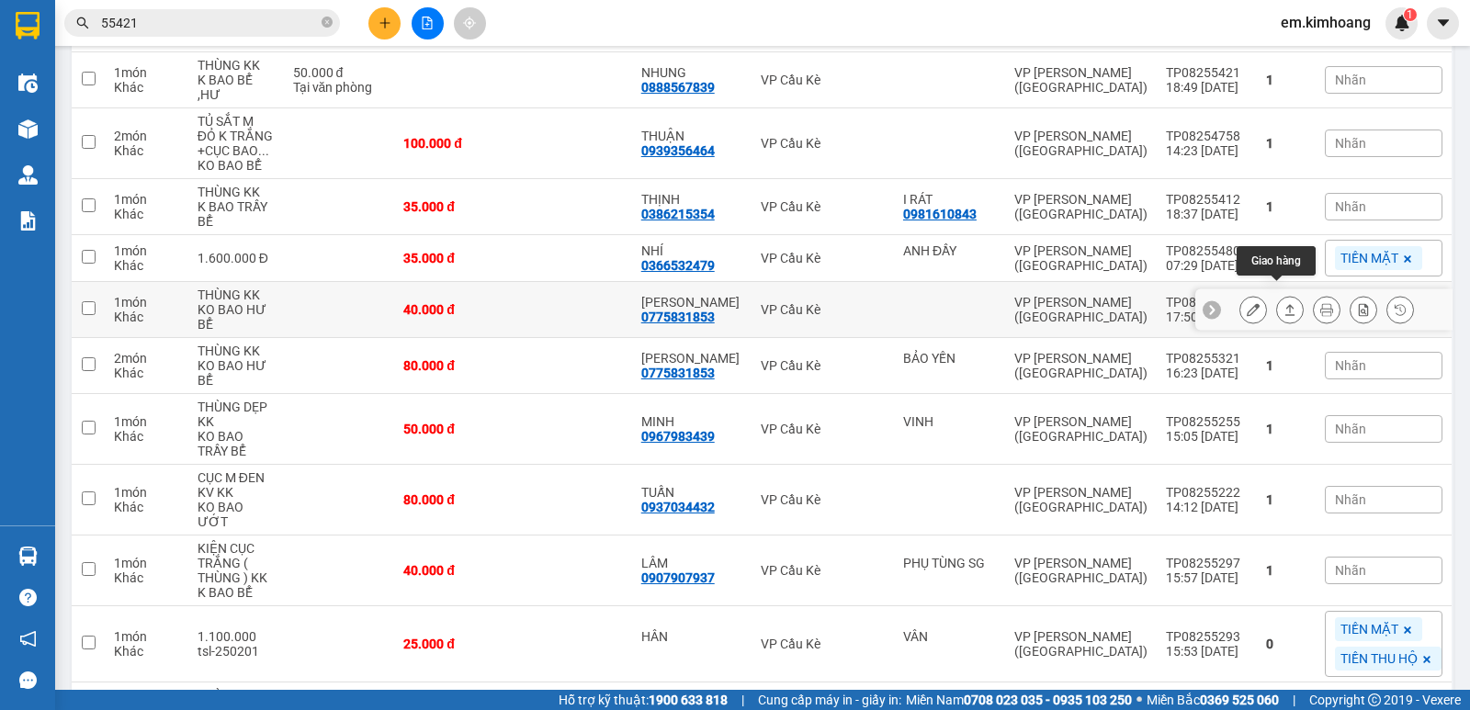
click at [1284, 303] on icon at bounding box center [1290, 309] width 13 height 13
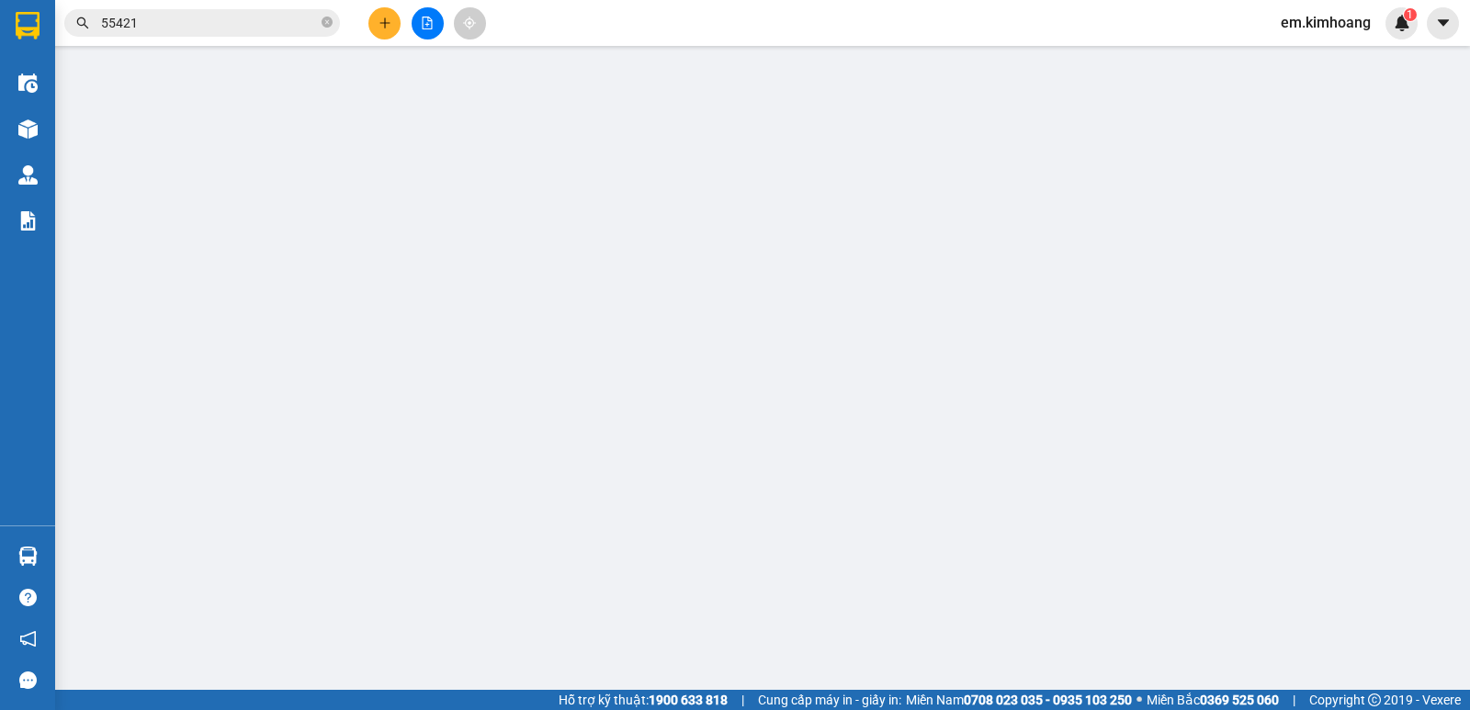
type input "0775831853"
type input "[PERSON_NAME]"
type input "40.000"
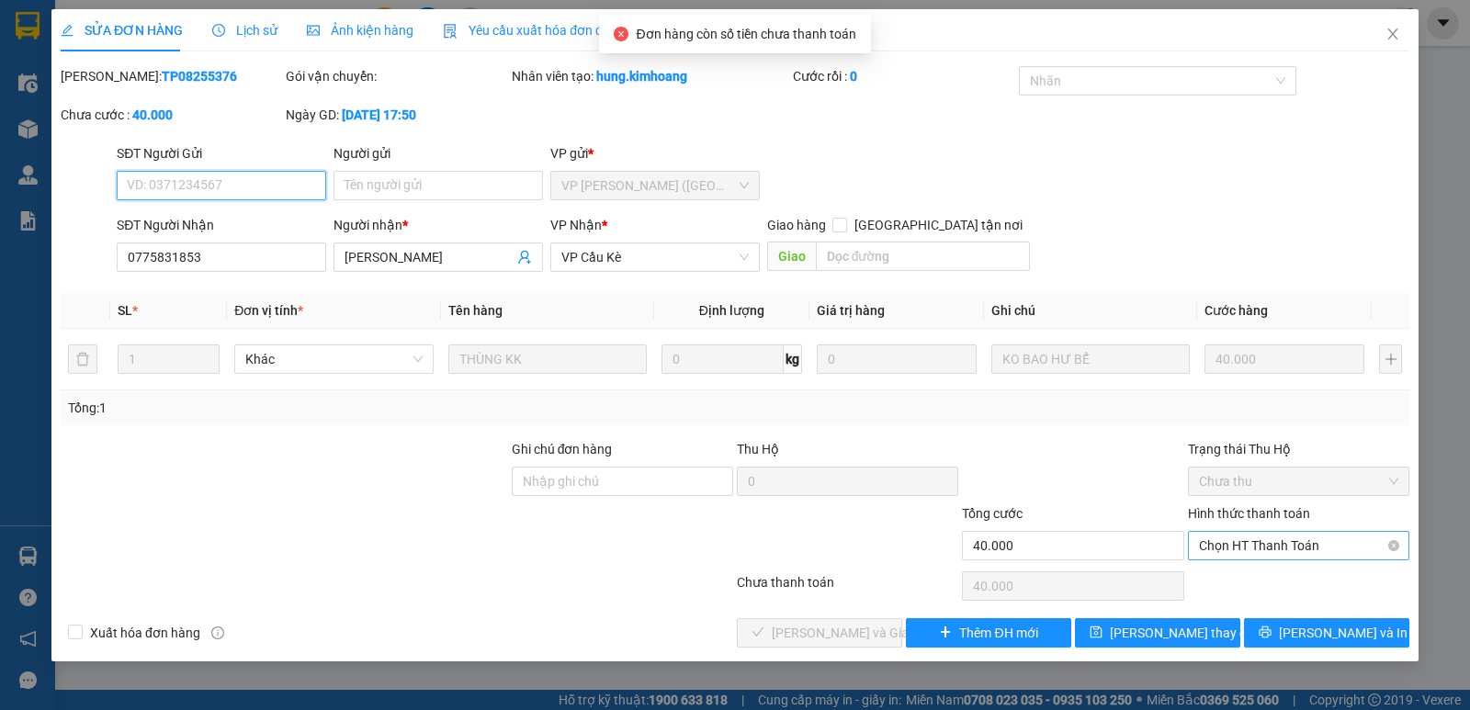
click at [1267, 547] on span "Chọn HT Thanh Toán" at bounding box center [1298, 546] width 199 height 28
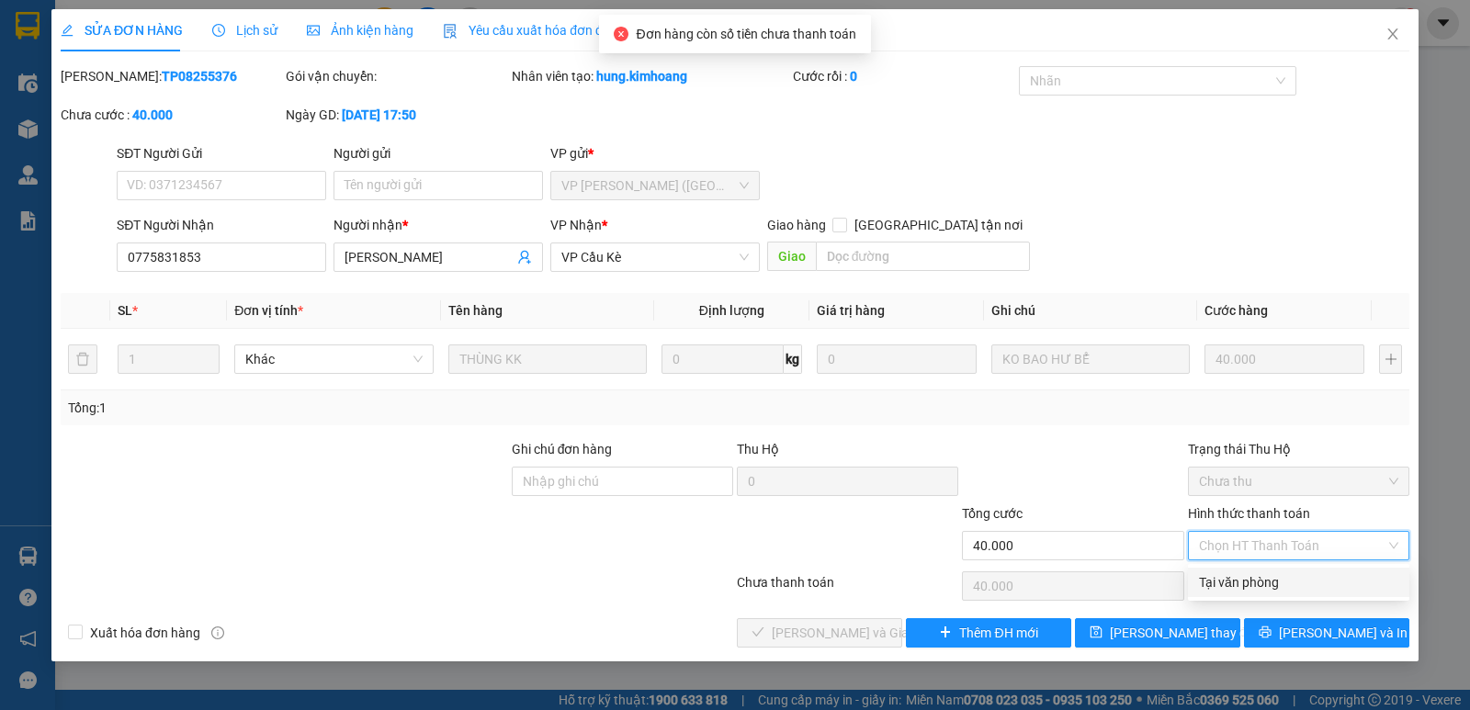
drag, startPoint x: 1278, startPoint y: 577, endPoint x: 1161, endPoint y: 611, distance: 121.5
click at [1278, 579] on div "Tại văn phòng" at bounding box center [1298, 582] width 199 height 20
type input "0"
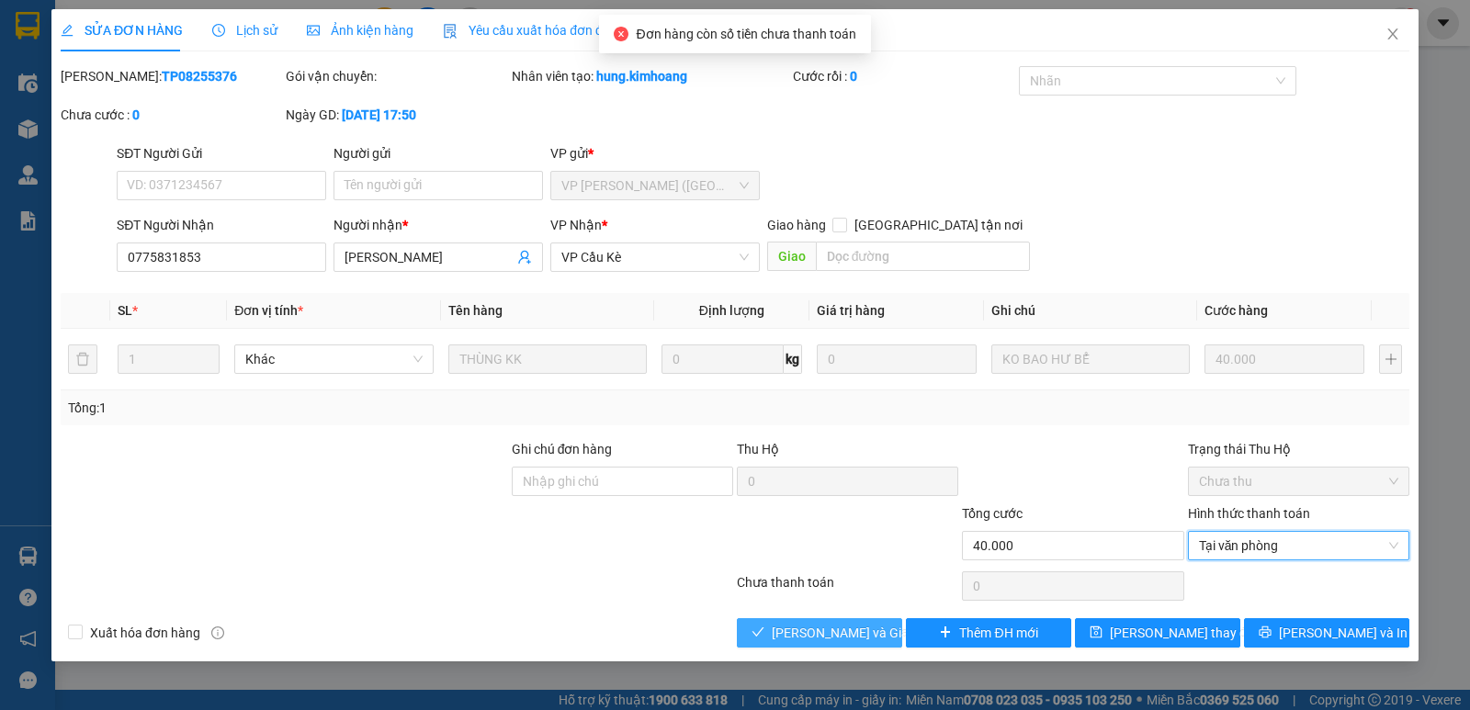
click at [876, 620] on button "[PERSON_NAME] và Giao hàng" at bounding box center [819, 632] width 165 height 29
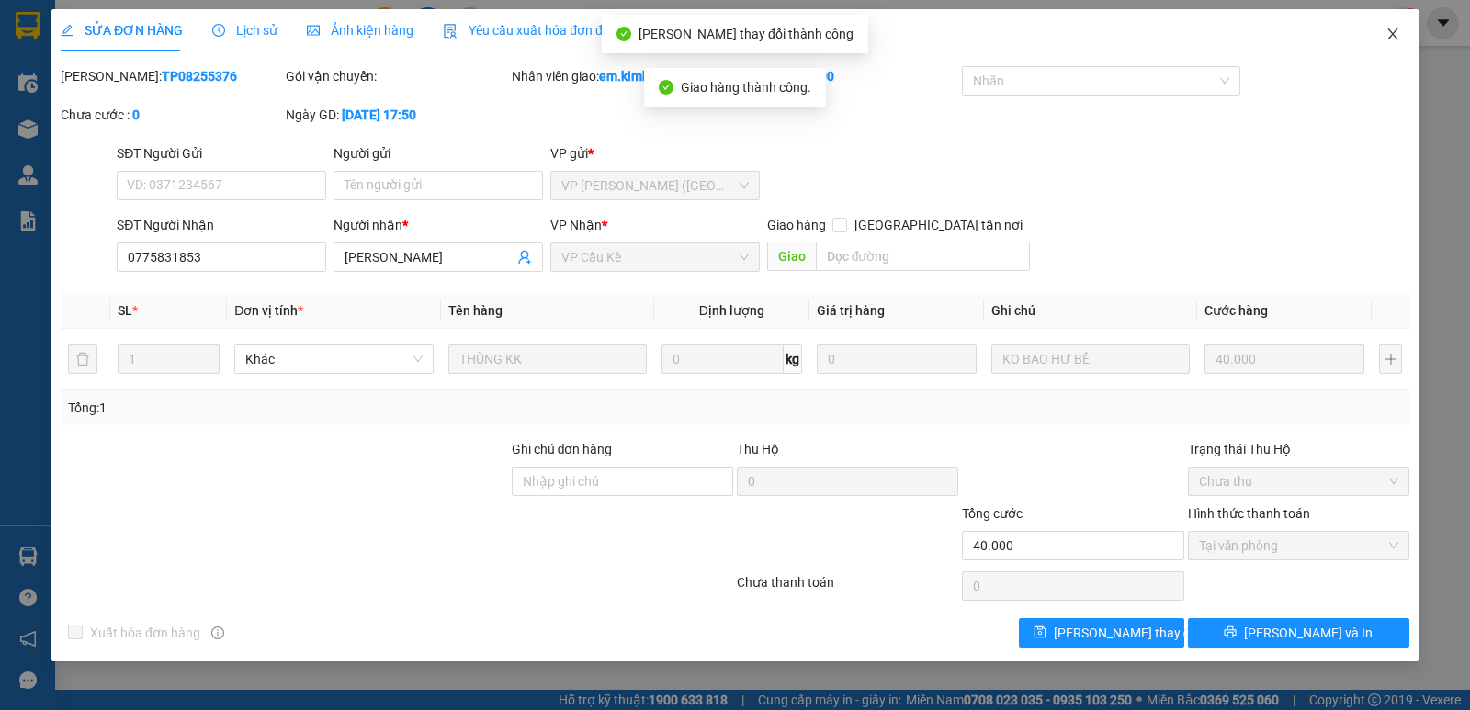
click at [1386, 22] on span "Close" at bounding box center [1392, 34] width 51 height 51
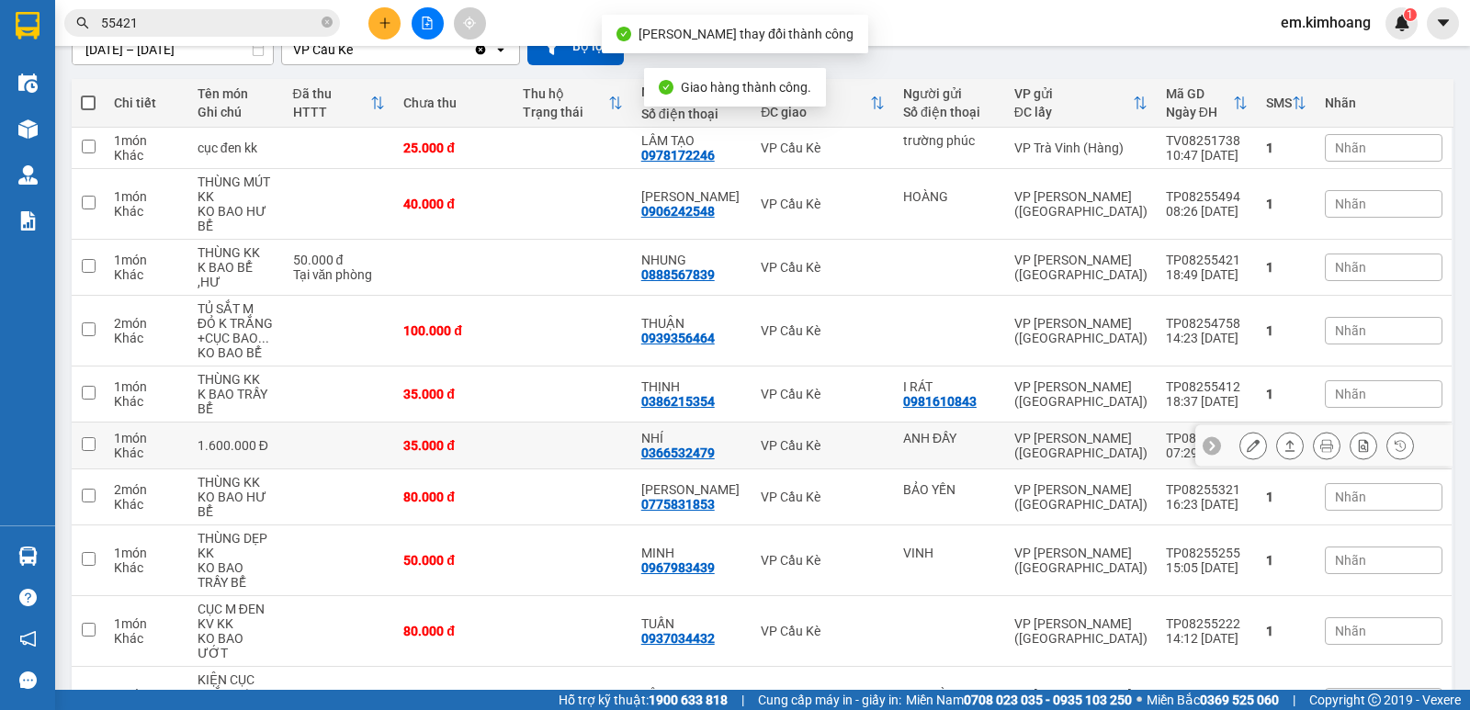
scroll to position [184, 0]
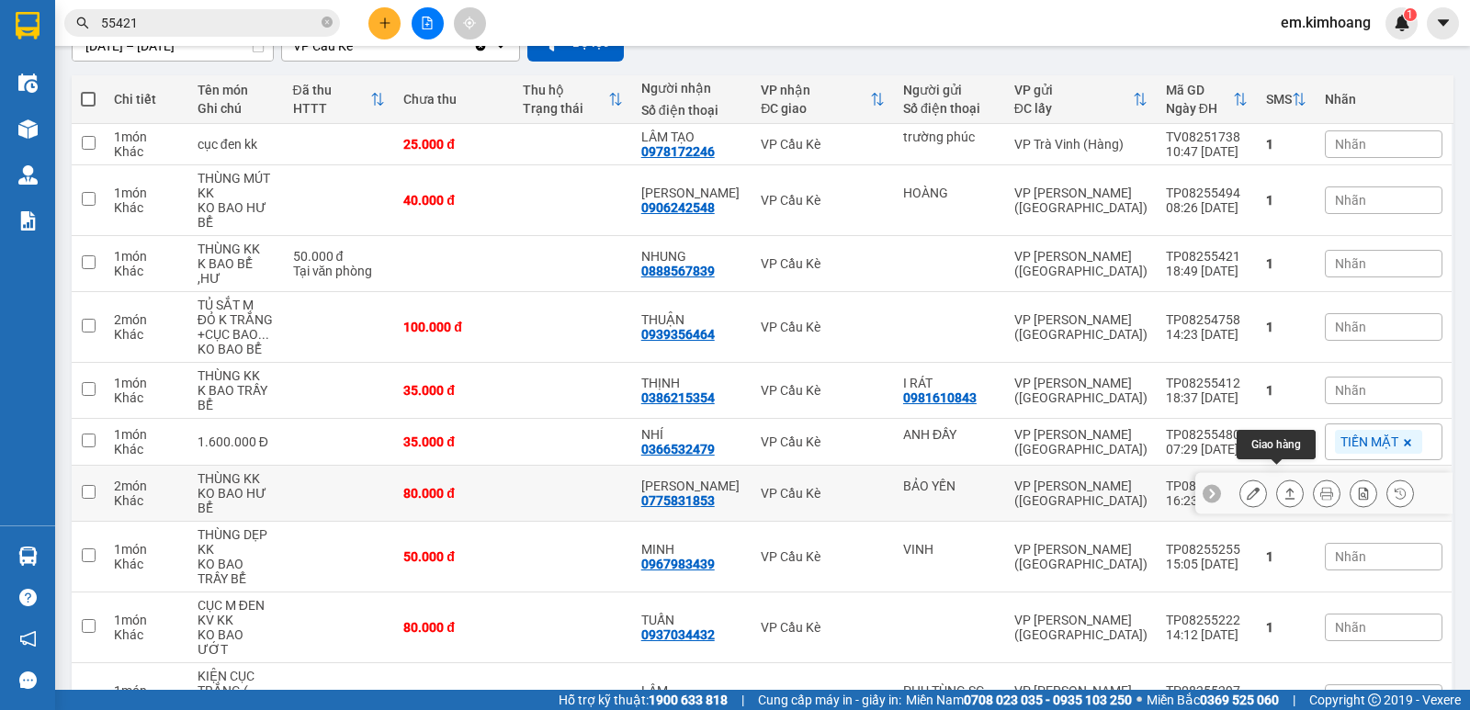
click at [1284, 487] on icon at bounding box center [1290, 493] width 13 height 13
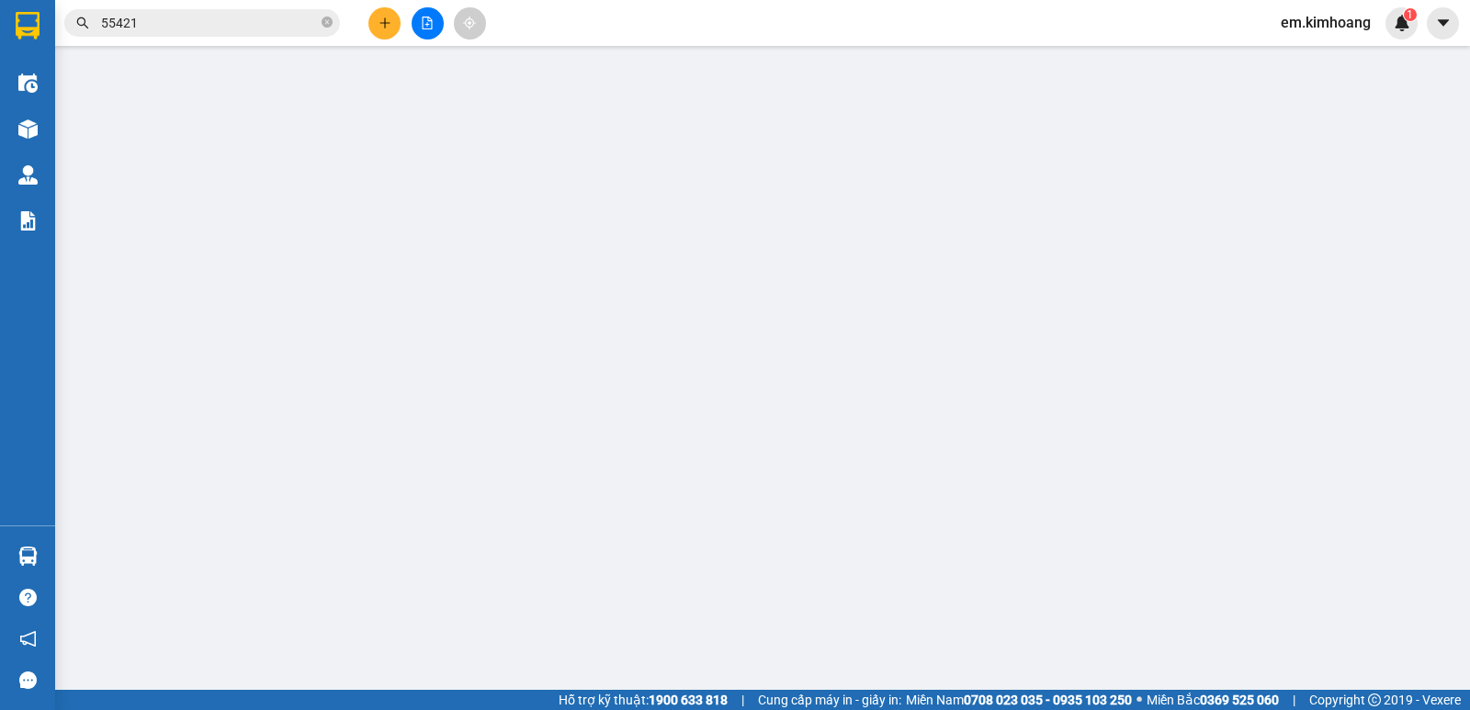
type input "BẢO YẾN"
type input "0775831853"
type input "[PERSON_NAME]"
type input "80.000"
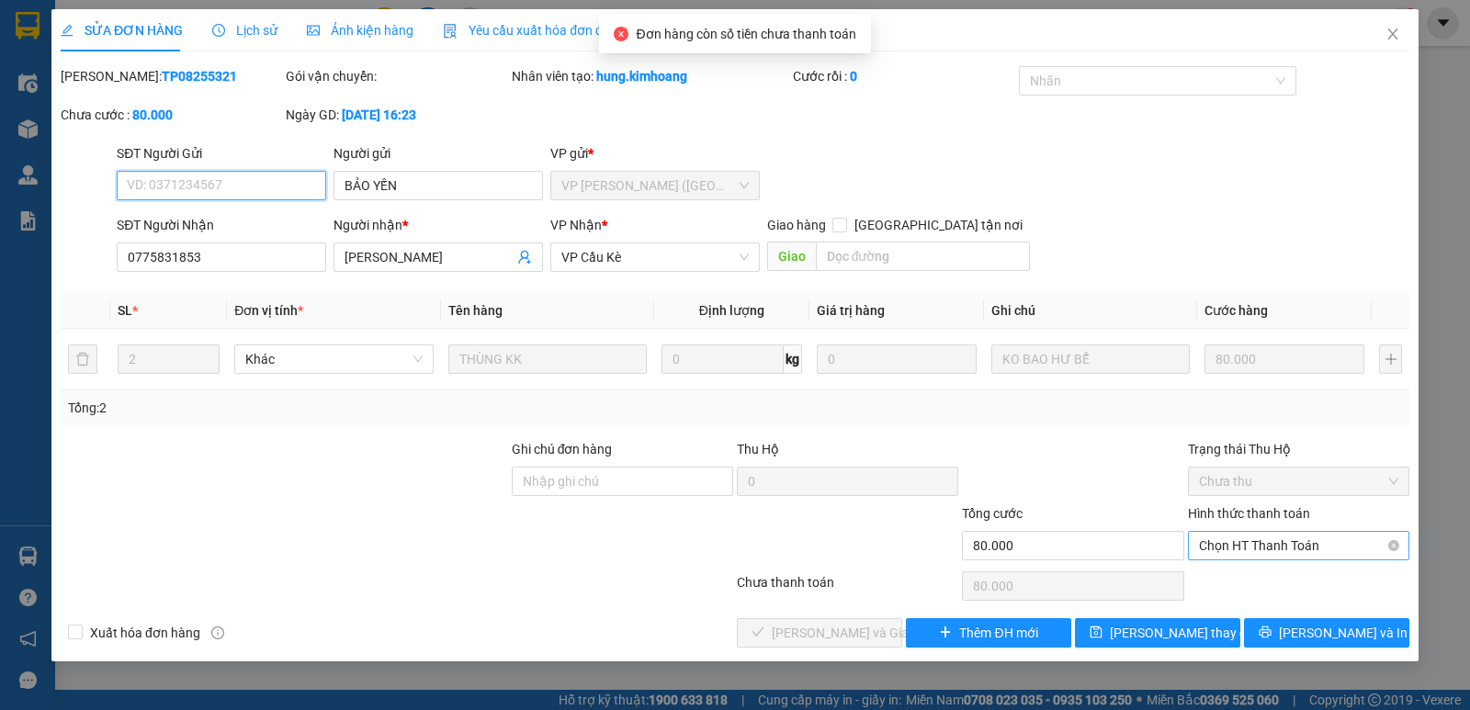
click at [1257, 544] on span "Chọn HT Thanh Toán" at bounding box center [1298, 546] width 199 height 28
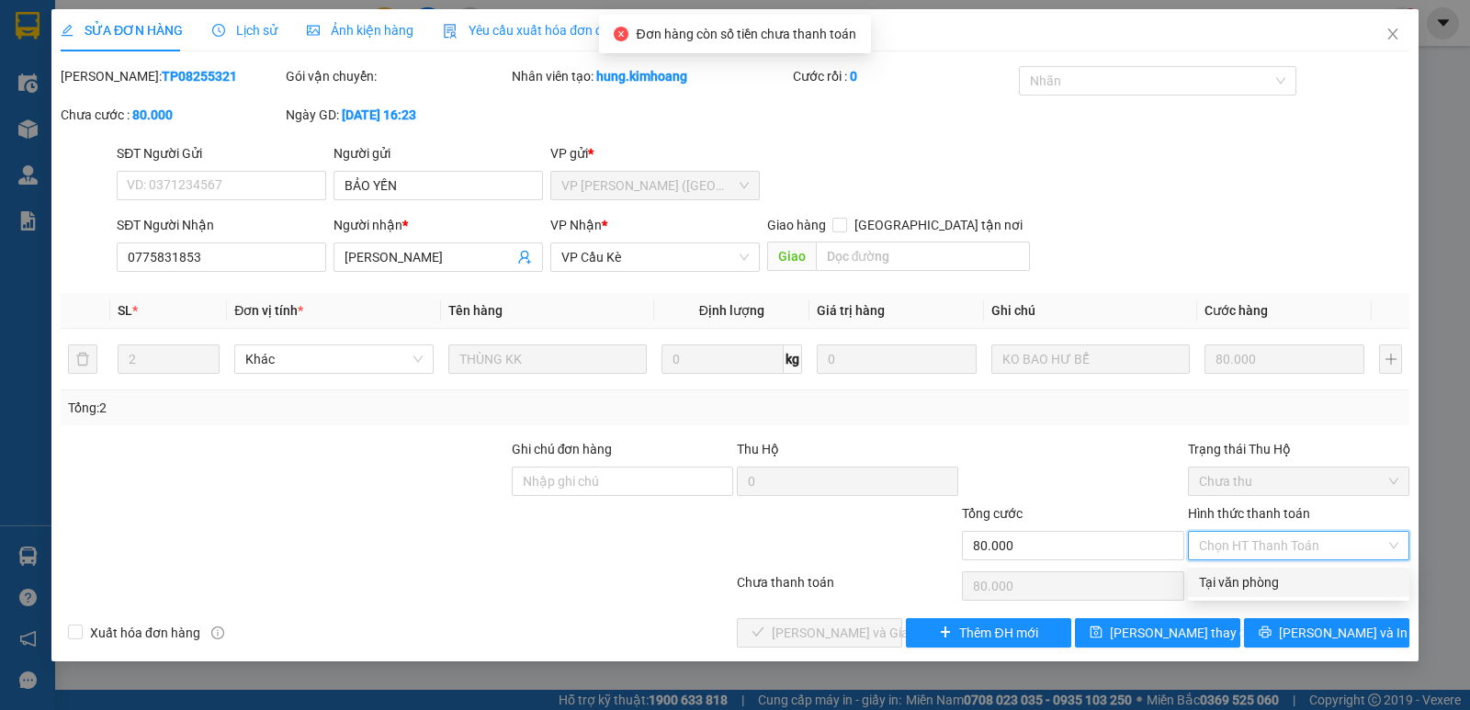
click at [1266, 578] on div "Tại văn phòng" at bounding box center [1298, 582] width 199 height 20
type input "0"
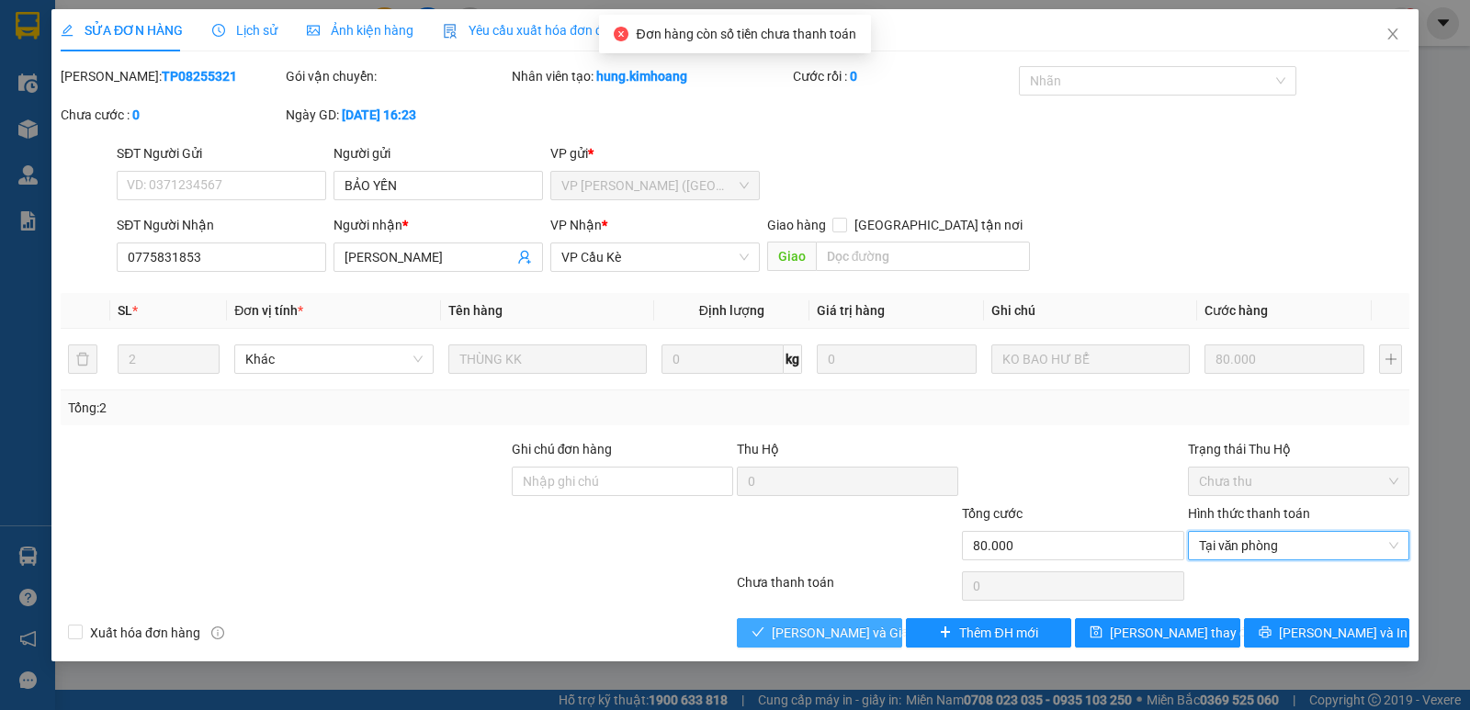
click at [865, 639] on span "[PERSON_NAME] và Giao hàng" at bounding box center [860, 633] width 176 height 20
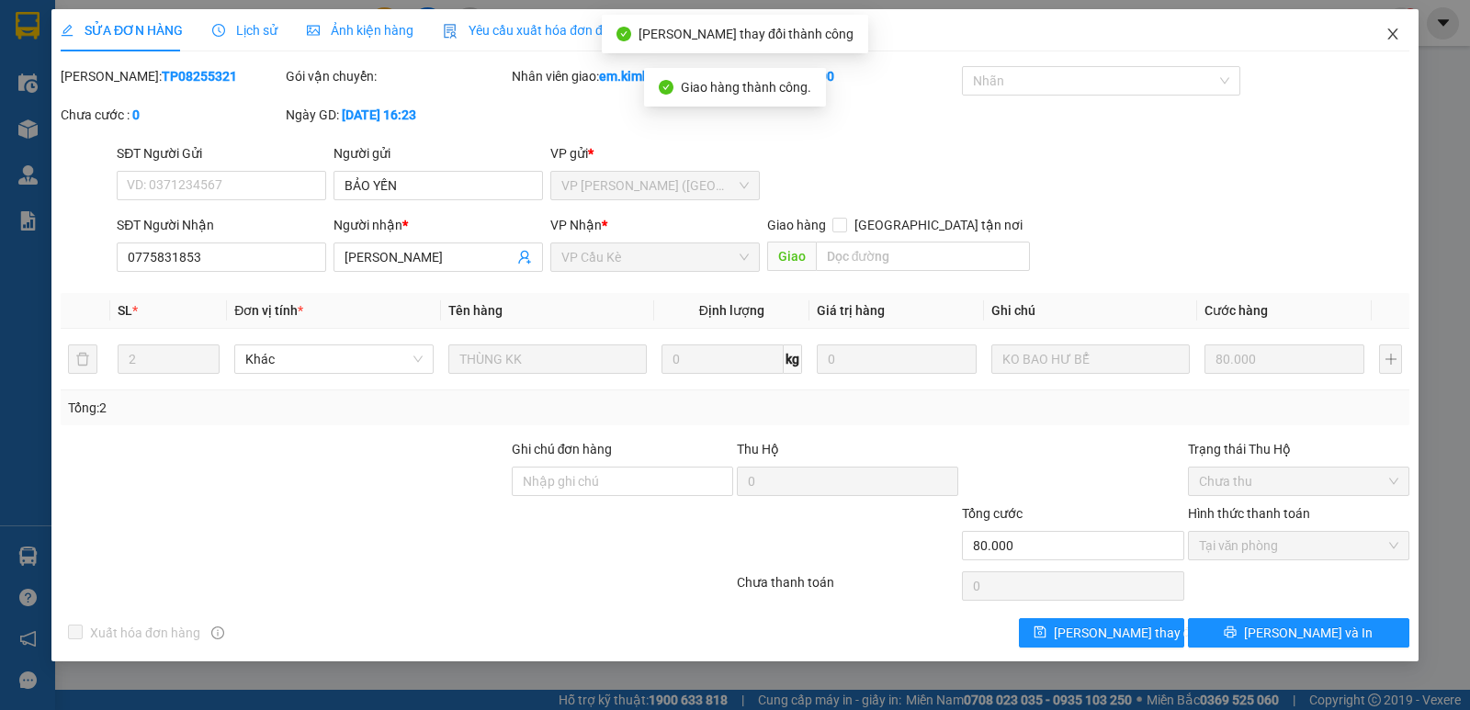
click at [1394, 35] on icon "close" at bounding box center [1393, 34] width 15 height 15
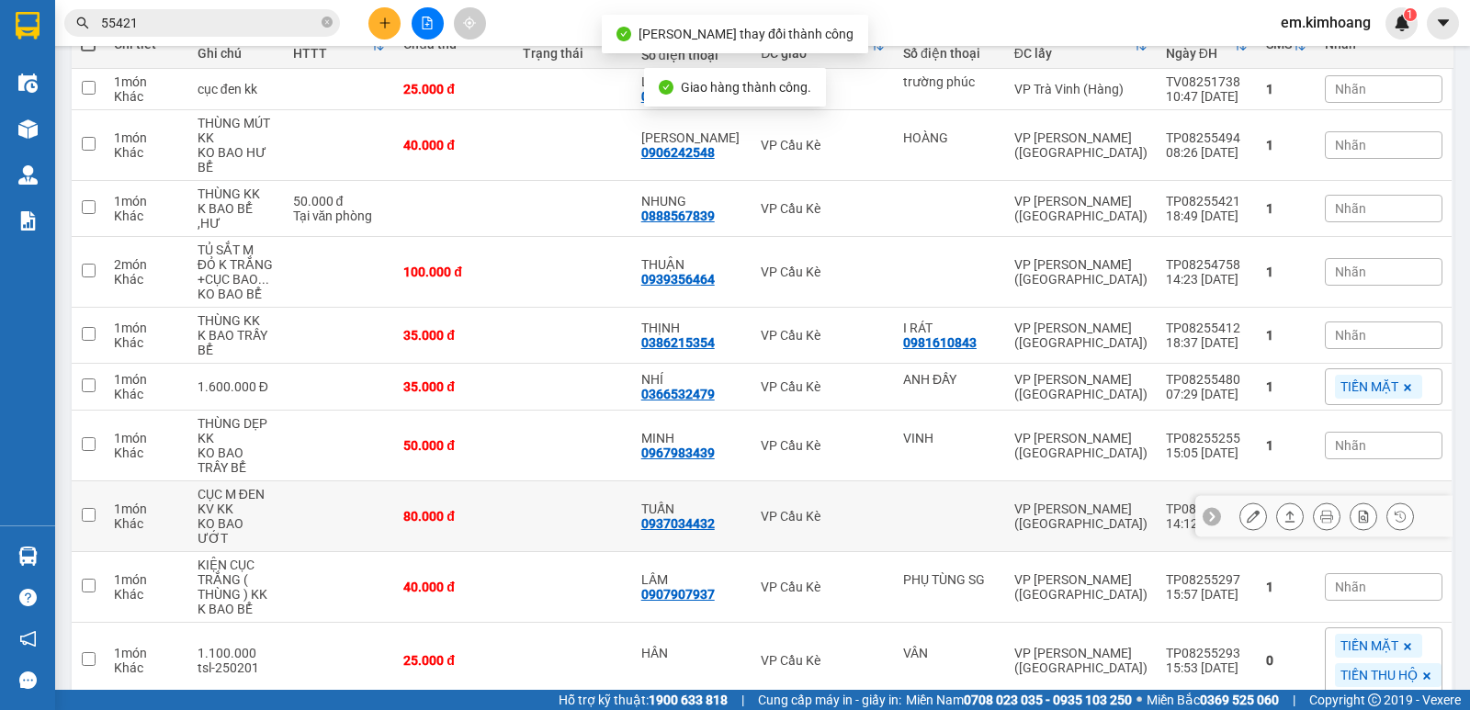
scroll to position [276, 0]
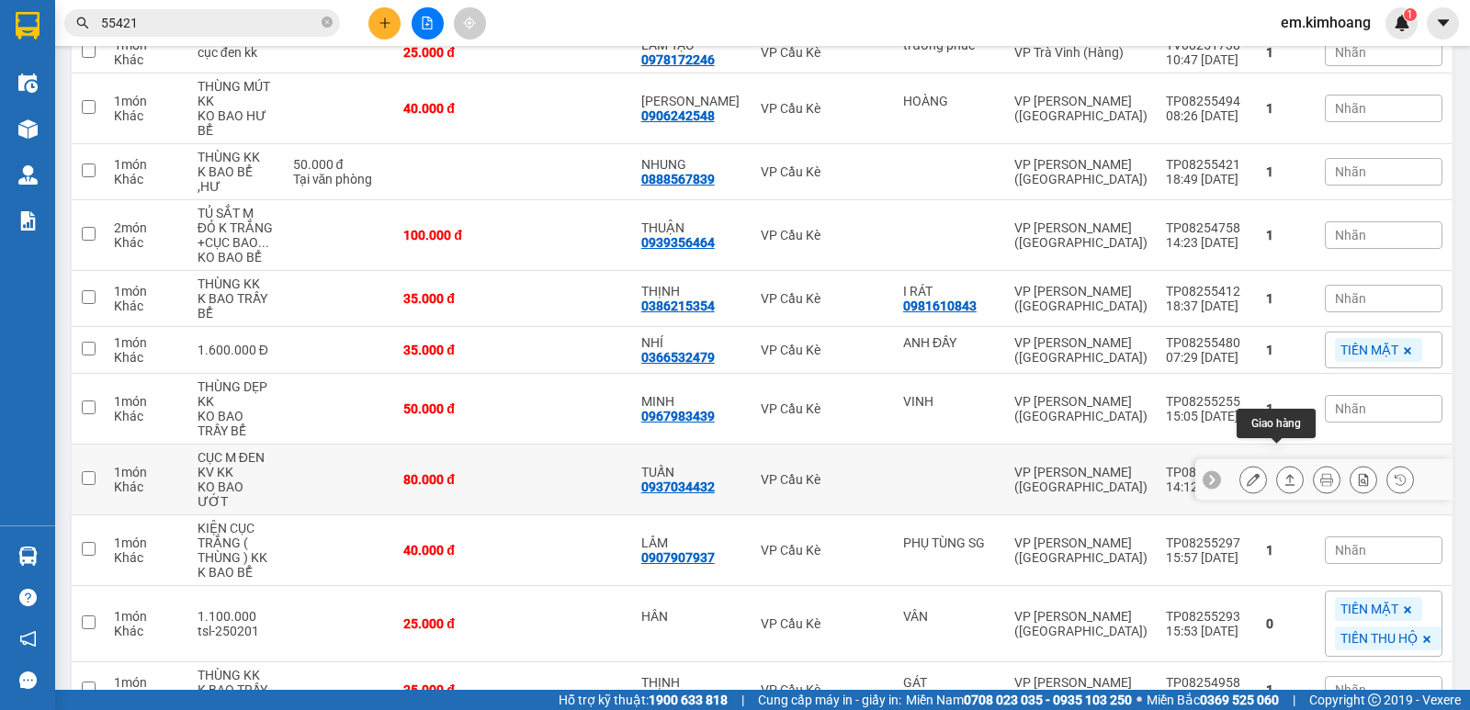
click at [1284, 473] on icon at bounding box center [1290, 479] width 13 height 13
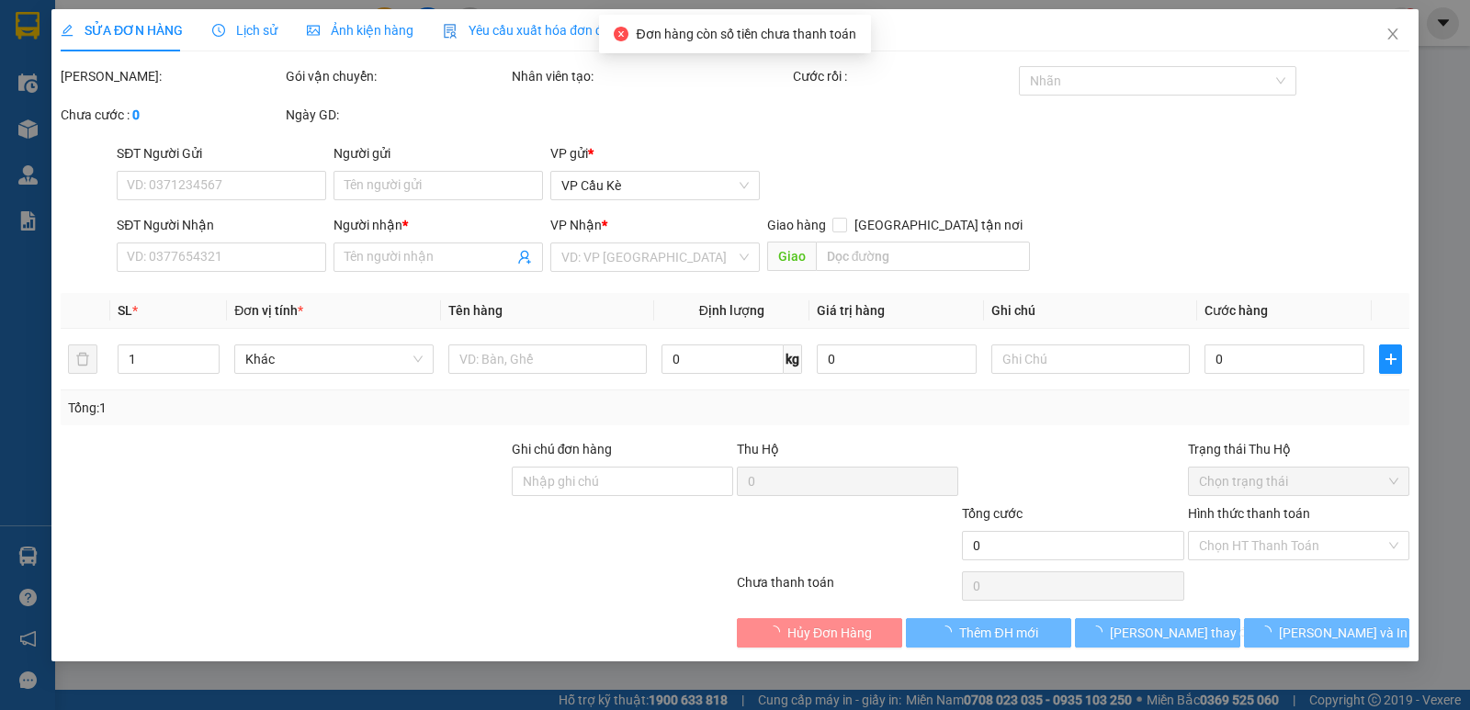
type input "0937034432"
type input "TUẤN"
type input "80.000"
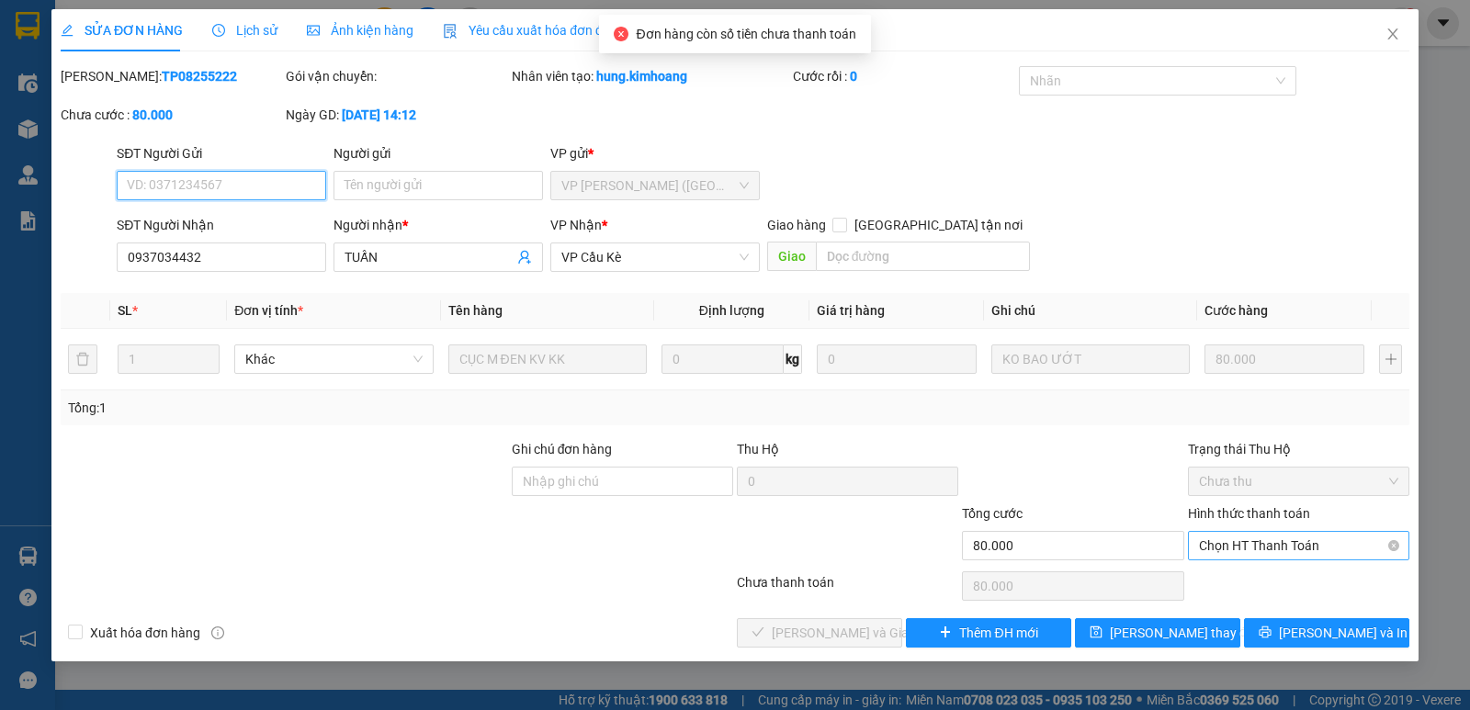
click at [1255, 548] on span "Chọn HT Thanh Toán" at bounding box center [1298, 546] width 199 height 28
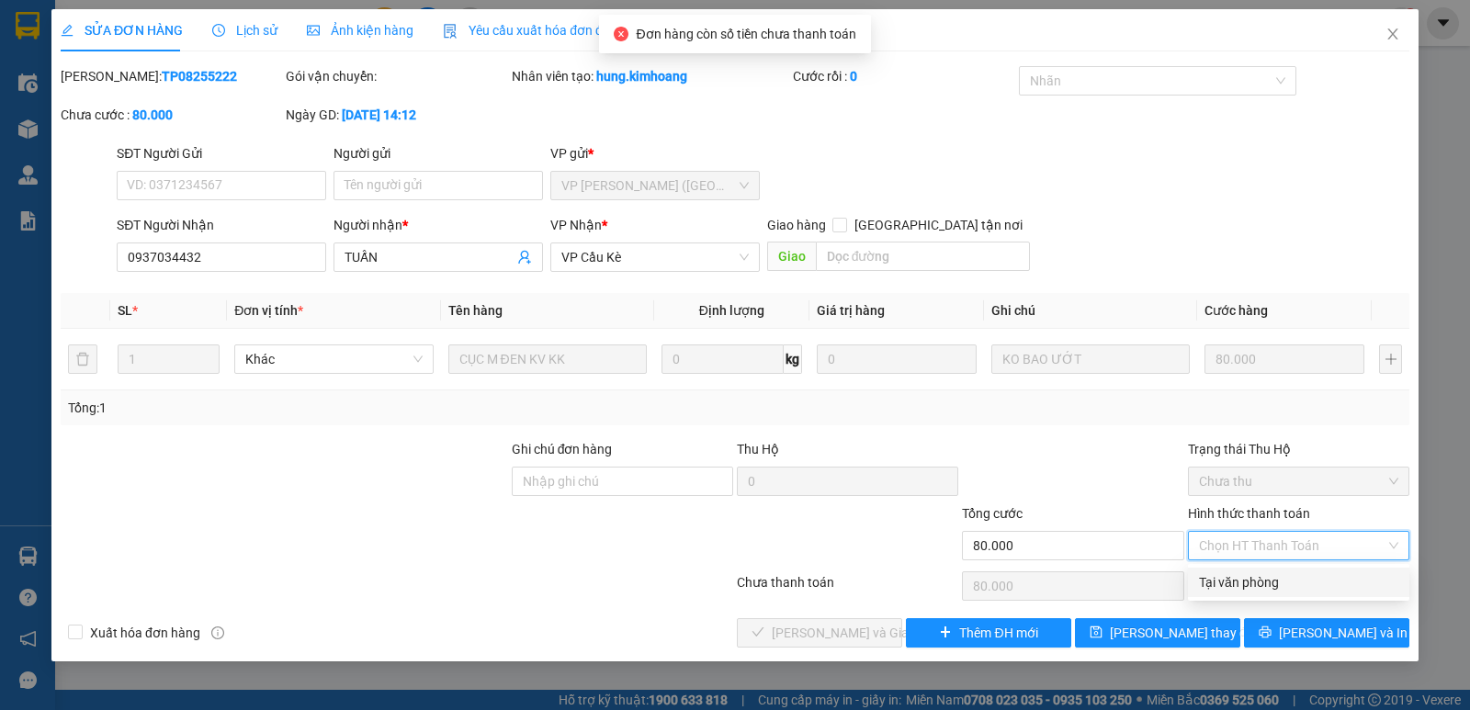
click at [1246, 580] on div "Tại văn phòng" at bounding box center [1298, 582] width 199 height 20
type input "0"
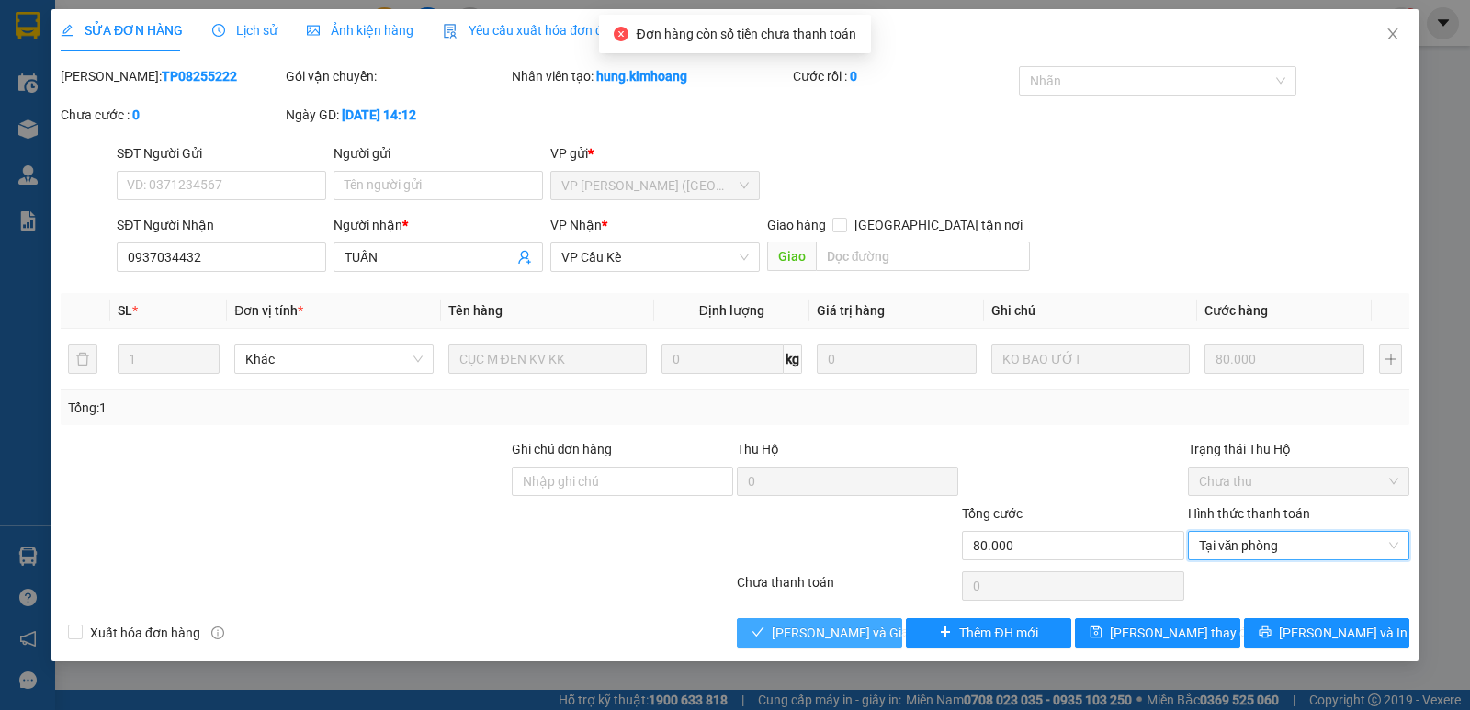
click at [872, 621] on button "[PERSON_NAME] và Giao hàng" at bounding box center [819, 632] width 165 height 29
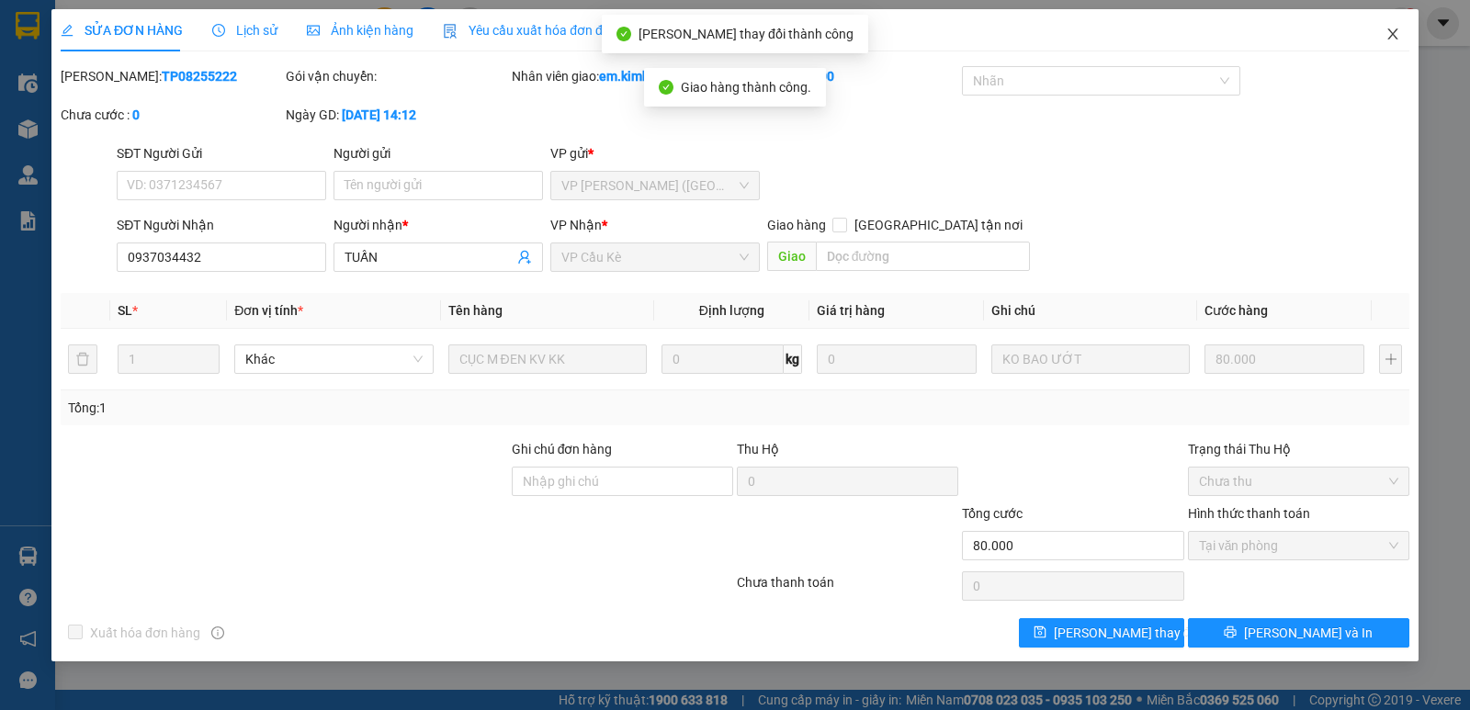
click at [1398, 28] on span "Close" at bounding box center [1392, 34] width 51 height 51
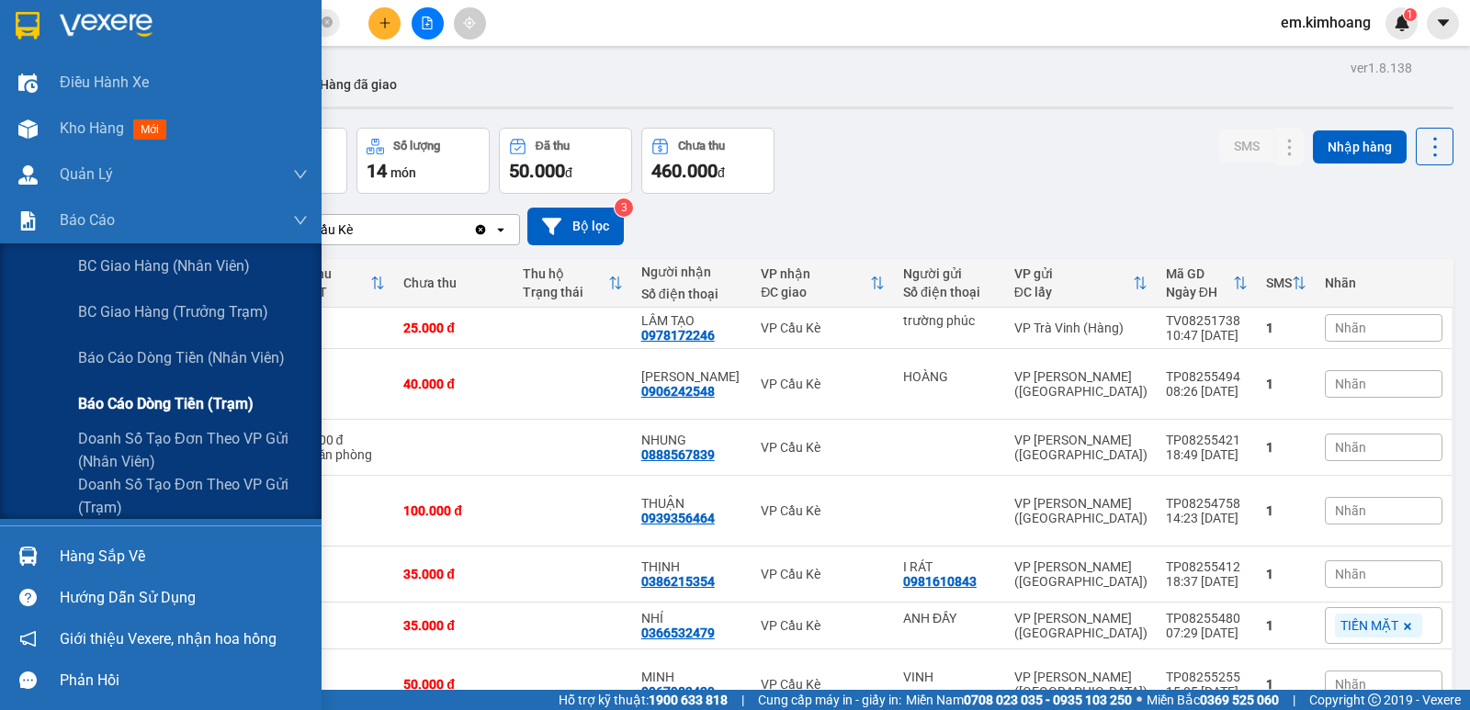
click at [95, 410] on span "Báo cáo dòng tiền (trạm)" at bounding box center [165, 403] width 175 height 23
